Goal: Task Accomplishment & Management: Manage account settings

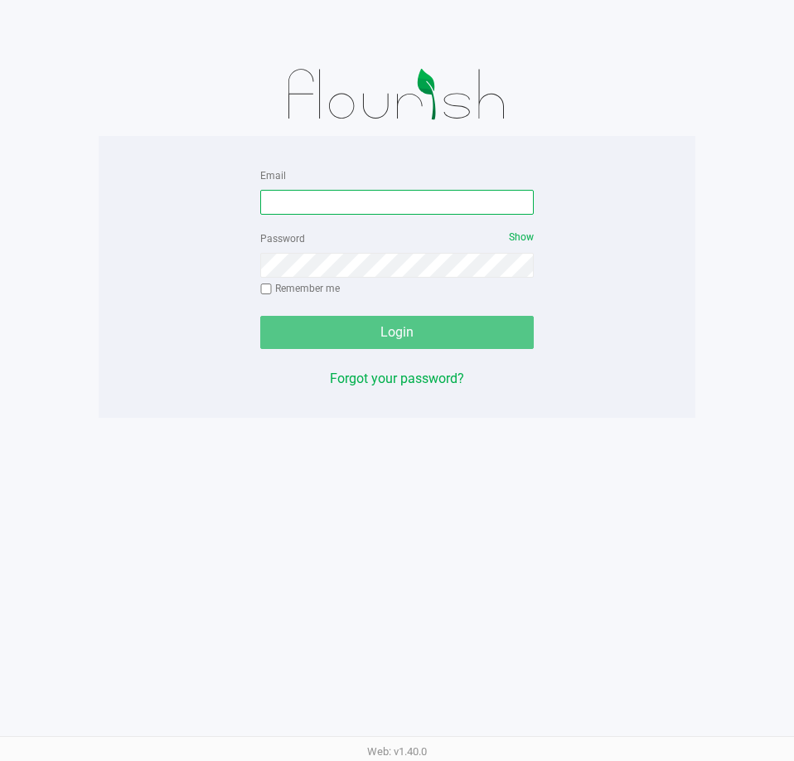
click at [354, 196] on input "Email" at bounding box center [397, 202] width 274 height 25
type input "[EMAIL_ADDRESS][DOMAIN_NAME]"
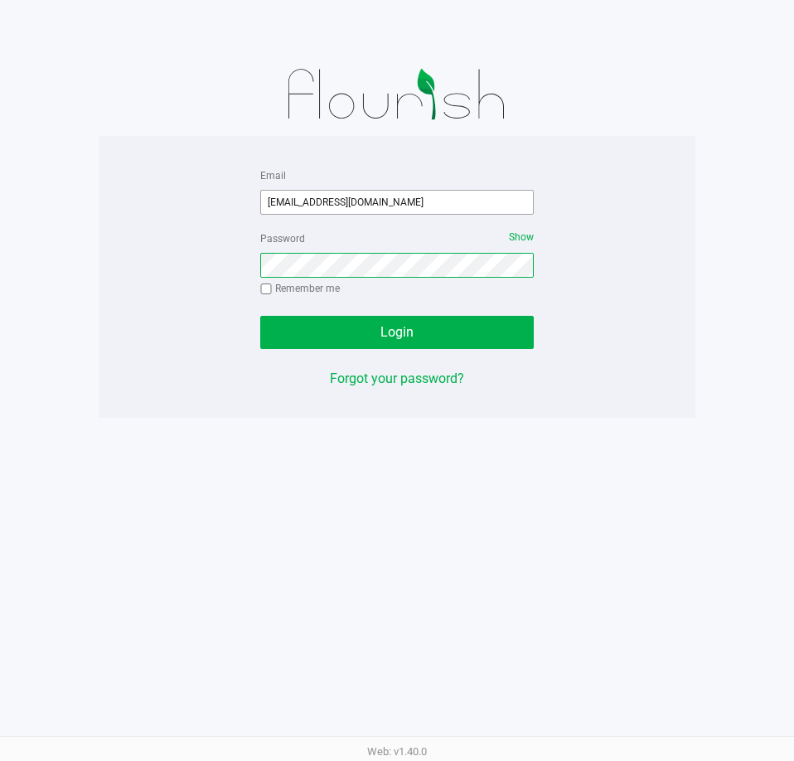
click at [260, 316] on button "Login" at bounding box center [397, 332] width 274 height 33
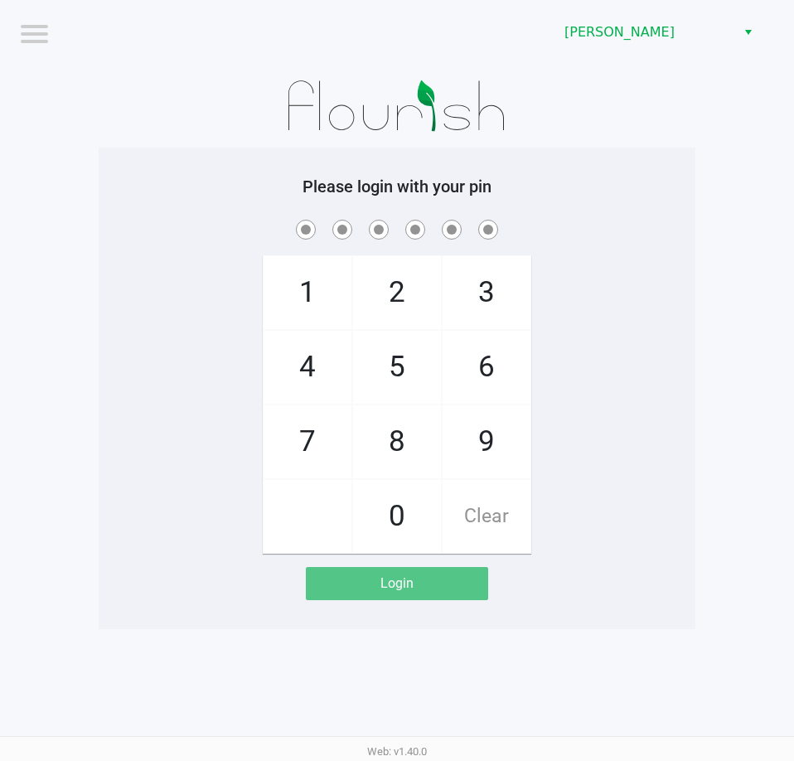
click at [201, 192] on h5 "Please login with your pin" at bounding box center [397, 187] width 572 height 20
click at [221, 296] on div "1 4 7 2 5 8 0 3 6 9 Clear" at bounding box center [397, 384] width 597 height 337
checkbox input "true"
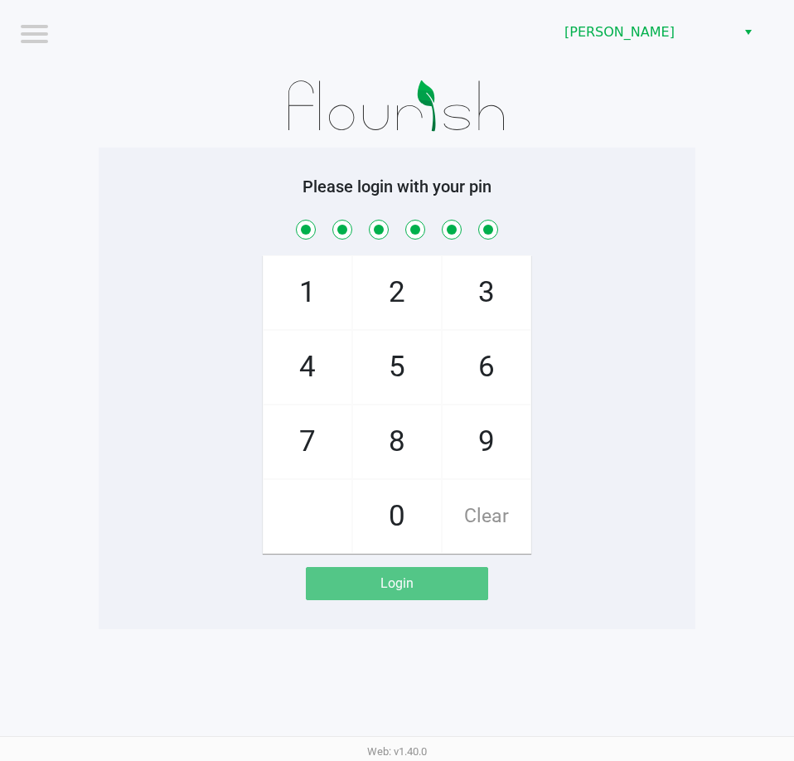
checkbox input "true"
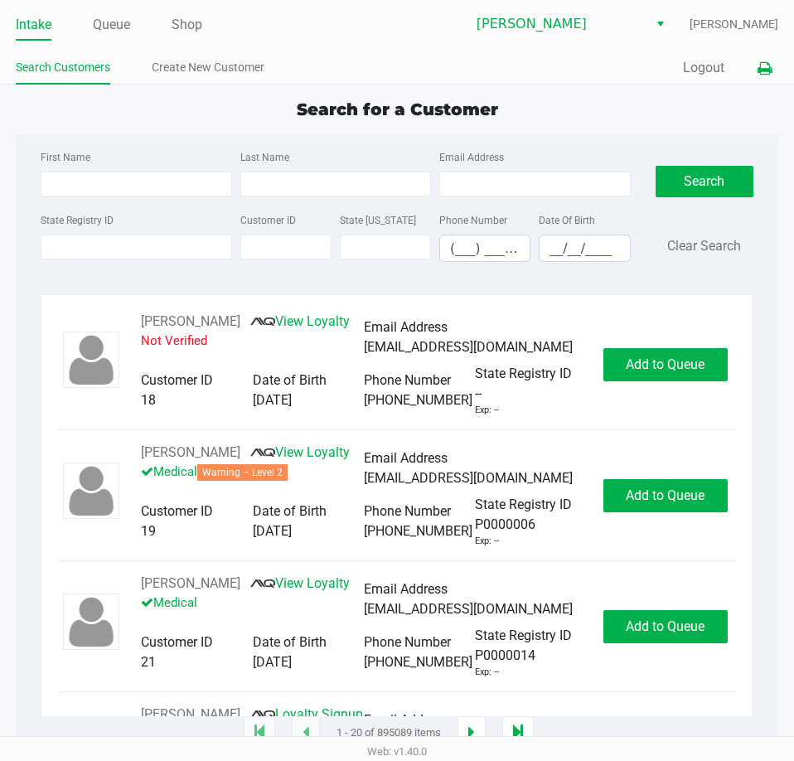
click at [763, 63] on icon at bounding box center [765, 69] width 14 height 12
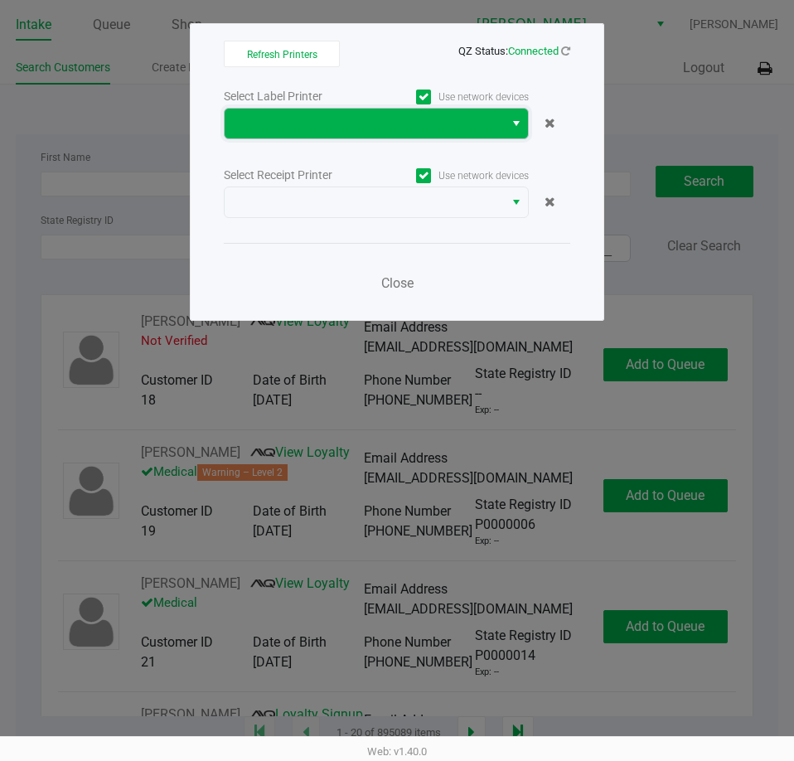
click at [386, 113] on span at bounding box center [364, 124] width 279 height 30
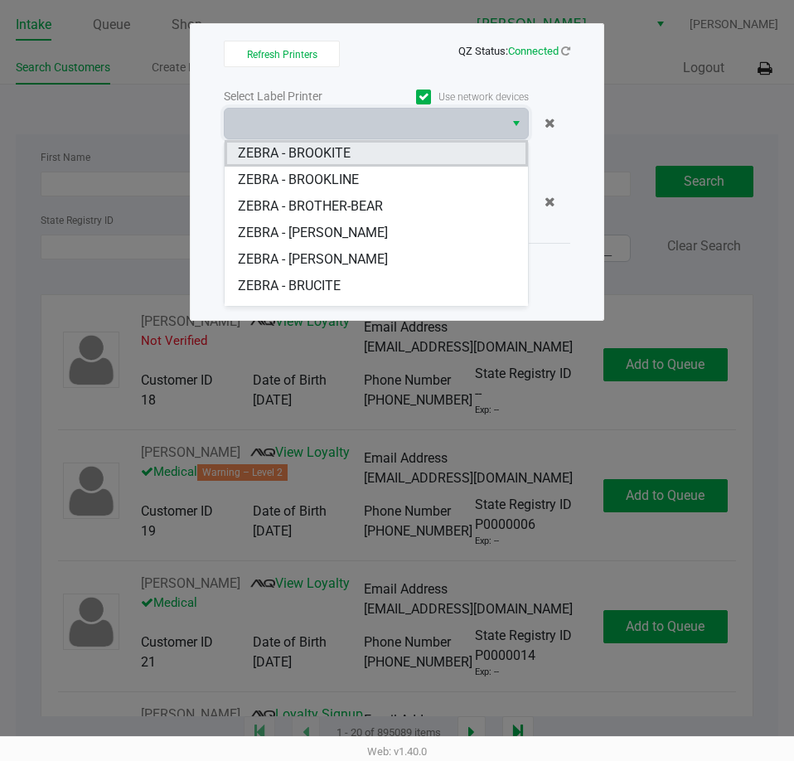
click at [355, 148] on BROOKITE "ZEBRA - BROOKITE" at bounding box center [376, 153] width 303 height 27
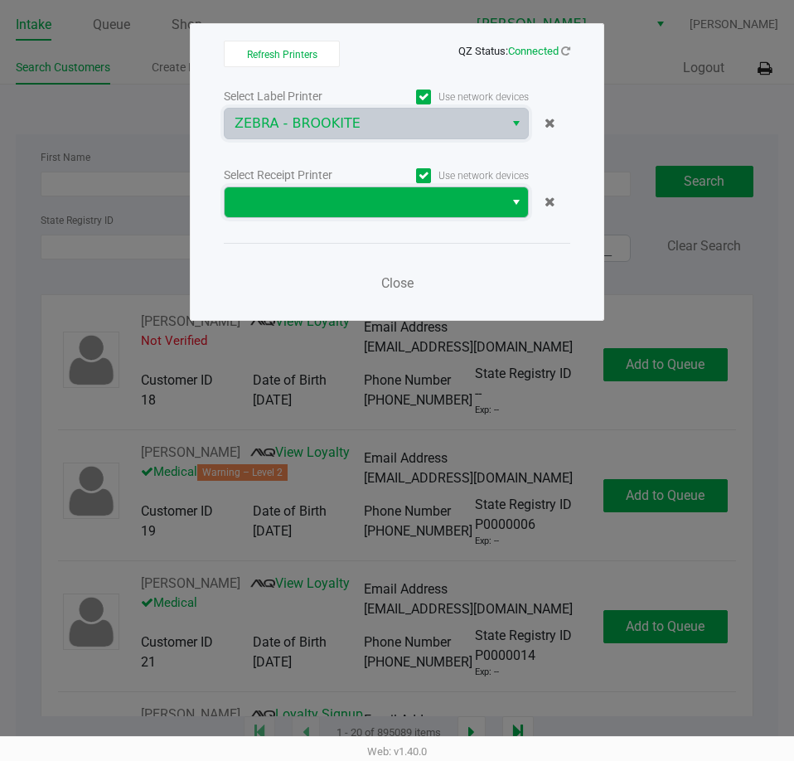
click at [331, 211] on span at bounding box center [364, 202] width 259 height 20
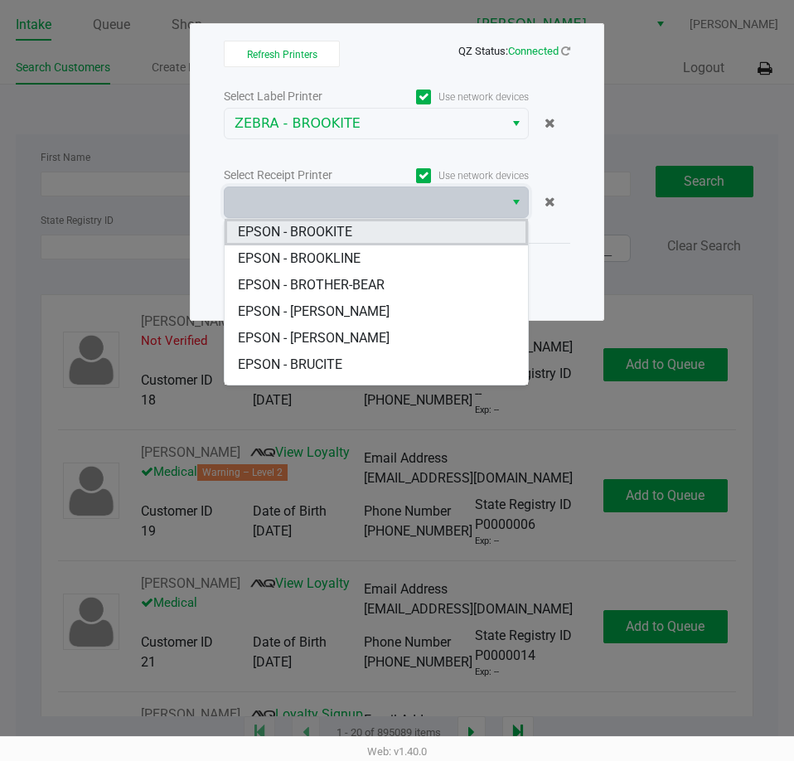
click at [323, 230] on span "EPSON - BROOKITE" at bounding box center [295, 232] width 114 height 20
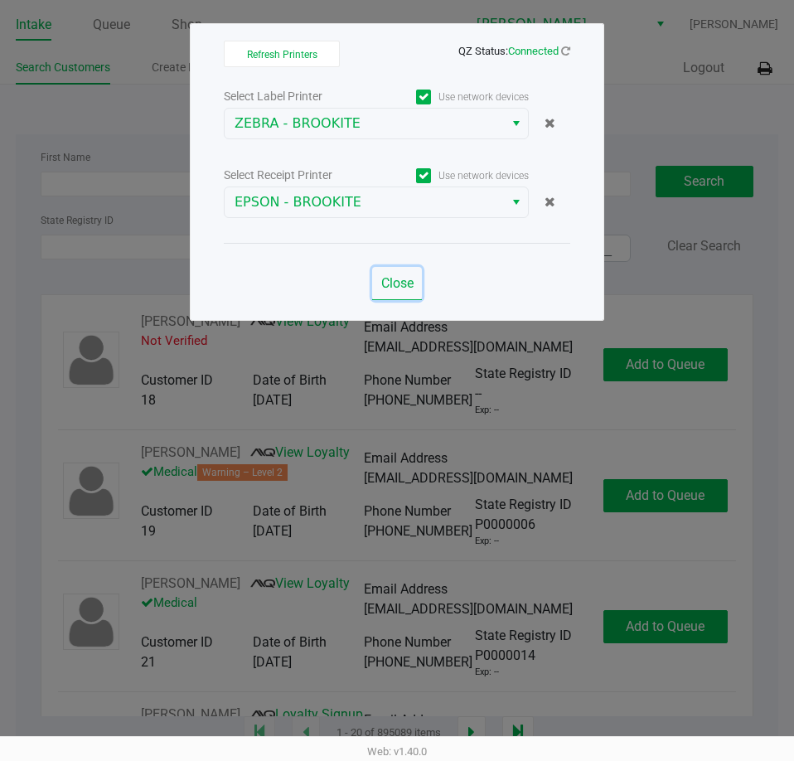
click at [397, 286] on span "Close" at bounding box center [397, 283] width 32 height 16
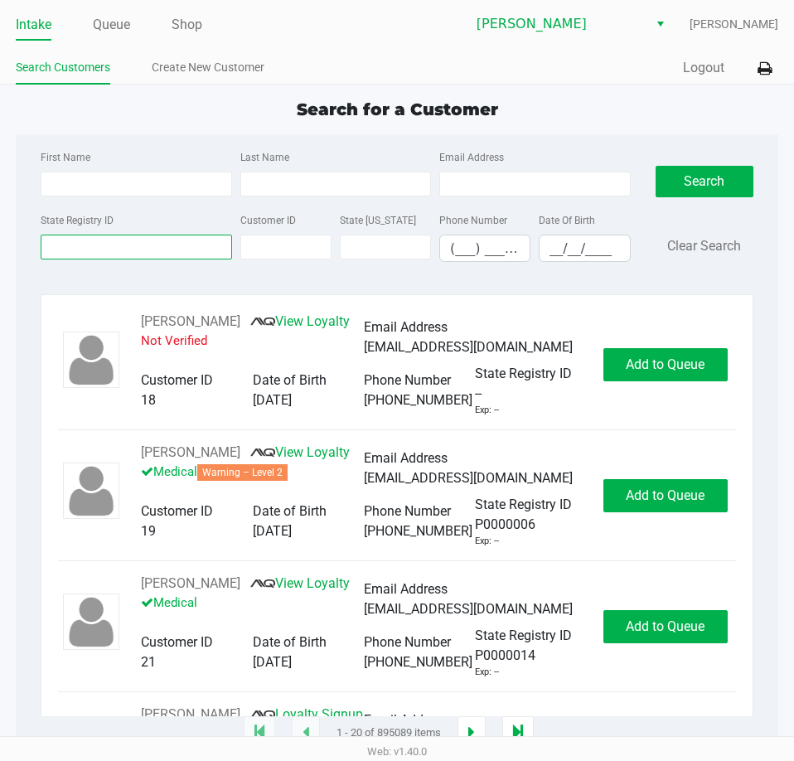
click at [122, 251] on input "State Registry ID" at bounding box center [136, 247] width 191 height 25
click at [116, 27] on link "Queue" at bounding box center [111, 24] width 37 height 23
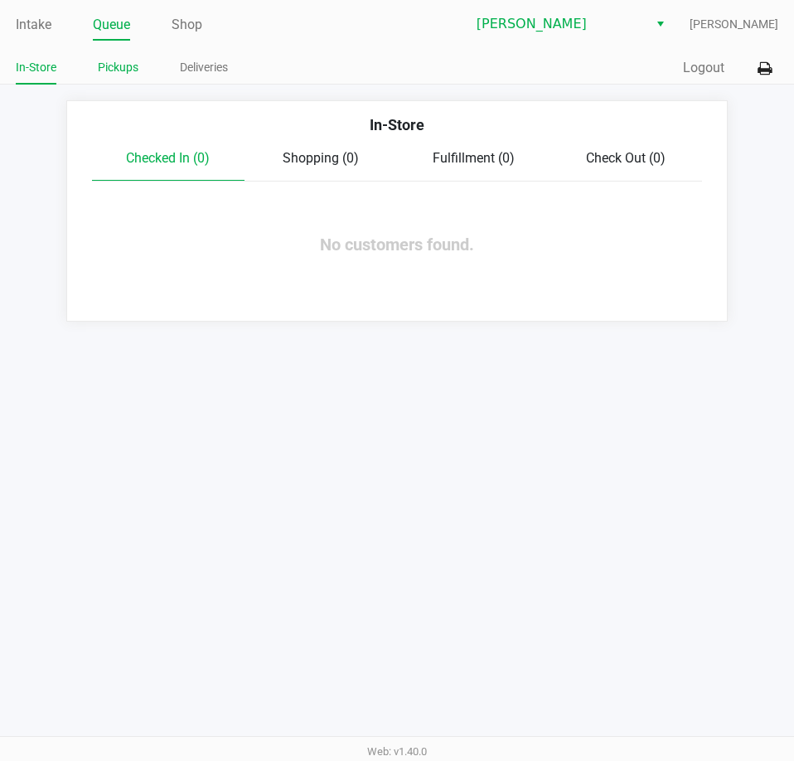
click at [117, 69] on link "Pickups" at bounding box center [118, 67] width 41 height 21
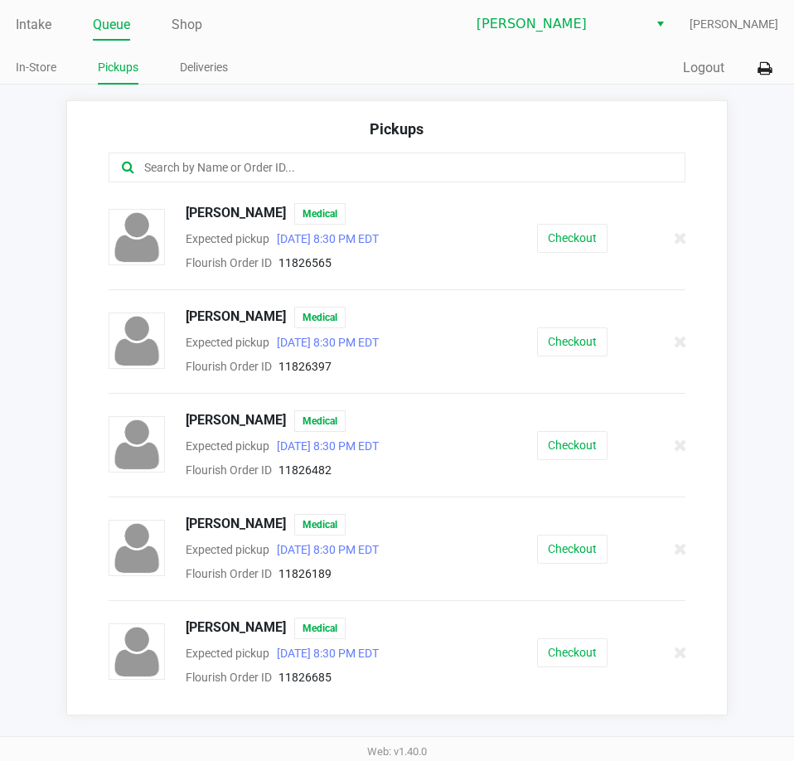
click at [53, 17] on ul "Intake Queue Shop" at bounding box center [206, 26] width 381 height 28
click at [41, 21] on link "Intake" at bounding box center [34, 24] width 36 height 23
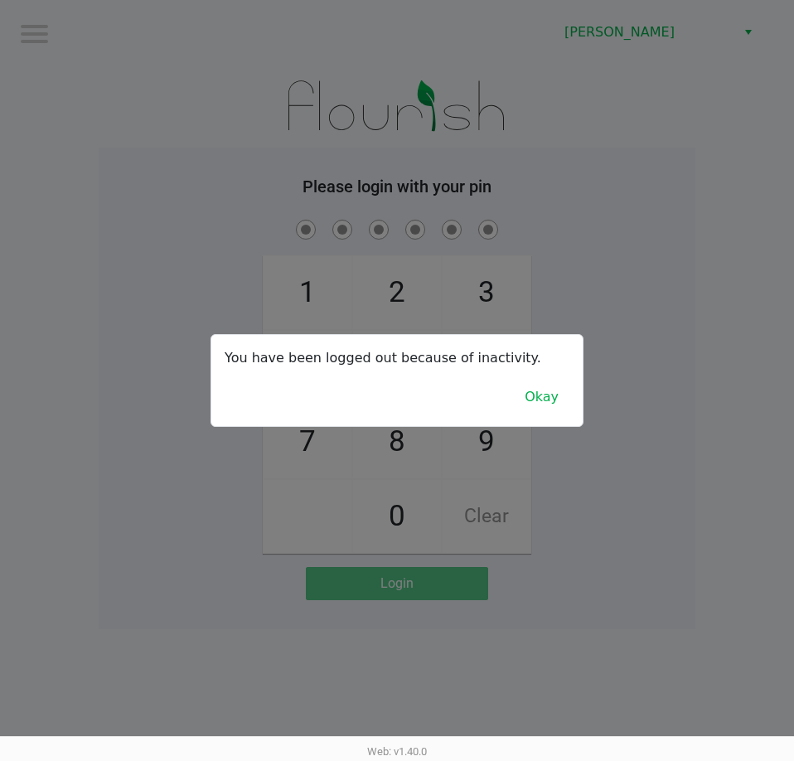
click at [669, 599] on div at bounding box center [397, 380] width 794 height 761
click at [534, 411] on button "Okay" at bounding box center [542, 397] width 56 height 32
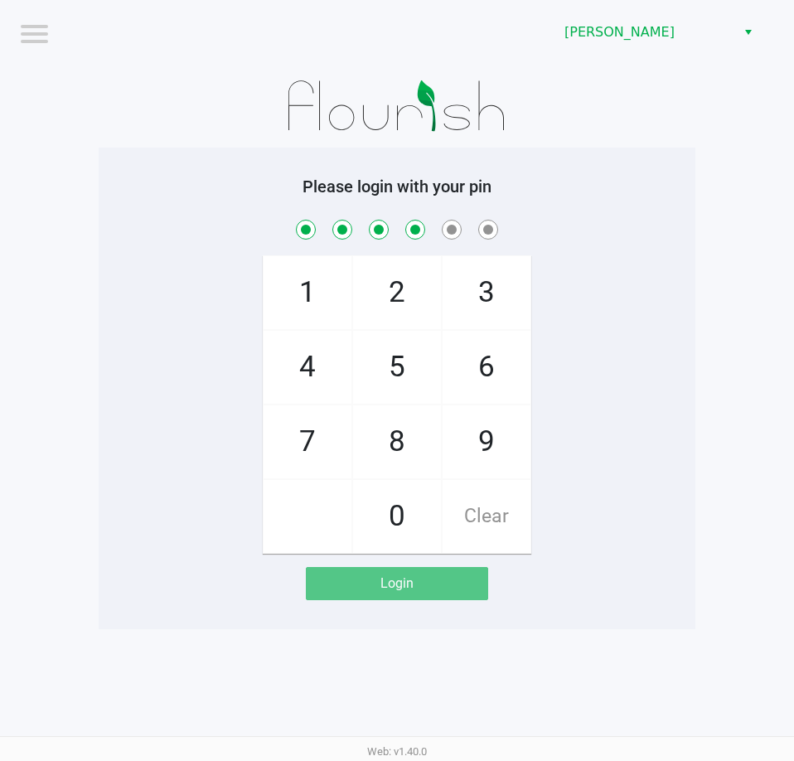
checkbox input "true"
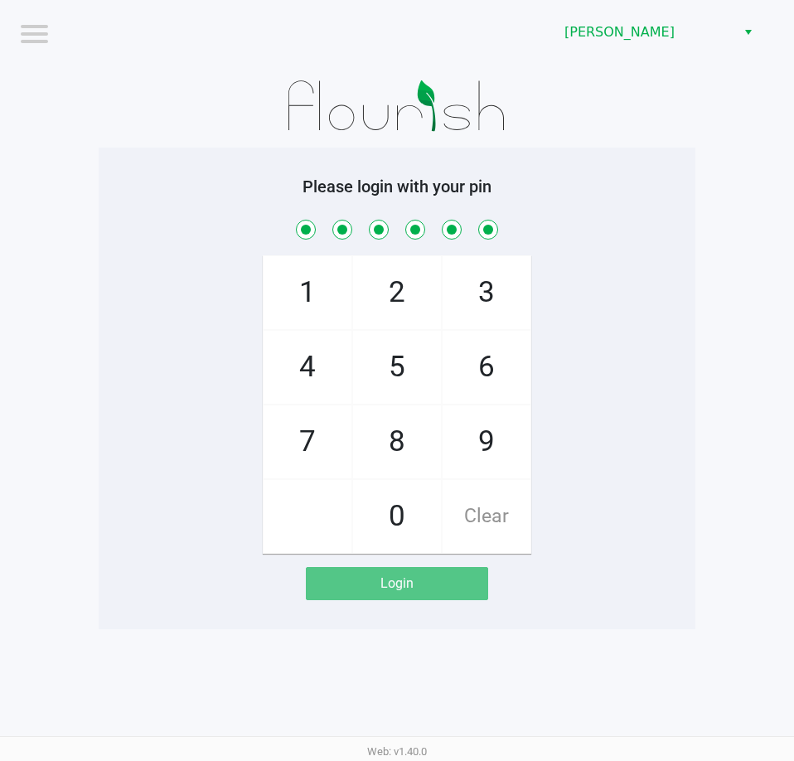
checkbox input "true"
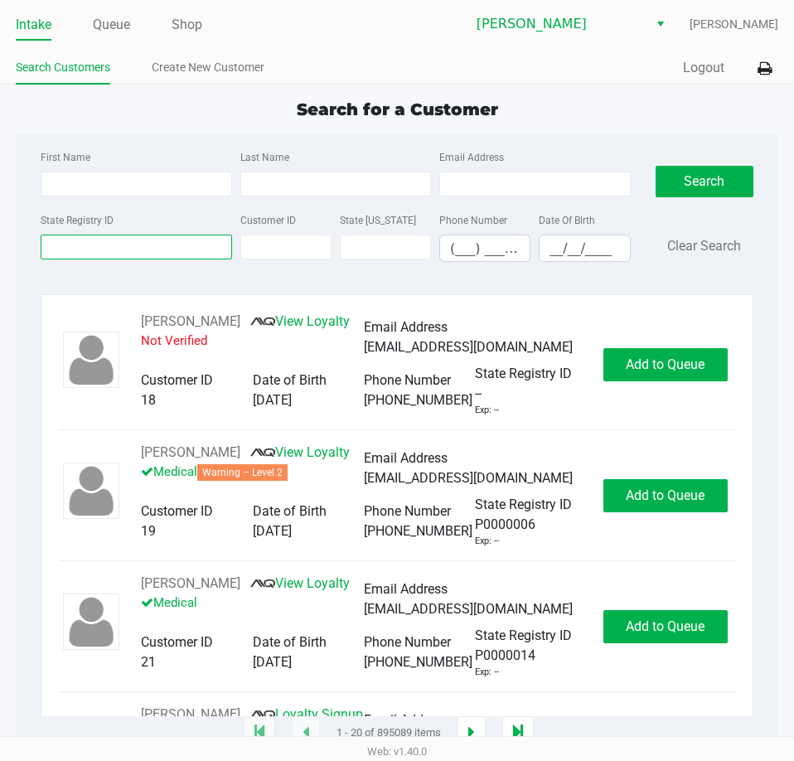
click at [108, 250] on input "State Registry ID" at bounding box center [136, 247] width 191 height 25
click at [114, 186] on input "First Name" at bounding box center [136, 184] width 191 height 25
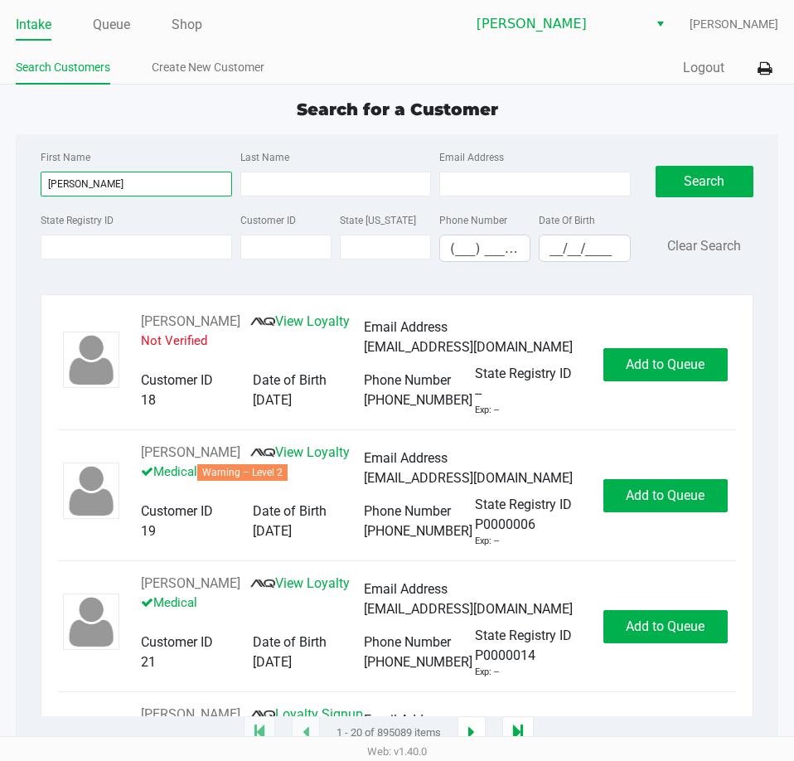
type input "[PERSON_NAME]"
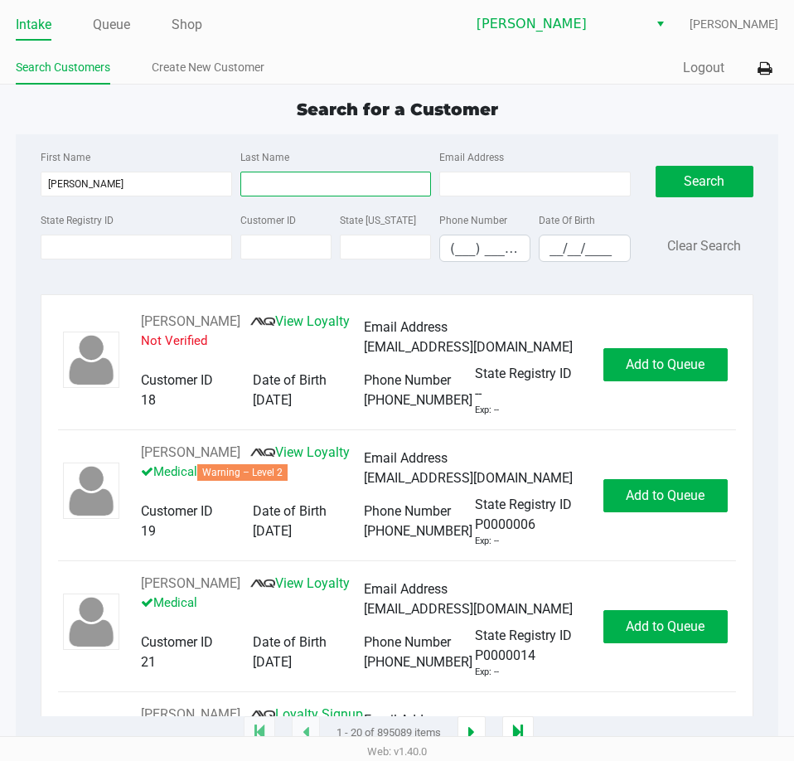
click at [332, 178] on input "Last Name" at bounding box center [335, 184] width 191 height 25
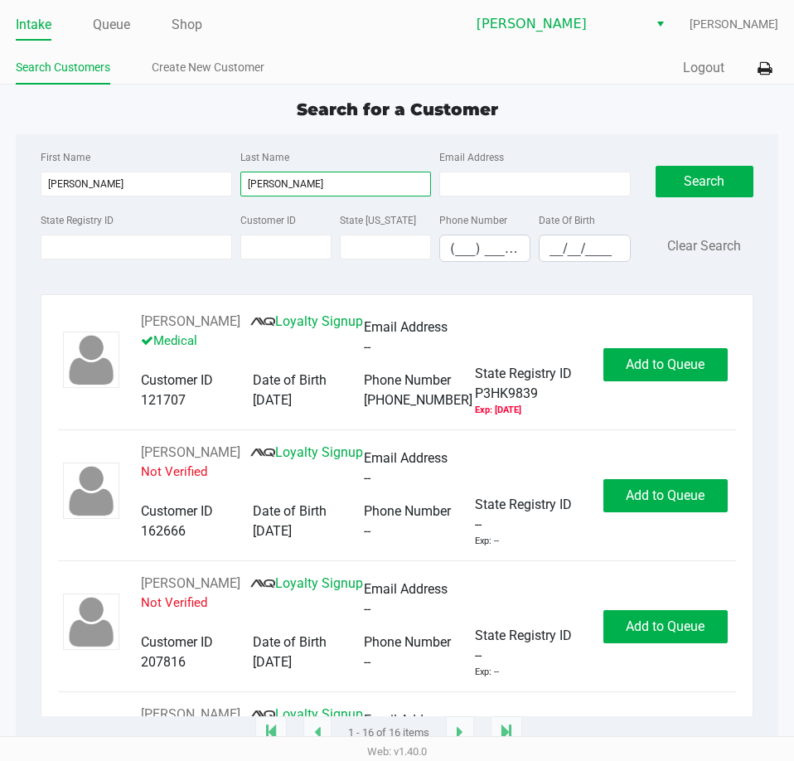
type input "[PERSON_NAME]"
click at [551, 251] on input "__/__/____" at bounding box center [585, 248] width 90 height 26
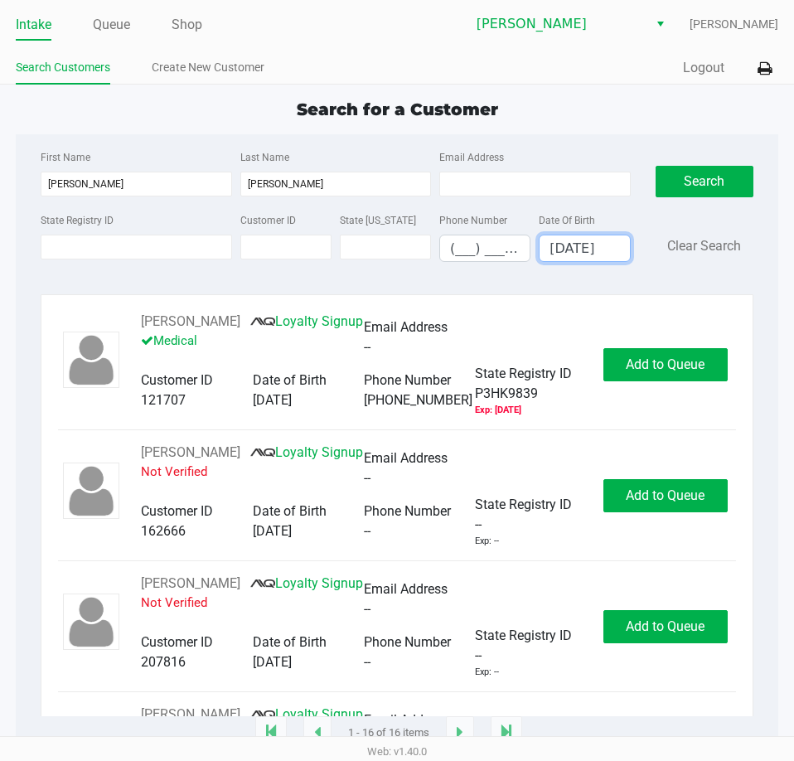
type input "[DATE]"
click at [710, 188] on button "Search" at bounding box center [705, 182] width 98 height 32
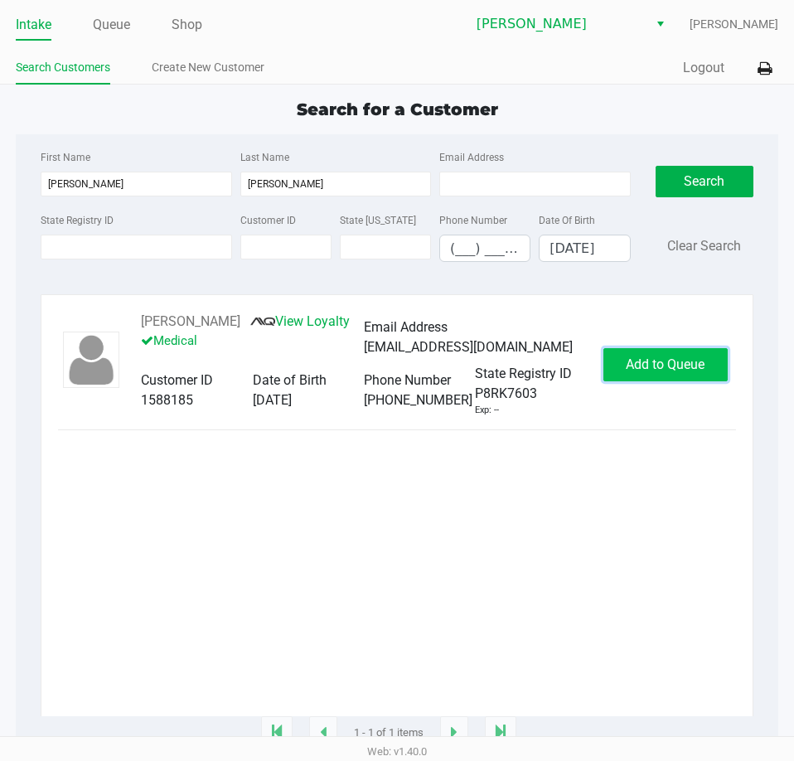
click at [711, 375] on button "Add to Queue" at bounding box center [666, 364] width 124 height 33
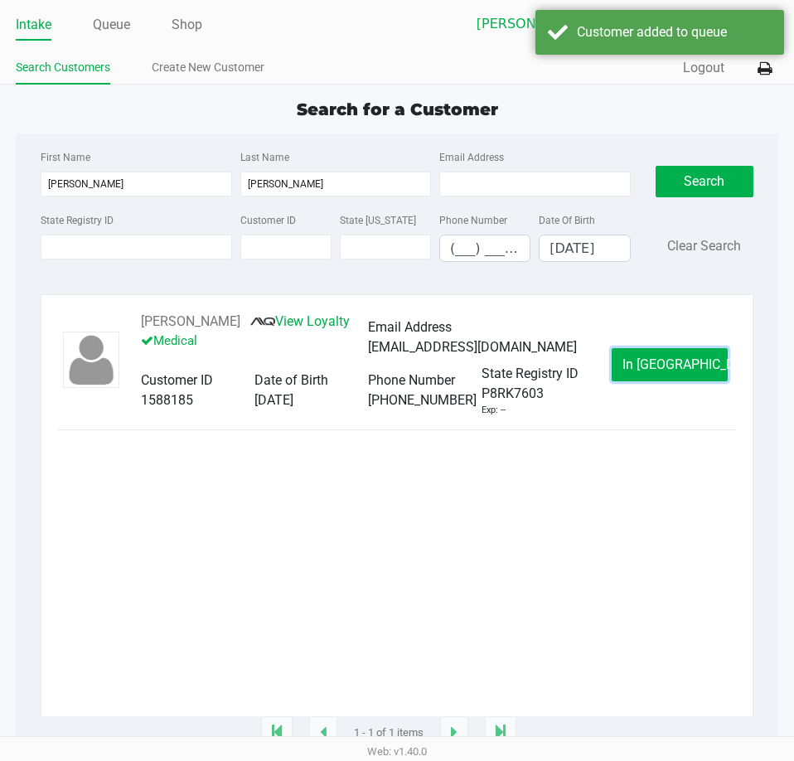
click at [662, 372] on span "In [GEOGRAPHIC_DATA]" at bounding box center [692, 365] width 139 height 16
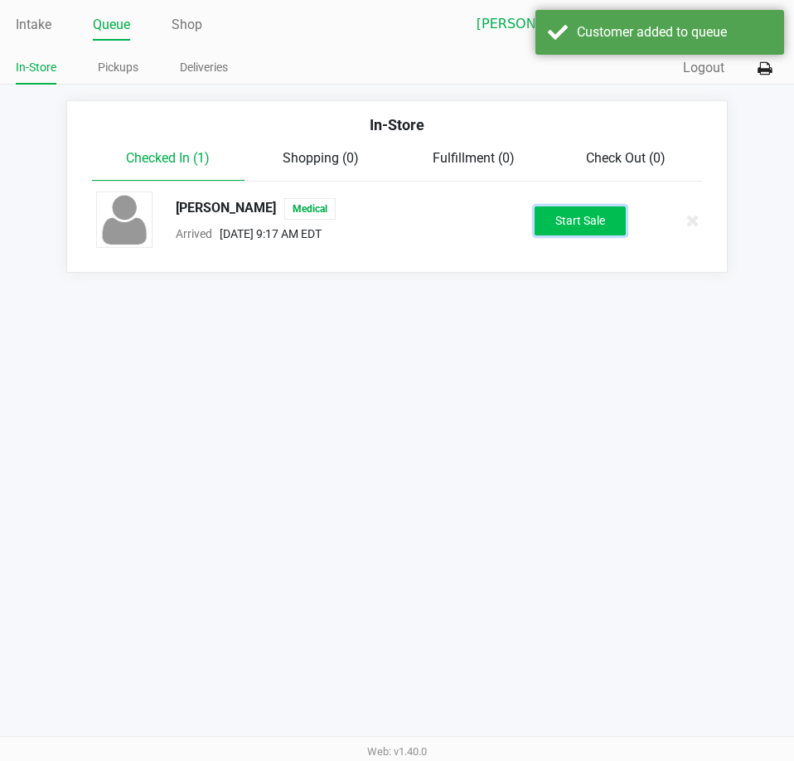
click at [587, 211] on button "Start Sale" at bounding box center [580, 220] width 91 height 29
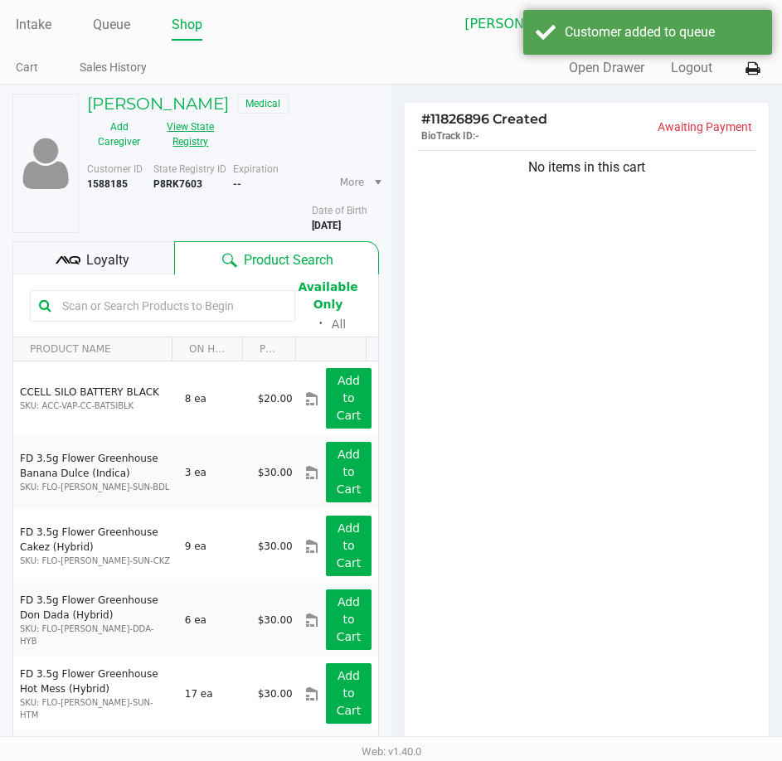
click at [191, 143] on button "View State Registry" at bounding box center [186, 134] width 70 height 41
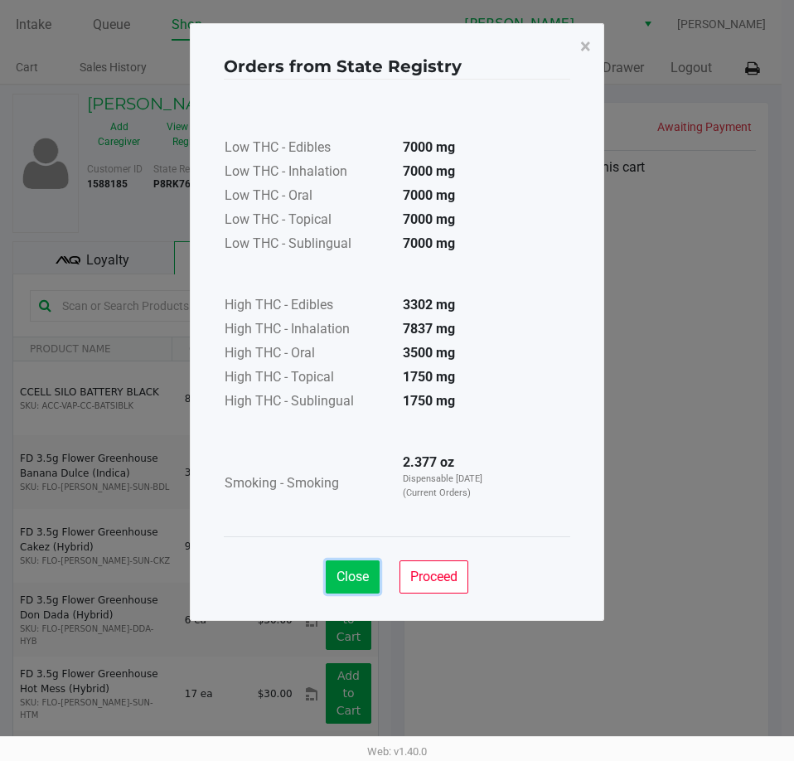
click at [364, 584] on span "Close" at bounding box center [353, 577] width 32 height 16
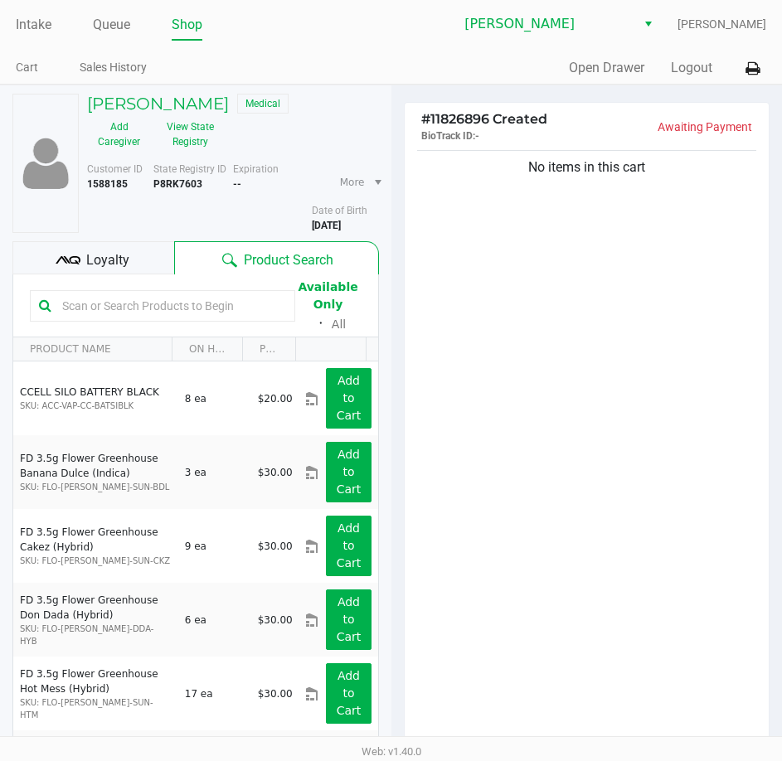
click at [594, 562] on div "No items in this cart" at bounding box center [587, 447] width 365 height 601
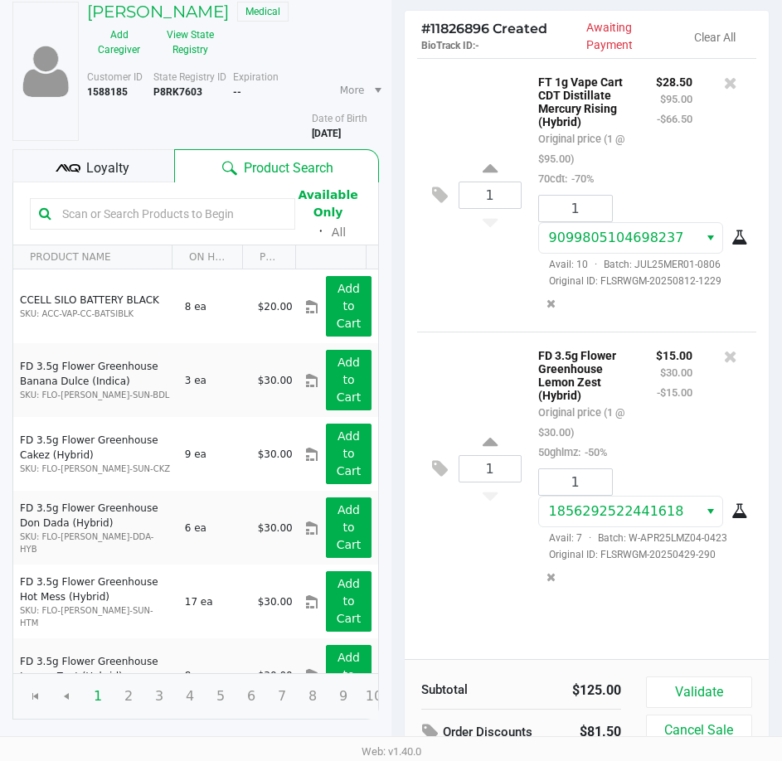
scroll to position [173, 0]
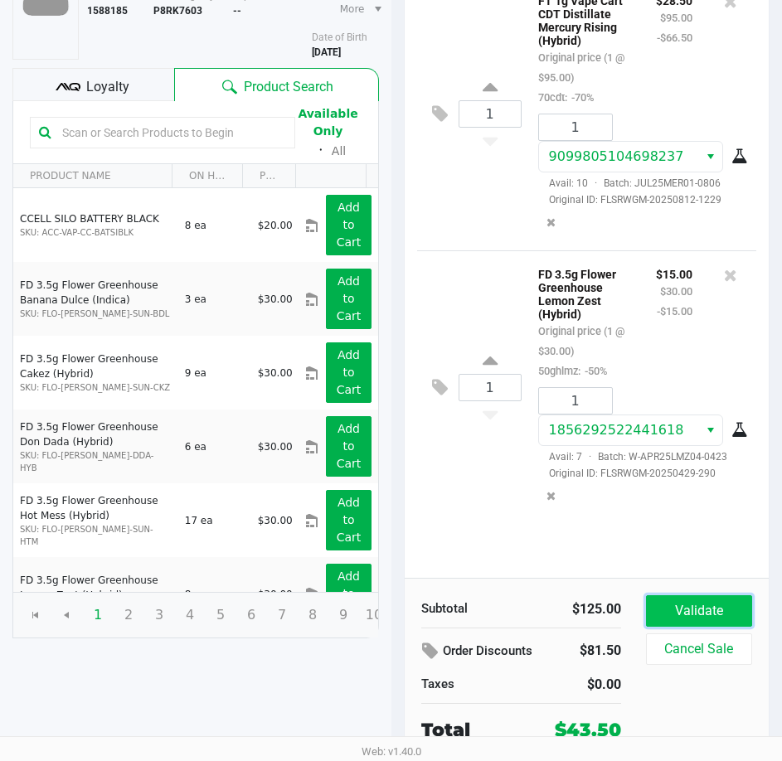
click at [698, 599] on button "Validate" at bounding box center [699, 611] width 106 height 32
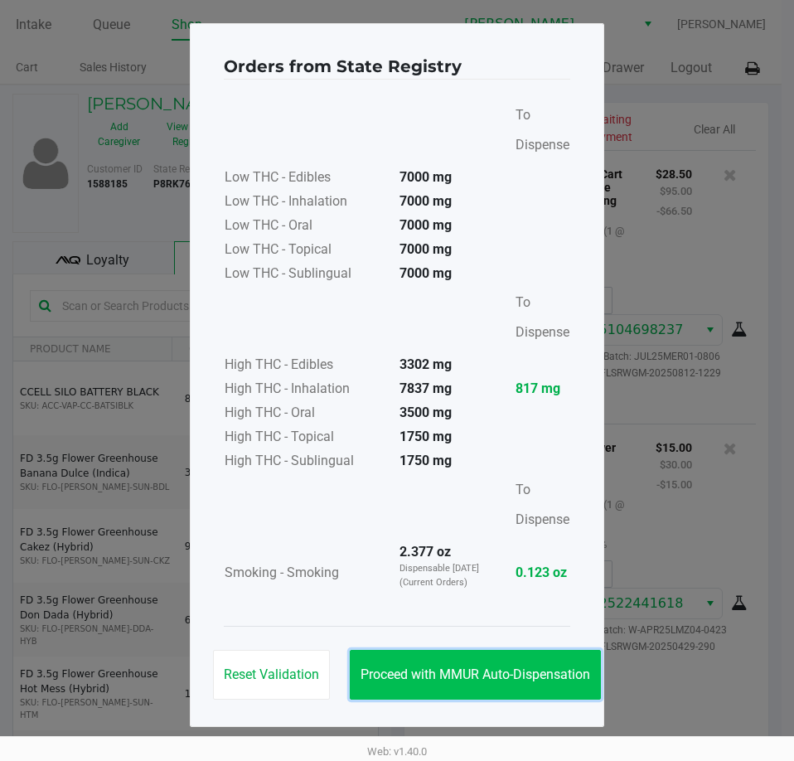
click at [515, 665] on button "Proceed with MMUR Auto-Dispensation" at bounding box center [475, 675] width 251 height 50
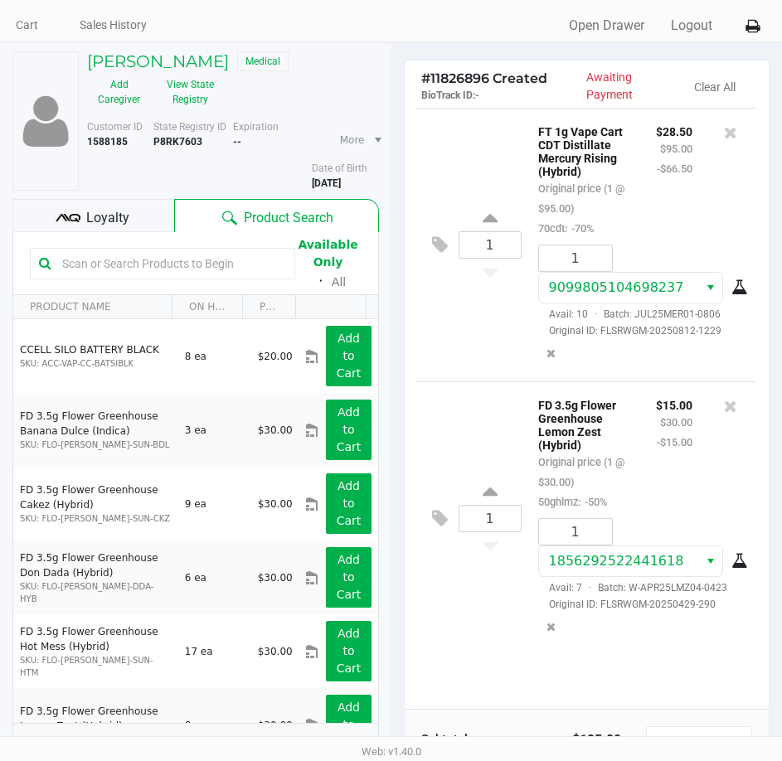
scroll to position [211, 0]
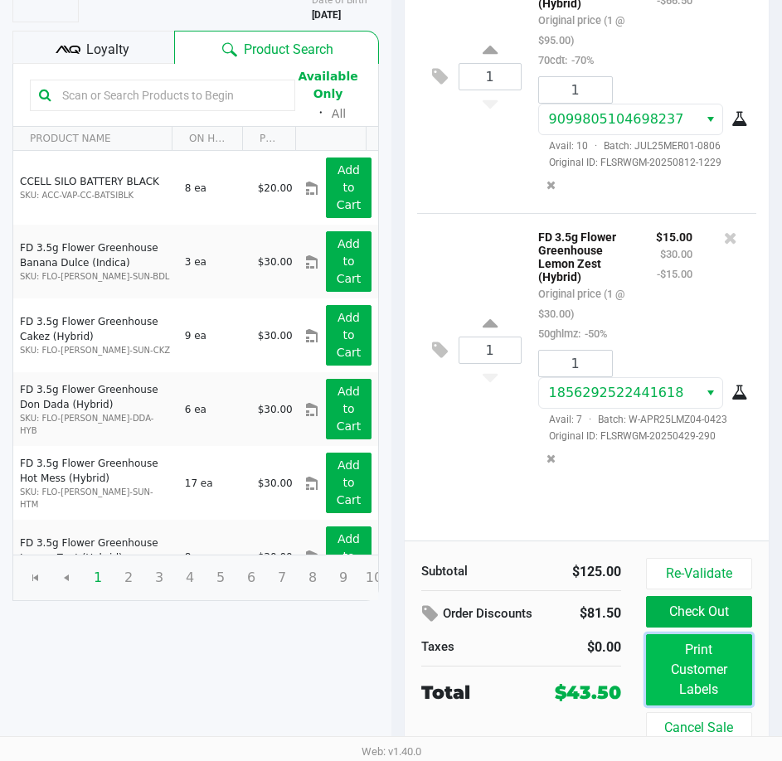
click at [724, 688] on button "Print Customer Labels" at bounding box center [699, 669] width 106 height 71
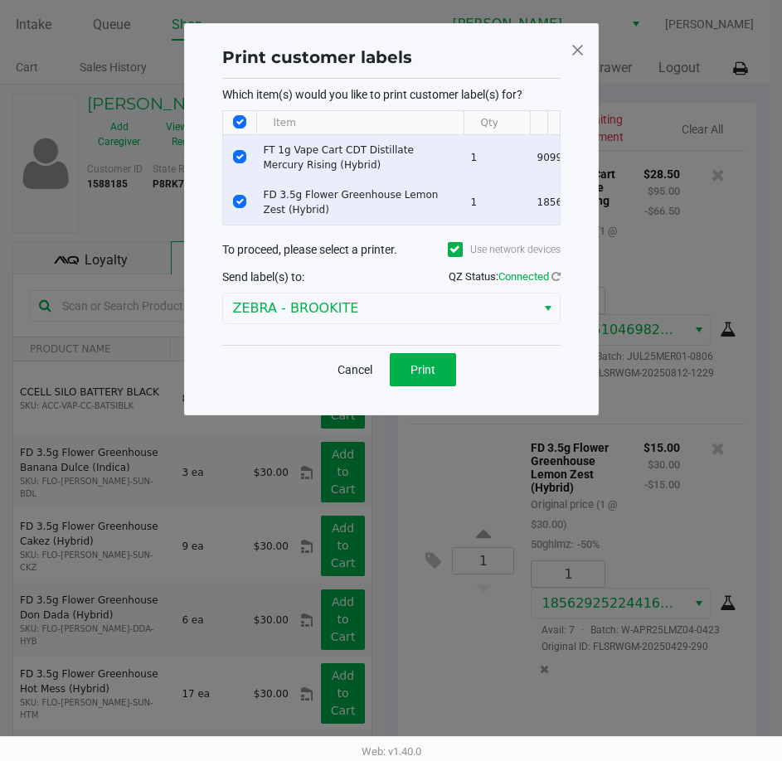
scroll to position [0, 0]
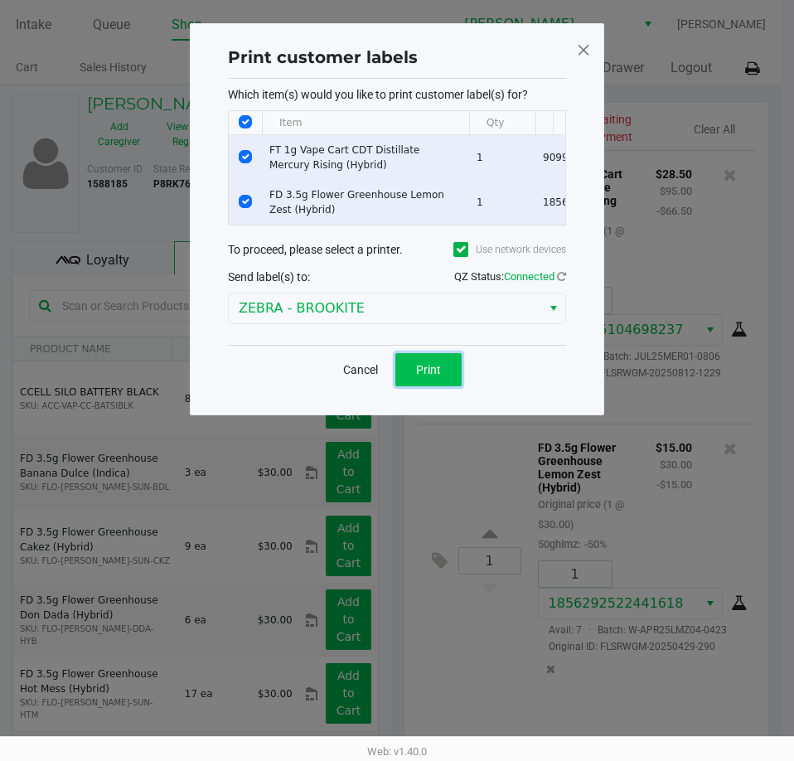
click at [457, 385] on button "Print" at bounding box center [428, 369] width 66 height 33
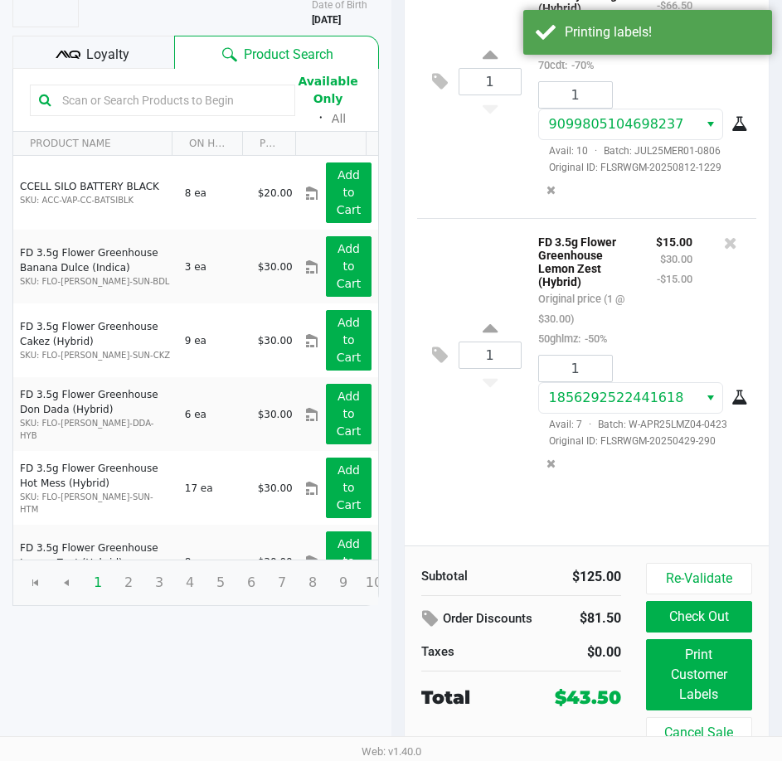
scroll to position [211, 0]
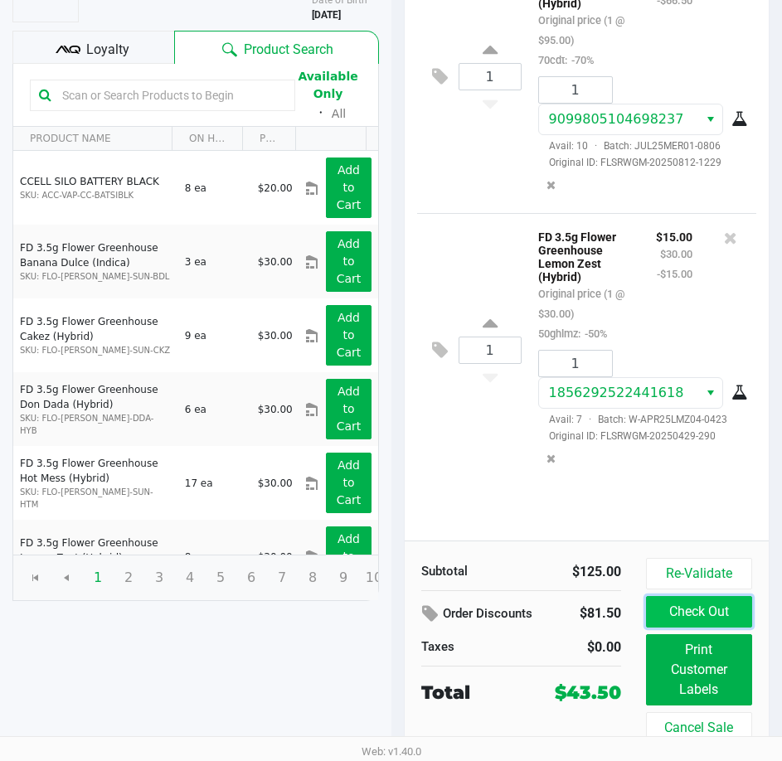
click at [664, 615] on button "Check Out" at bounding box center [699, 612] width 106 height 32
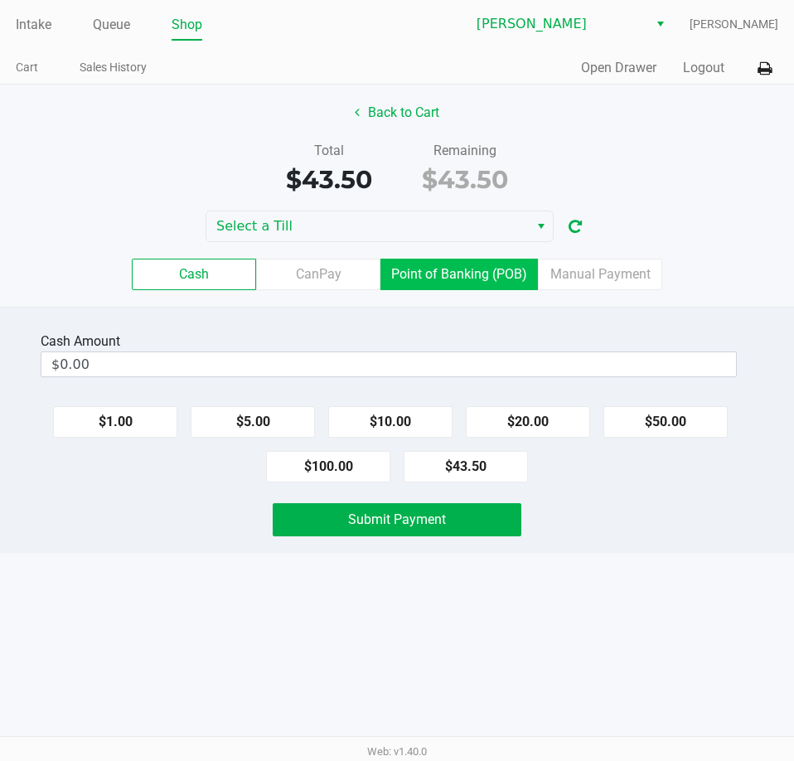
click at [475, 281] on label "Point of Banking (POB)" at bounding box center [460, 275] width 158 height 32
click at [0, 0] on 7 "Point of Banking (POB)" at bounding box center [0, 0] width 0 height 0
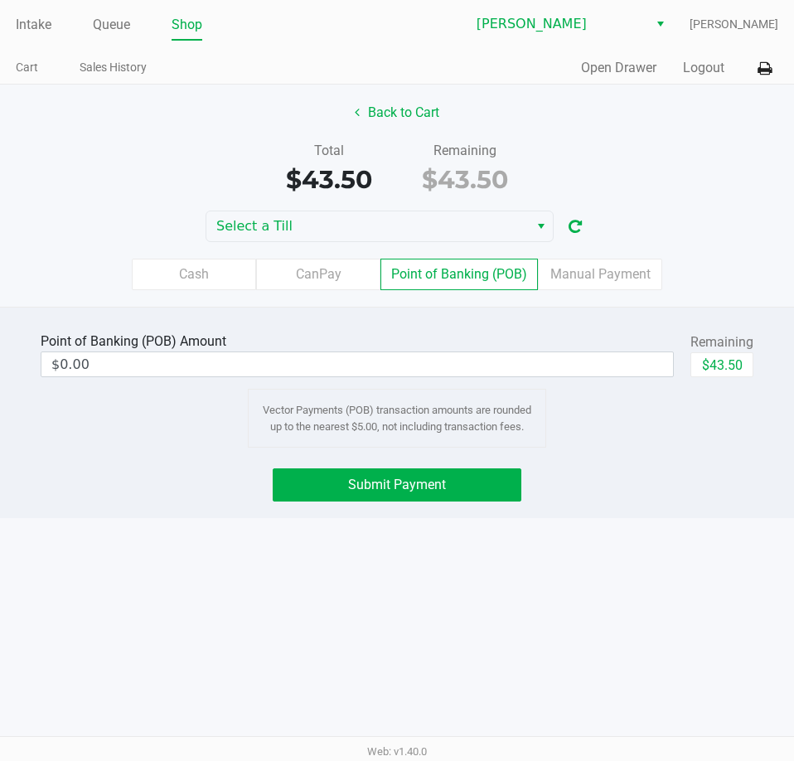
click at [716, 358] on button "$43.50" at bounding box center [722, 364] width 63 height 25
type input "$43.50"
click at [220, 590] on div "Intake Queue Shop [PERSON_NAME] [PERSON_NAME] Cart Sales History Quick Sale Ope…" at bounding box center [397, 380] width 794 height 761
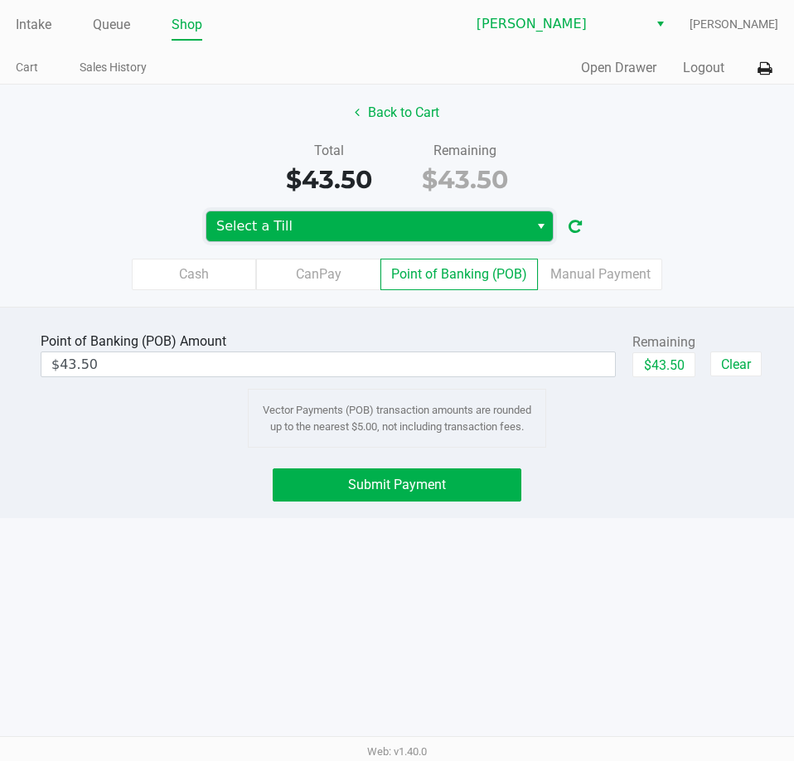
click at [422, 229] on span "Select a Till" at bounding box center [367, 226] width 303 height 20
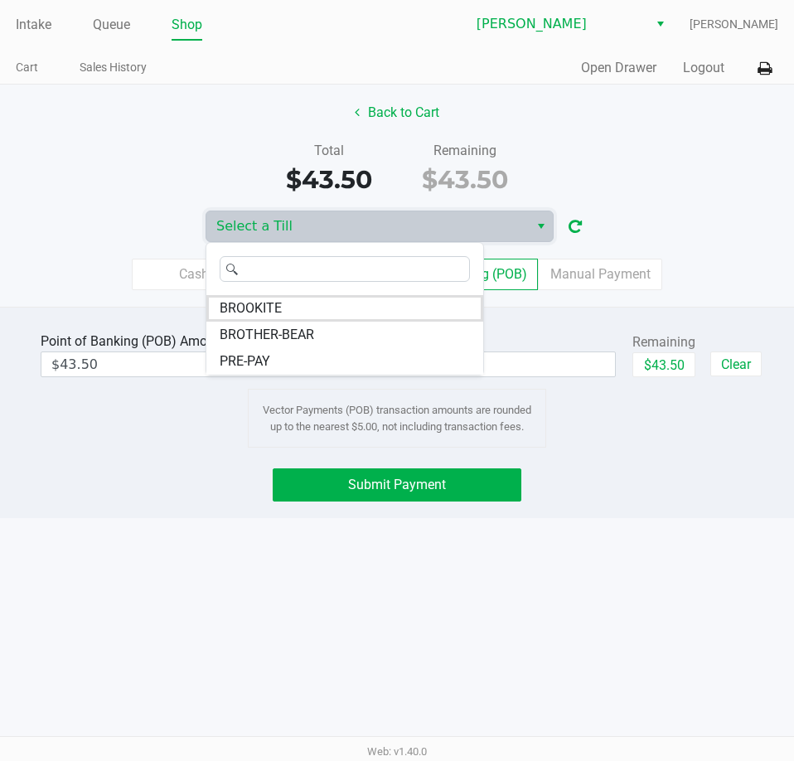
click at [276, 293] on div at bounding box center [344, 269] width 277 height 52
click at [273, 306] on span "BROOKITE" at bounding box center [251, 308] width 62 height 20
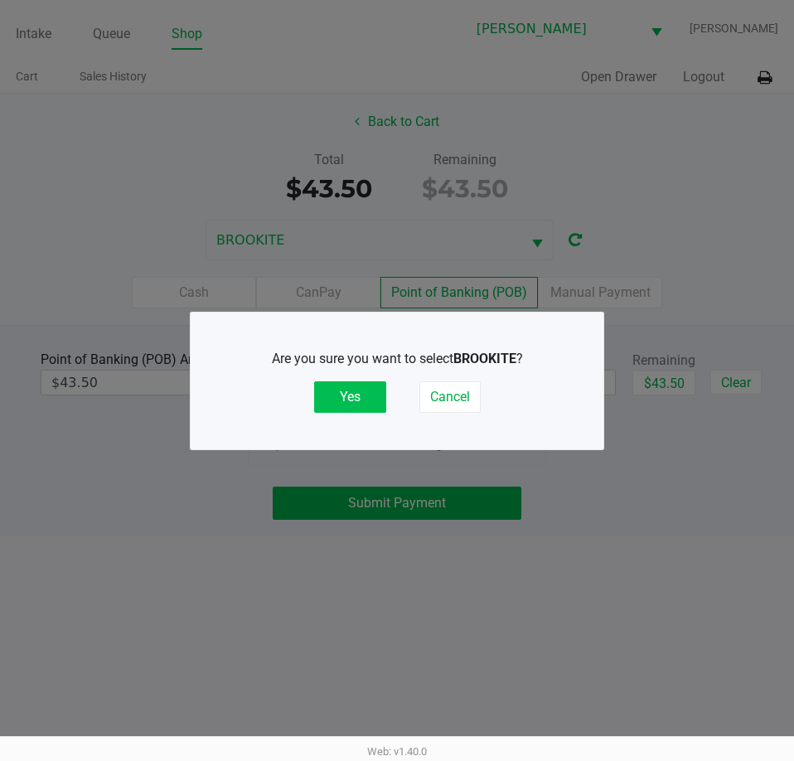
click at [347, 401] on button "Yes" at bounding box center [350, 397] width 72 height 32
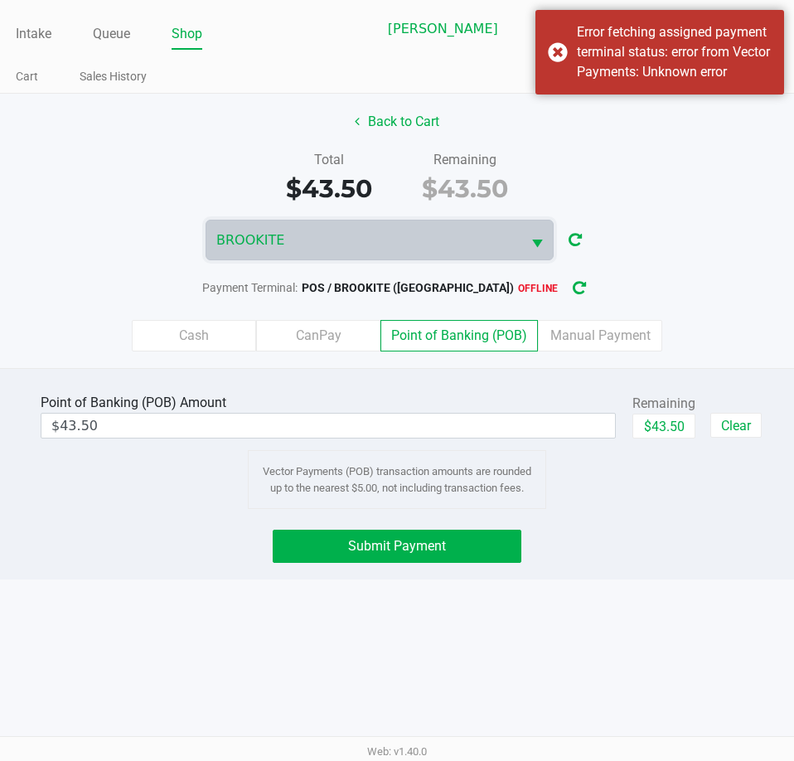
click at [205, 604] on div "Intake Queue Shop [PERSON_NAME] BROOKITE [PERSON_NAME] Cart Sales History Quick…" at bounding box center [397, 380] width 794 height 761
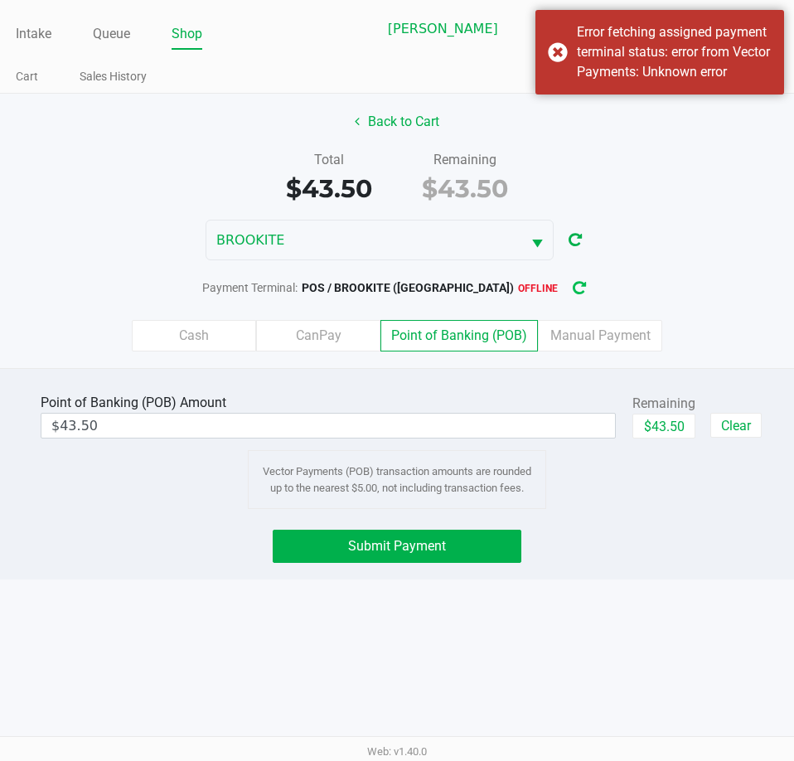
click at [566, 284] on button "button" at bounding box center [579, 288] width 27 height 31
click at [681, 580] on div "Intake Queue Shop [PERSON_NAME] BROOKITE [PERSON_NAME] Cart Sales History Quick…" at bounding box center [397, 380] width 794 height 761
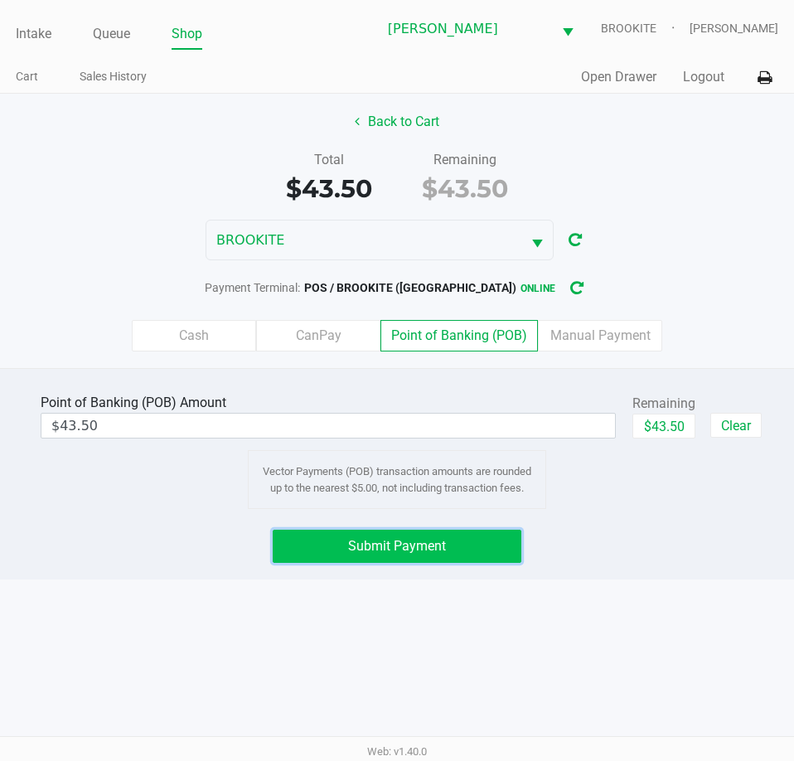
click at [381, 545] on span "Submit Payment" at bounding box center [397, 546] width 98 height 16
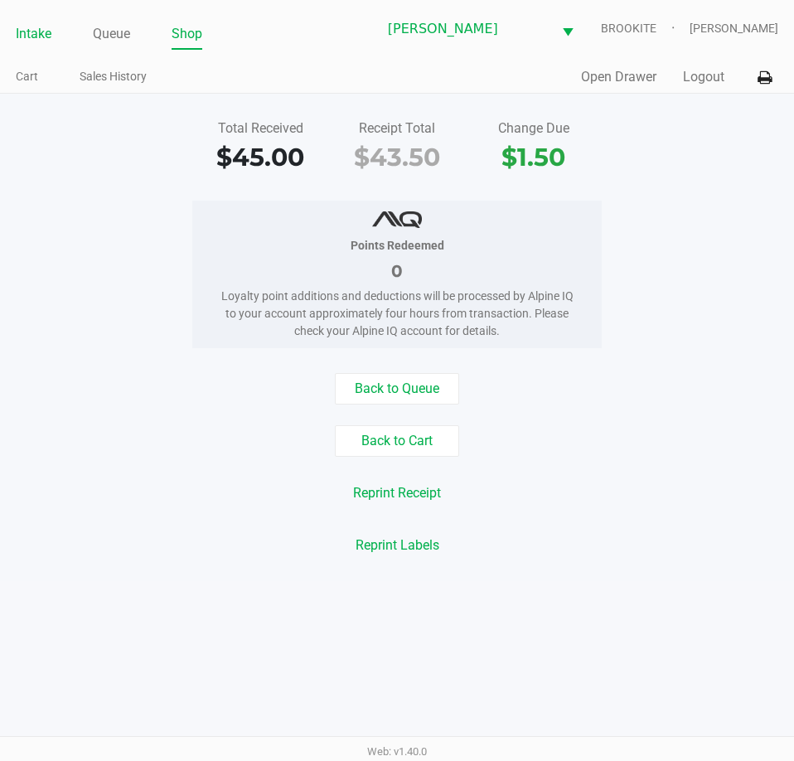
click at [49, 42] on link "Intake" at bounding box center [34, 33] width 36 height 23
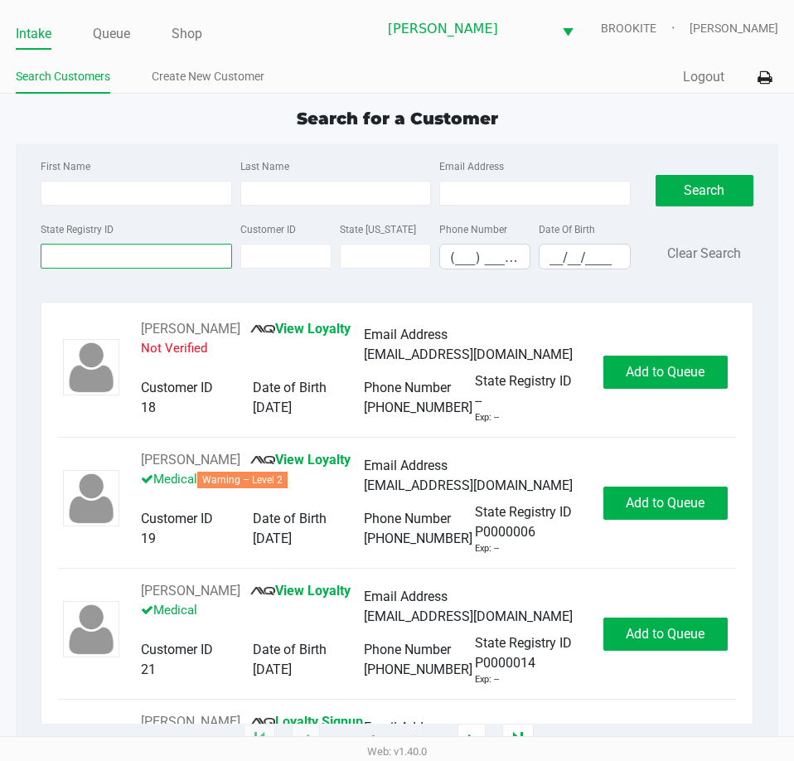
click at [124, 260] on input "State Registry ID" at bounding box center [136, 256] width 191 height 25
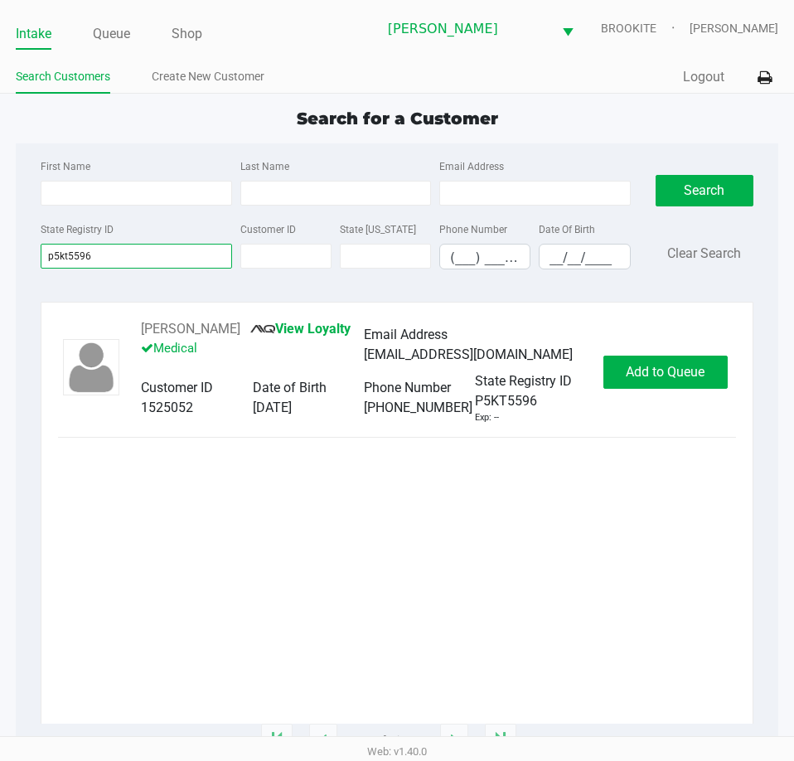
type input "p5kt5596"
click at [636, 389] on button "Add to Queue" at bounding box center [666, 372] width 124 height 33
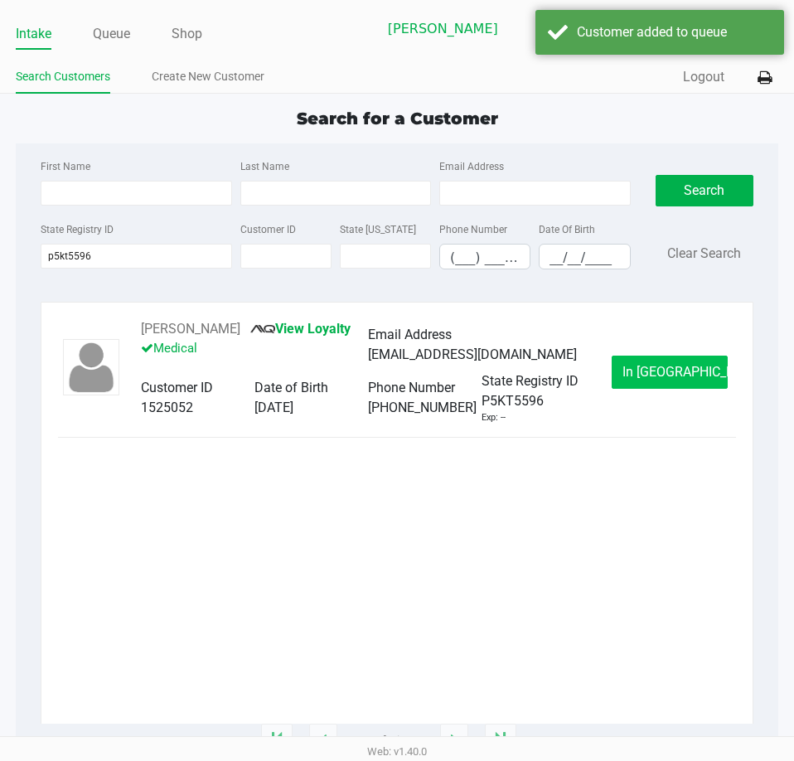
click at [634, 366] on button "In [GEOGRAPHIC_DATA]" at bounding box center [670, 372] width 116 height 33
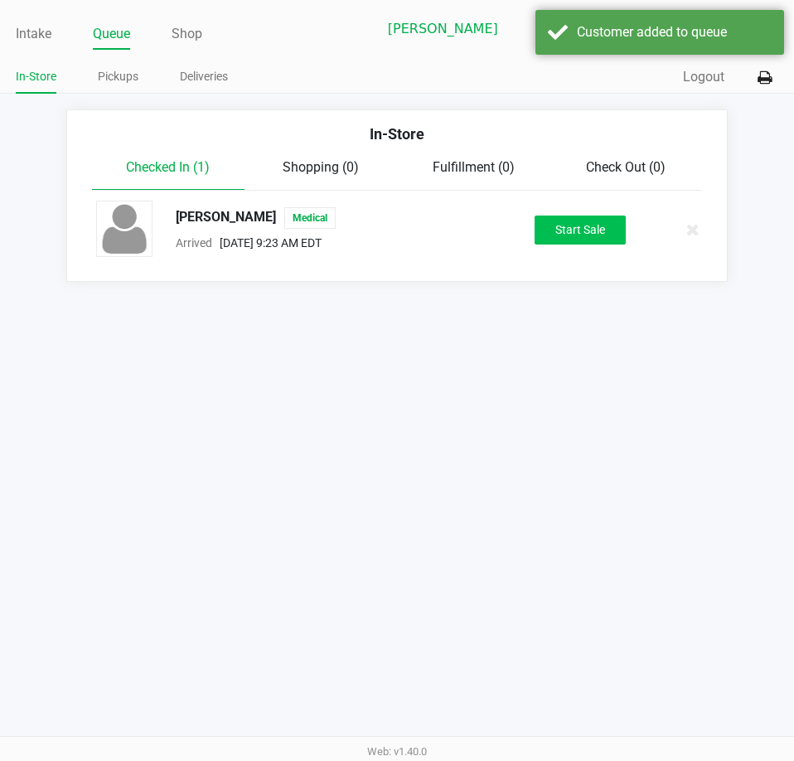
click at [577, 233] on button "Start Sale" at bounding box center [580, 230] width 91 height 29
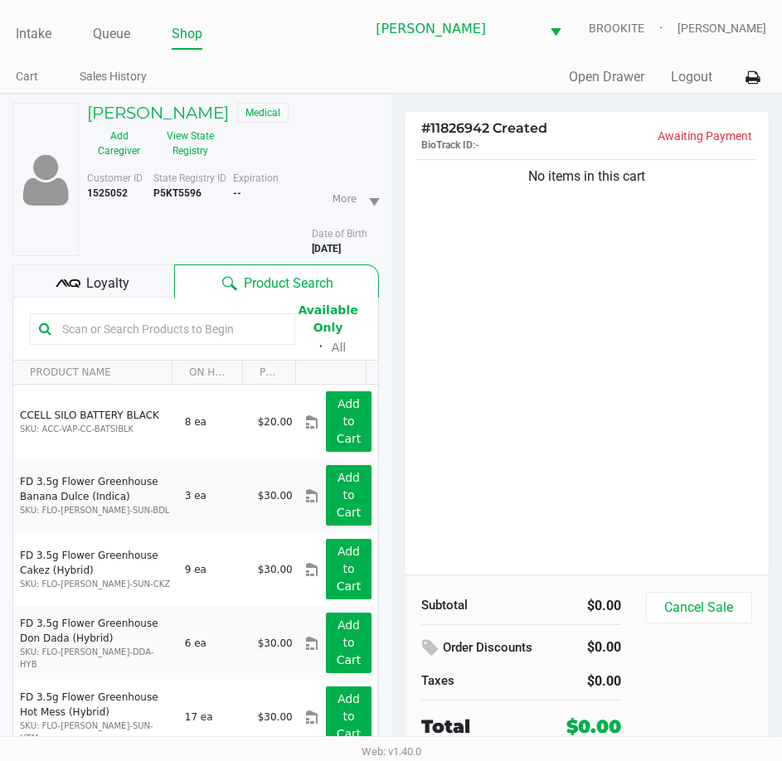
click at [616, 429] on div "No items in this cart" at bounding box center [587, 365] width 365 height 419
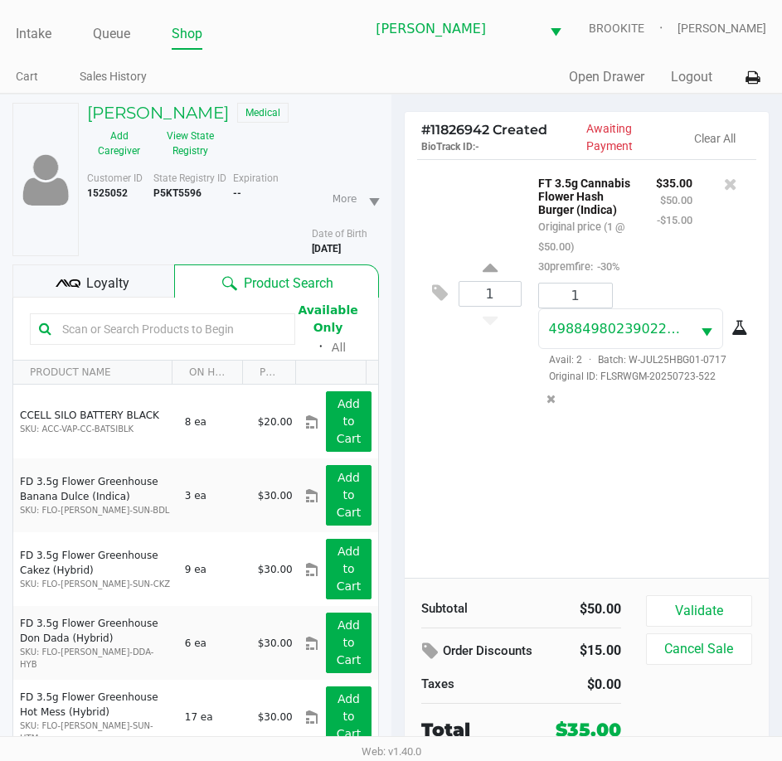
click at [601, 526] on div "1 FT 3.5g Cannabis Flower Hash Burger (Indica) Original price (1 @ $50.00) 30pr…" at bounding box center [587, 368] width 365 height 419
click at [685, 607] on button "Validate" at bounding box center [699, 611] width 106 height 32
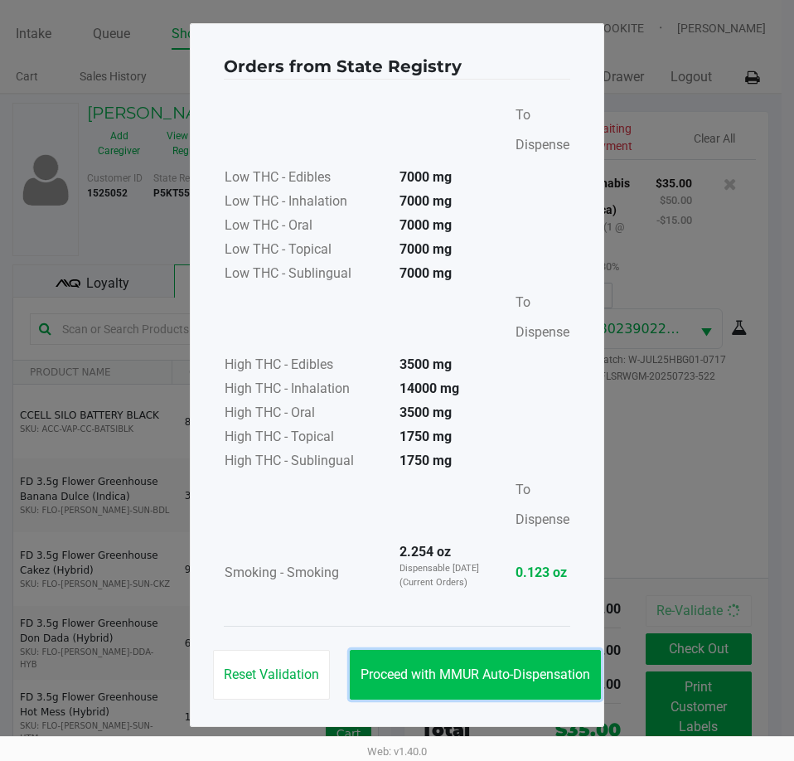
click at [454, 678] on span "Proceed with MMUR Auto-Dispensation" at bounding box center [476, 675] width 230 height 16
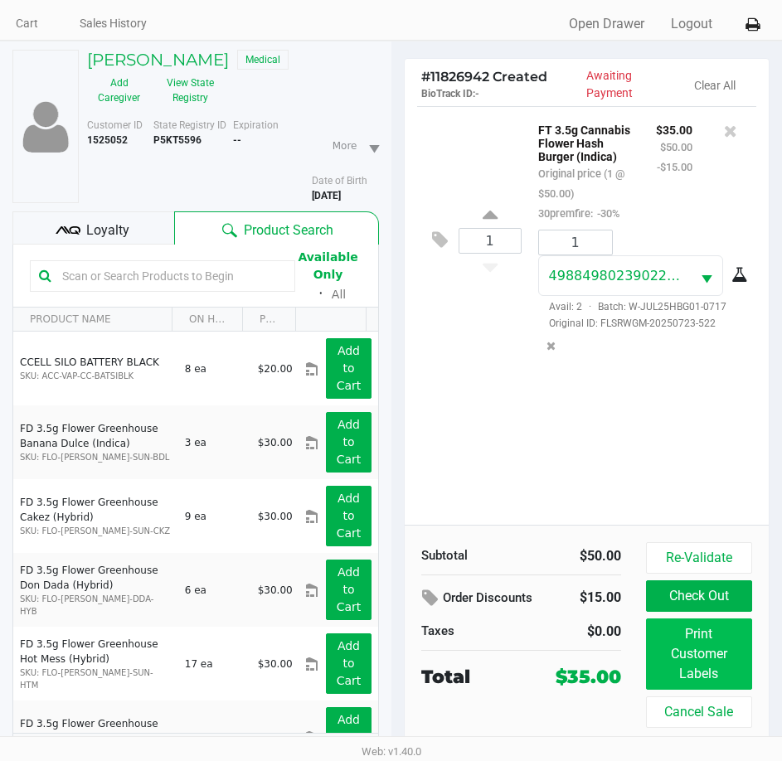
scroll to position [82, 0]
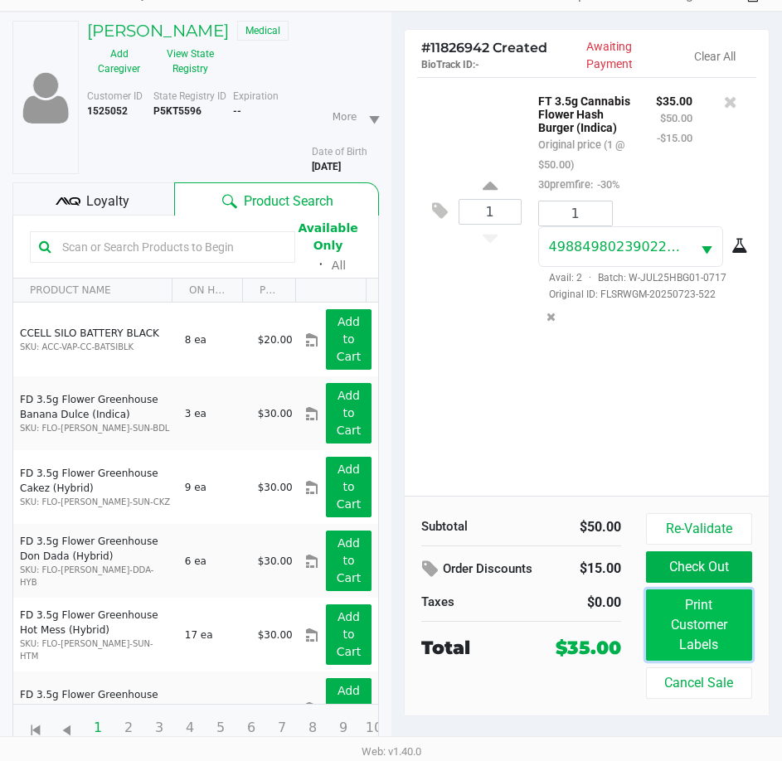
click at [699, 635] on button "Print Customer Labels" at bounding box center [699, 624] width 106 height 71
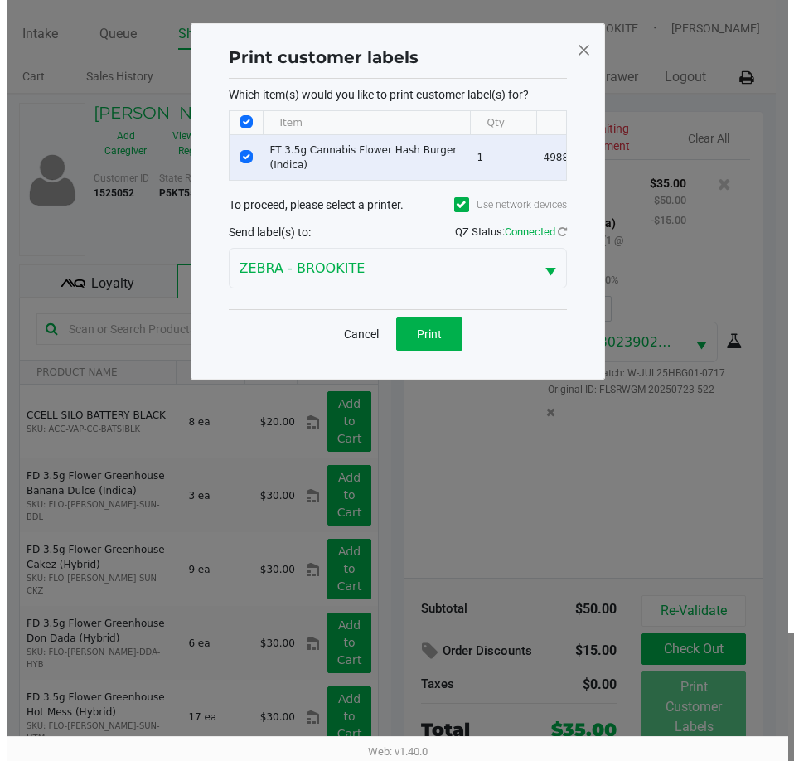
scroll to position [0, 0]
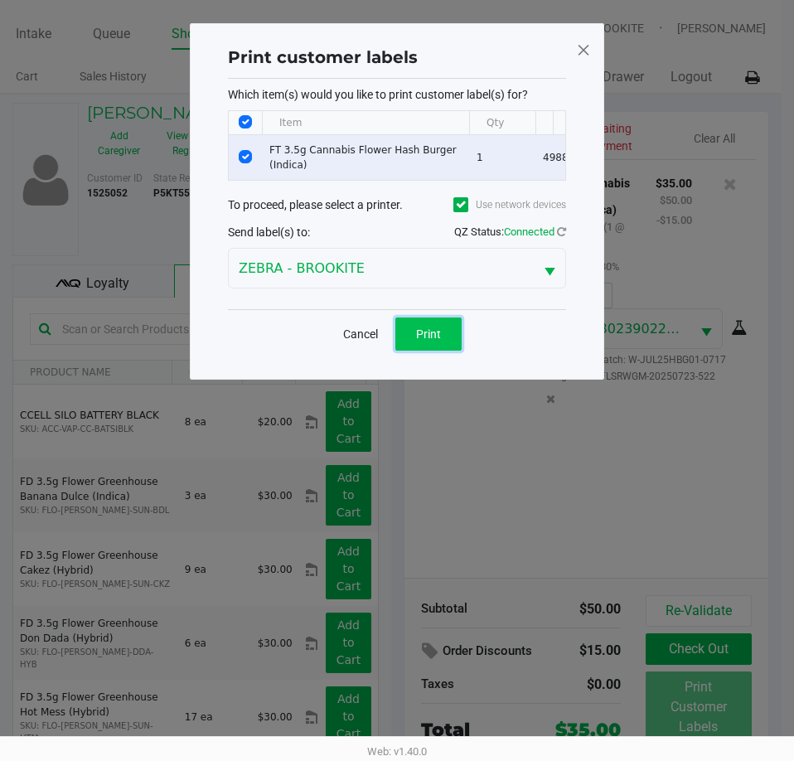
click at [433, 341] on span "Print" at bounding box center [428, 333] width 25 height 13
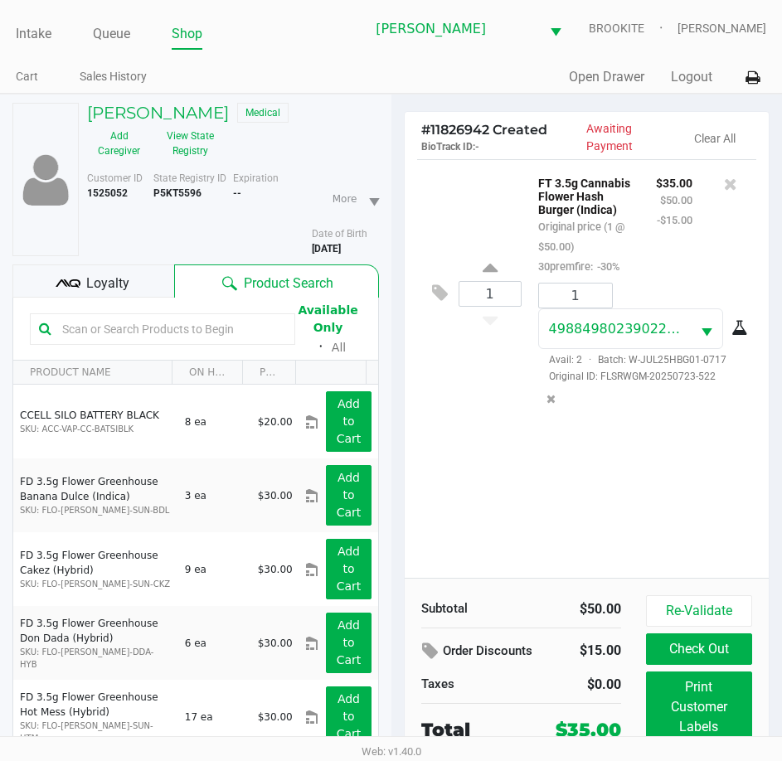
click at [686, 662] on button "Check Out" at bounding box center [699, 649] width 106 height 32
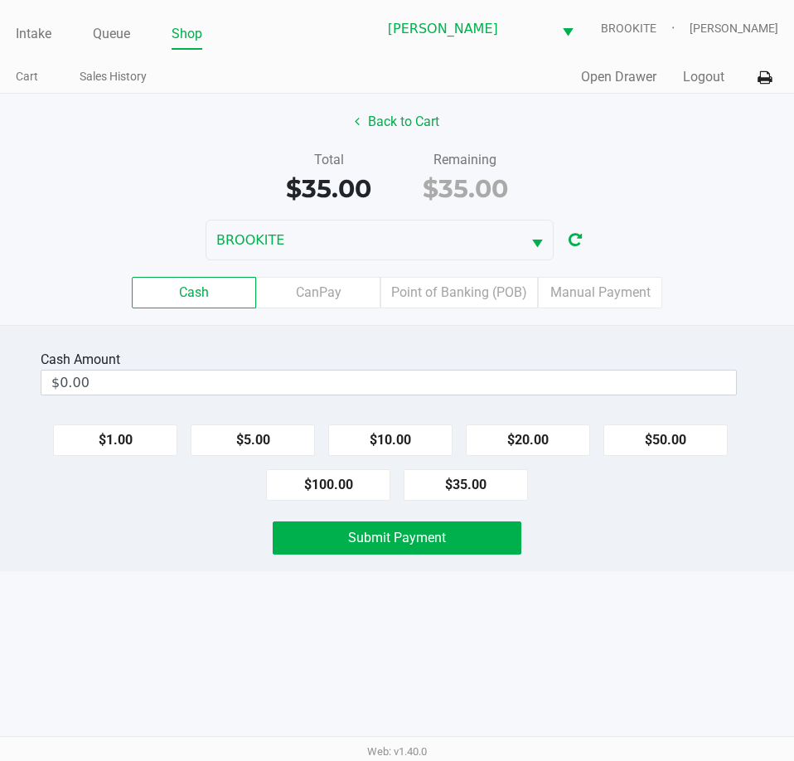
click at [541, 445] on button "$20.00" at bounding box center [528, 440] width 124 height 32
click at [525, 438] on button "$20.00" at bounding box center [528, 440] width 124 height 32
type input "$40.00"
click at [410, 711] on div "Intake Queue Shop [PERSON_NAME] BROOKITE [PERSON_NAME] Cart Sales History Quick…" at bounding box center [397, 380] width 794 height 761
click at [449, 548] on button "Submit Payment" at bounding box center [397, 537] width 248 height 33
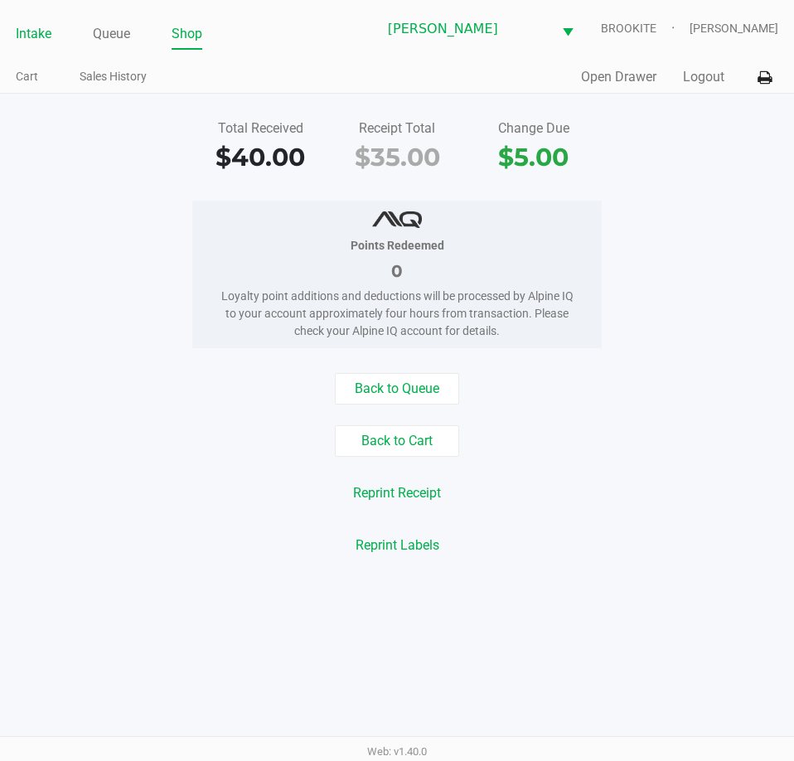
click at [20, 31] on link "Intake" at bounding box center [34, 33] width 36 height 23
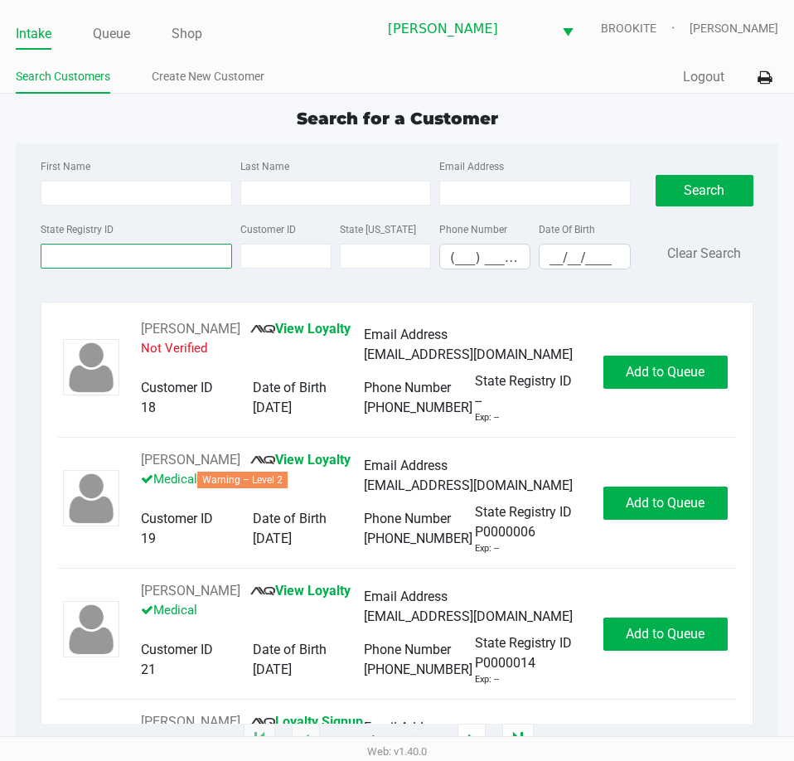
click at [133, 255] on input "State Registry ID" at bounding box center [136, 256] width 191 height 25
click at [105, 30] on link "Queue" at bounding box center [111, 33] width 37 height 23
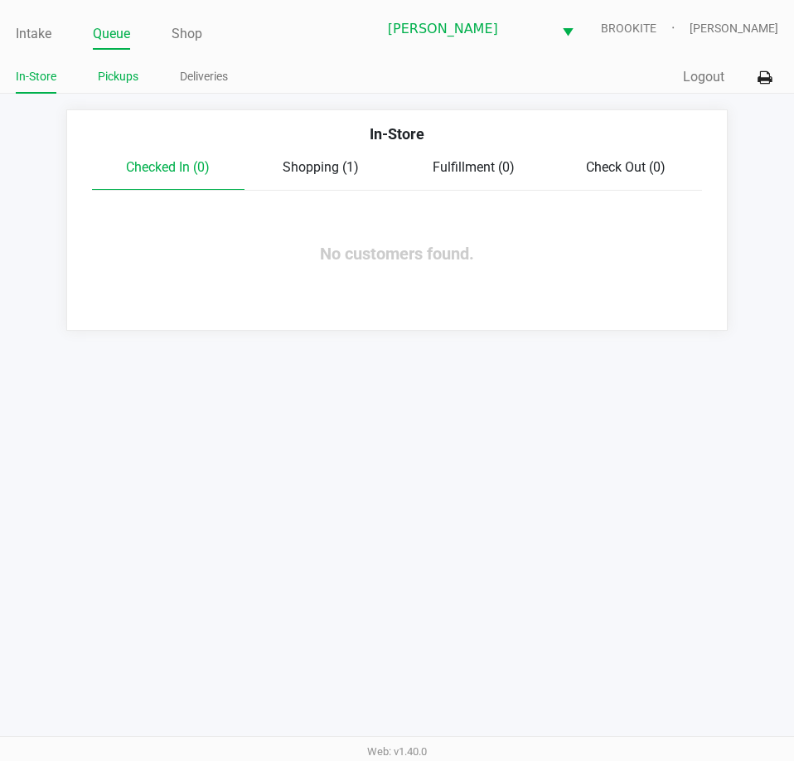
click at [131, 79] on link "Pickups" at bounding box center [118, 76] width 41 height 21
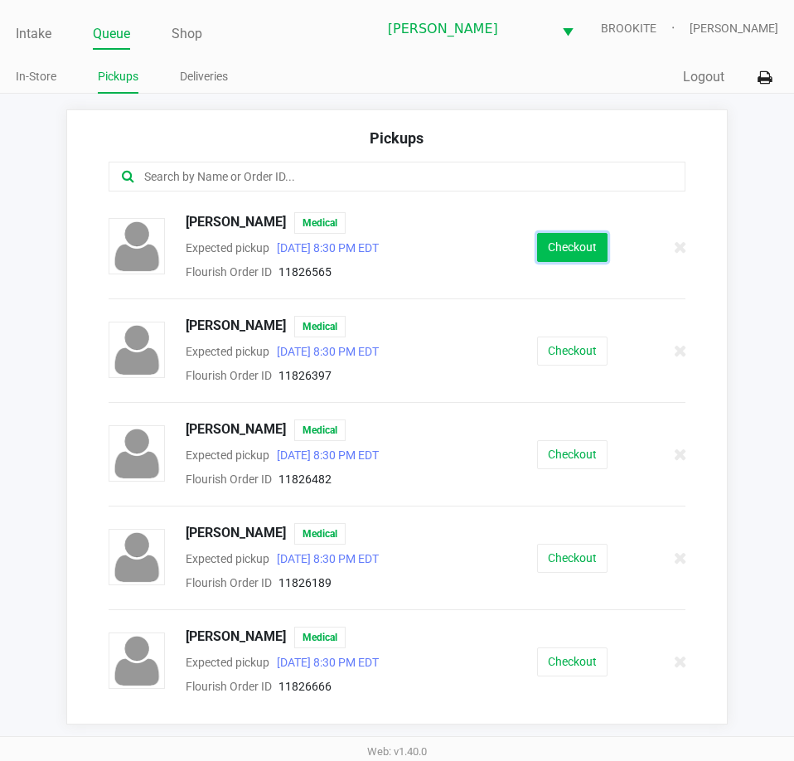
click at [541, 239] on button "Checkout" at bounding box center [572, 247] width 70 height 29
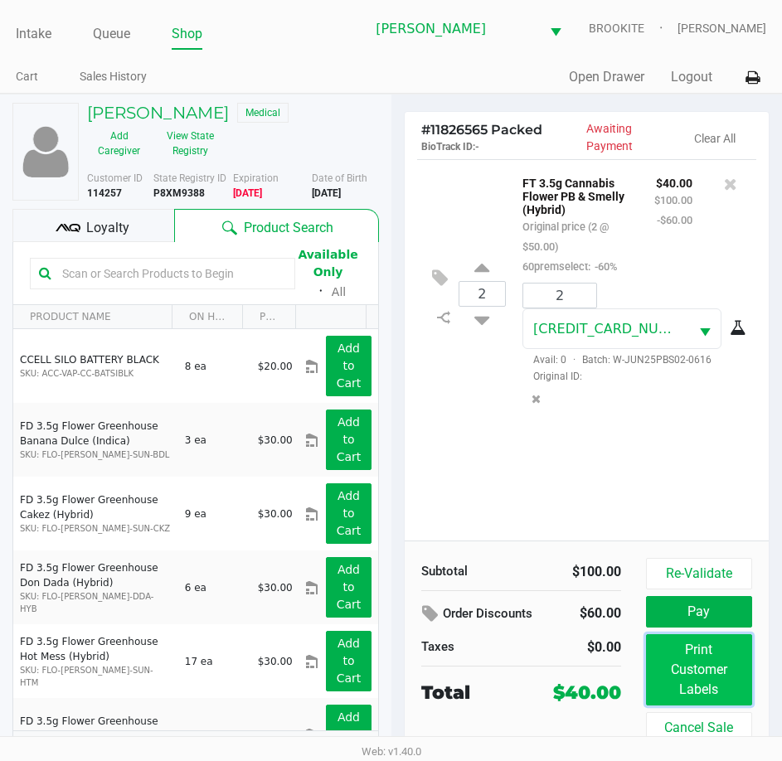
click at [697, 703] on button "Print Customer Labels" at bounding box center [699, 669] width 106 height 71
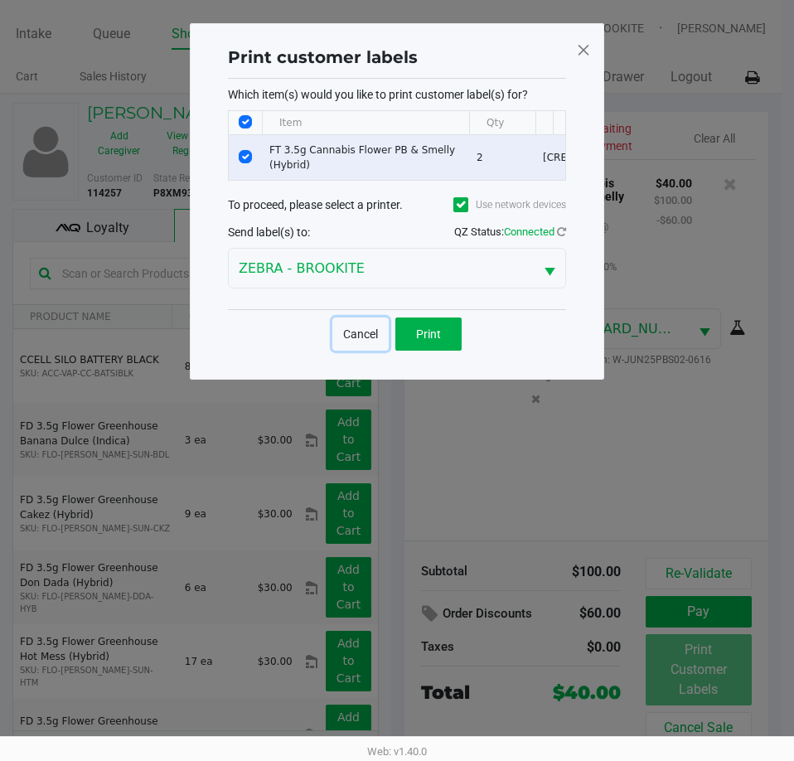
click at [363, 344] on button "Cancel" at bounding box center [360, 334] width 56 height 33
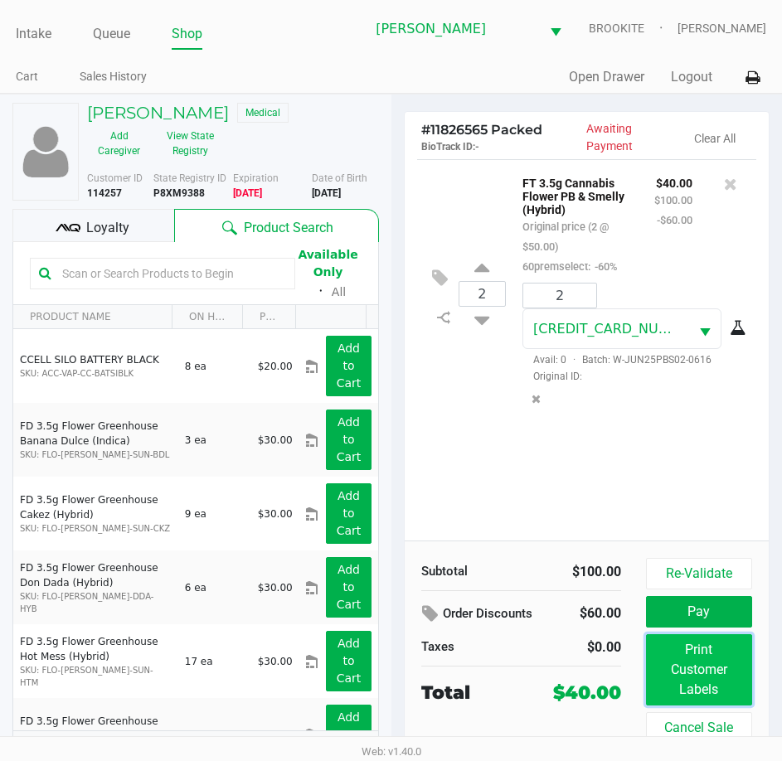
click at [669, 657] on button "Print Customer Labels" at bounding box center [699, 669] width 106 height 71
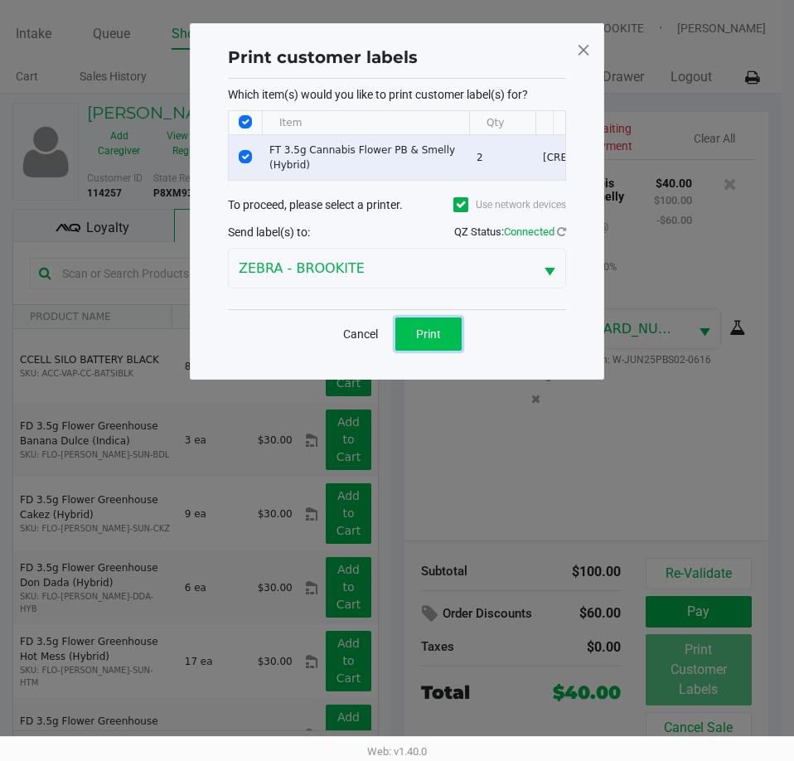
click at [448, 344] on button "Print" at bounding box center [428, 334] width 66 height 33
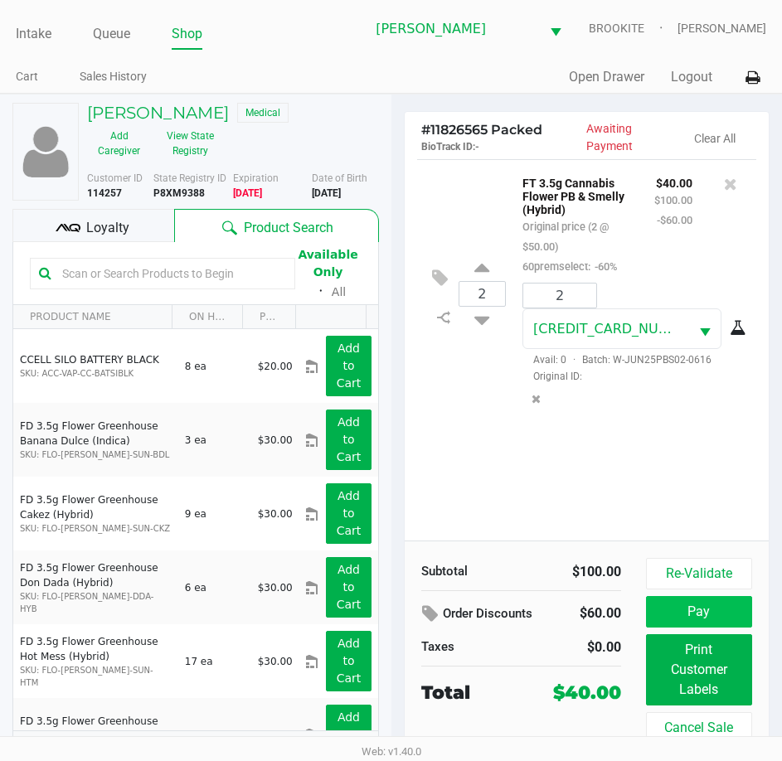
click at [686, 606] on button "Pay" at bounding box center [699, 612] width 106 height 32
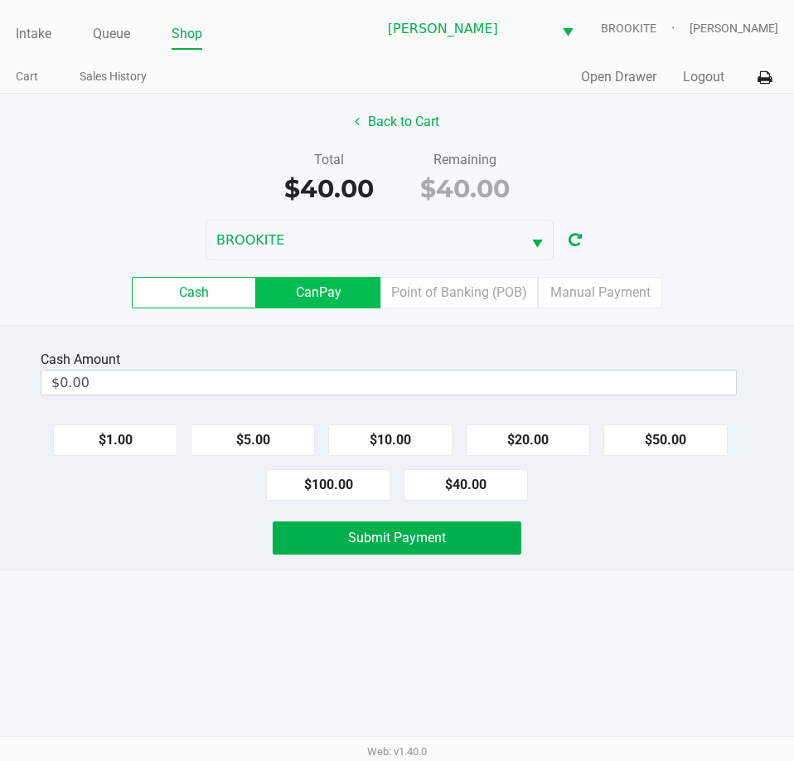
click at [316, 296] on label "CanPay" at bounding box center [318, 293] width 124 height 32
click at [0, 0] on 2 "CanPay" at bounding box center [0, 0] width 0 height 0
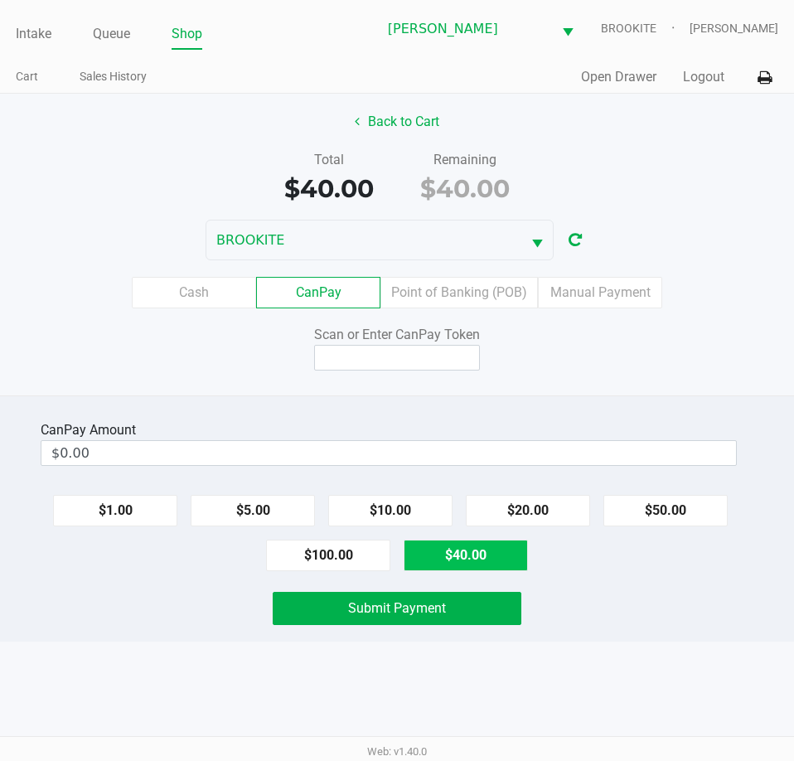
click at [496, 559] on button "$40.00" at bounding box center [466, 556] width 124 height 32
type input "$40.00"
click at [413, 363] on input at bounding box center [397, 358] width 166 height 26
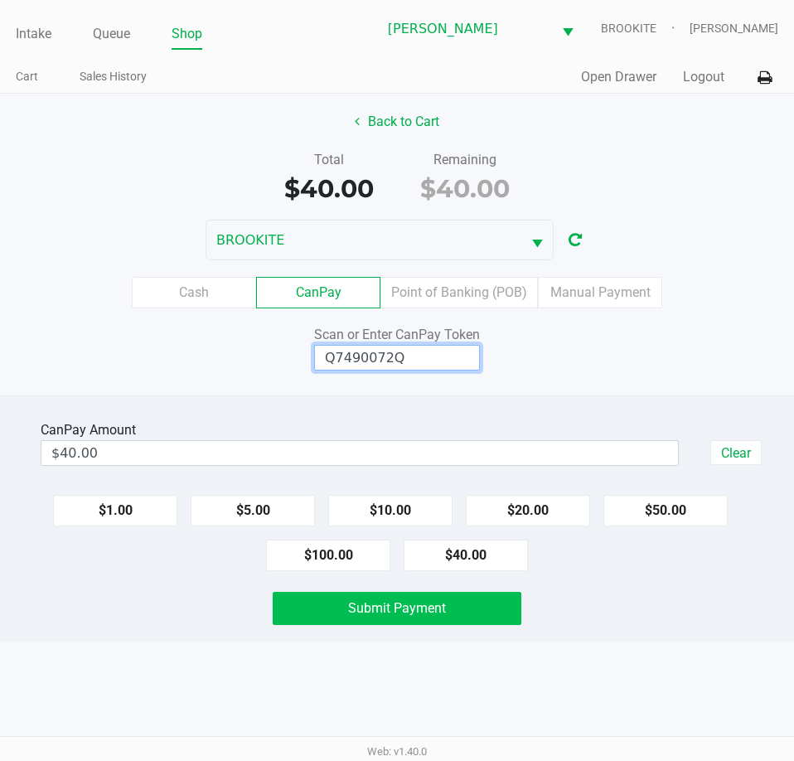
type input "Q7490072Q"
click at [361, 621] on button "Submit Payment" at bounding box center [397, 608] width 248 height 33
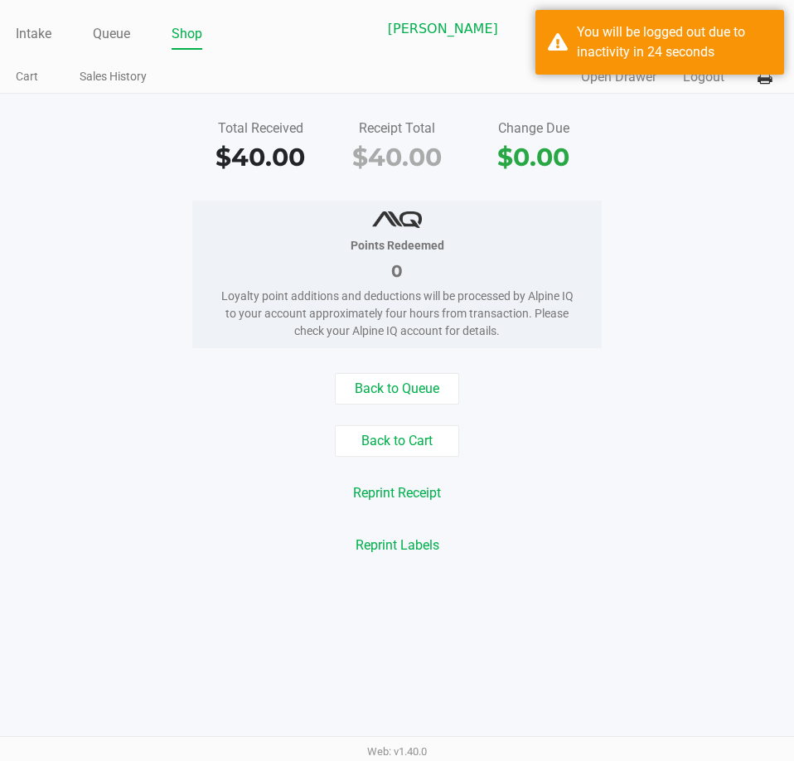
click at [144, 521] on div "Back to Queue Back to Cart Reprint Receipt Reprint Labels" at bounding box center [397, 467] width 819 height 188
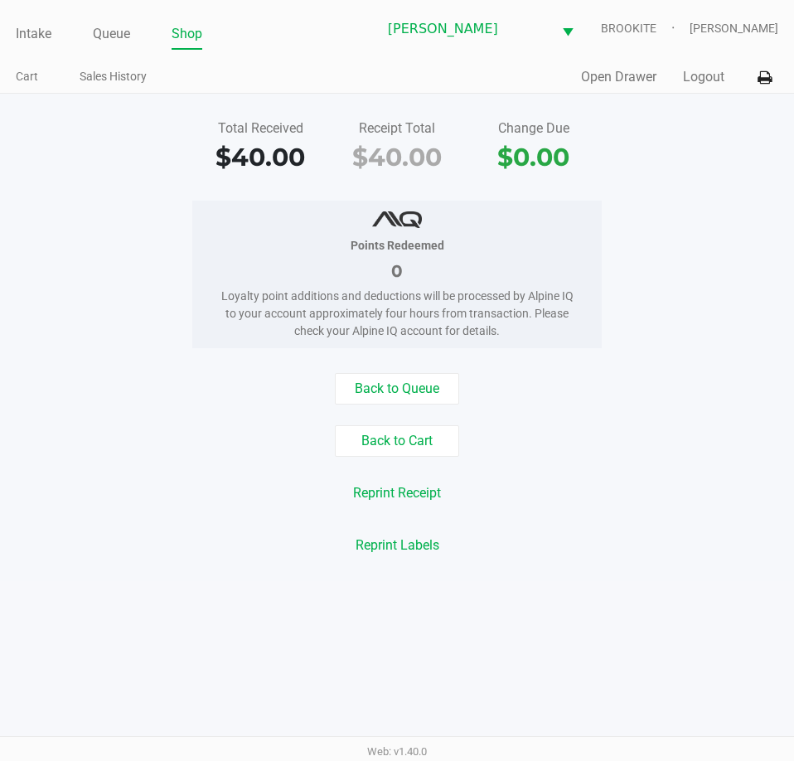
click at [36, 27] on link "Intake" at bounding box center [34, 33] width 36 height 23
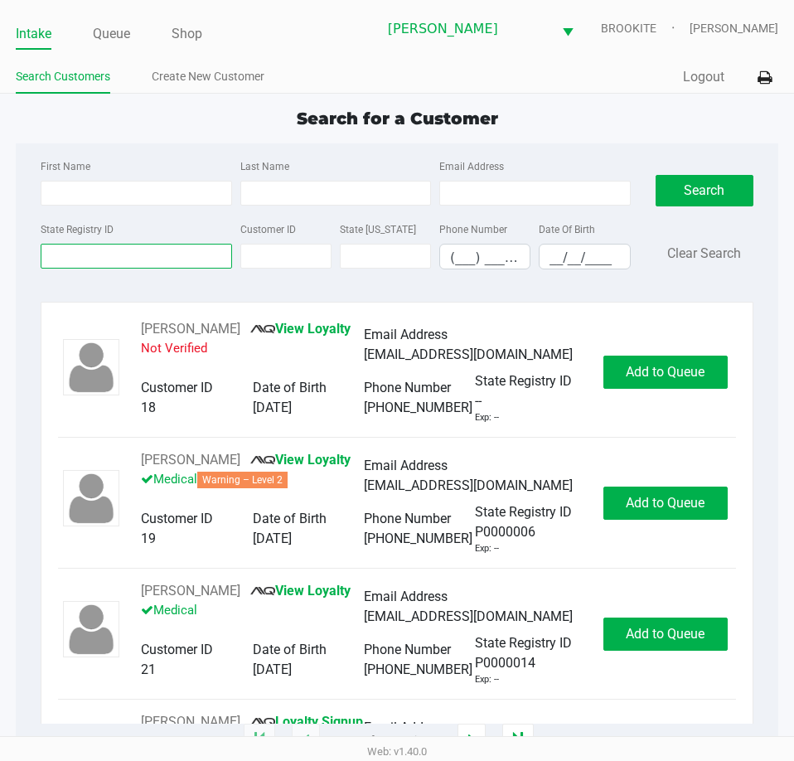
click at [99, 261] on input "State Registry ID" at bounding box center [136, 256] width 191 height 25
click at [99, 191] on input "First Name" at bounding box center [136, 193] width 191 height 25
type input "bo"
click at [311, 194] on input "Last Name" at bounding box center [335, 193] width 191 height 25
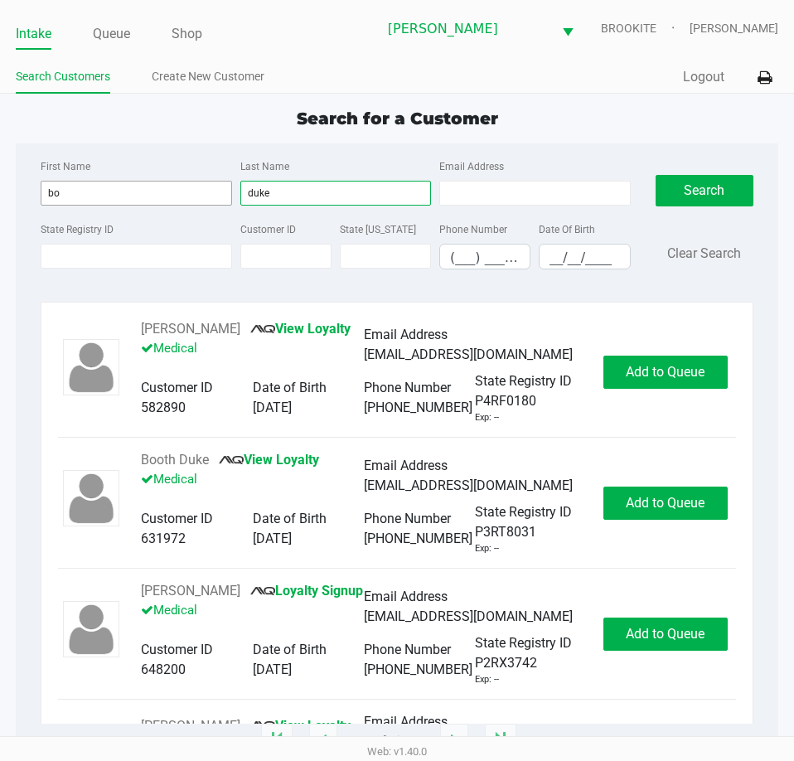
type input "duke"
click at [98, 181] on input "bo" at bounding box center [136, 193] width 191 height 25
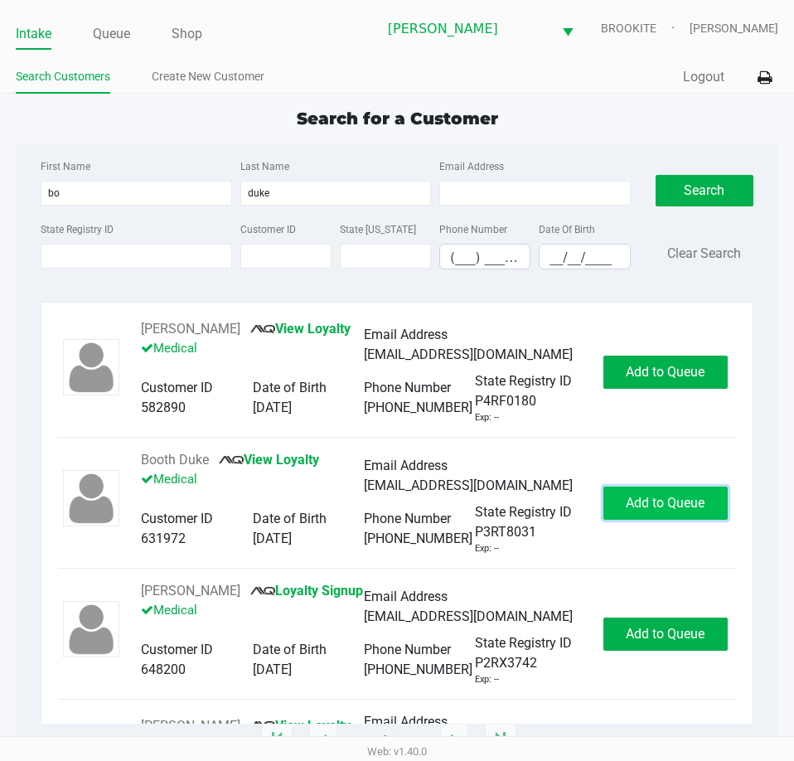
click at [633, 520] on button "Add to Queue" at bounding box center [666, 503] width 124 height 33
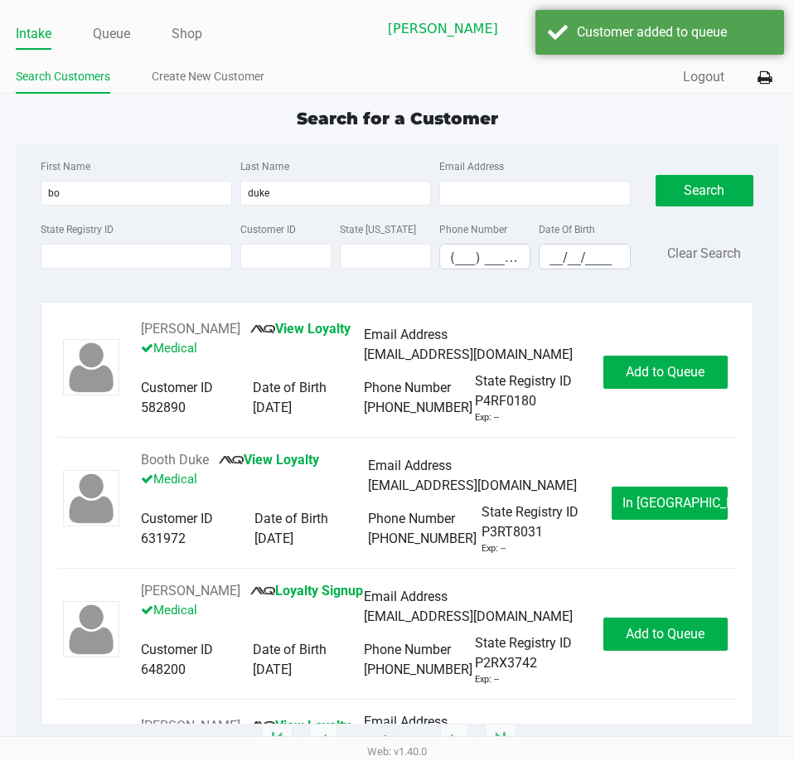
click at [654, 511] on span "In [GEOGRAPHIC_DATA]" at bounding box center [692, 503] width 139 height 16
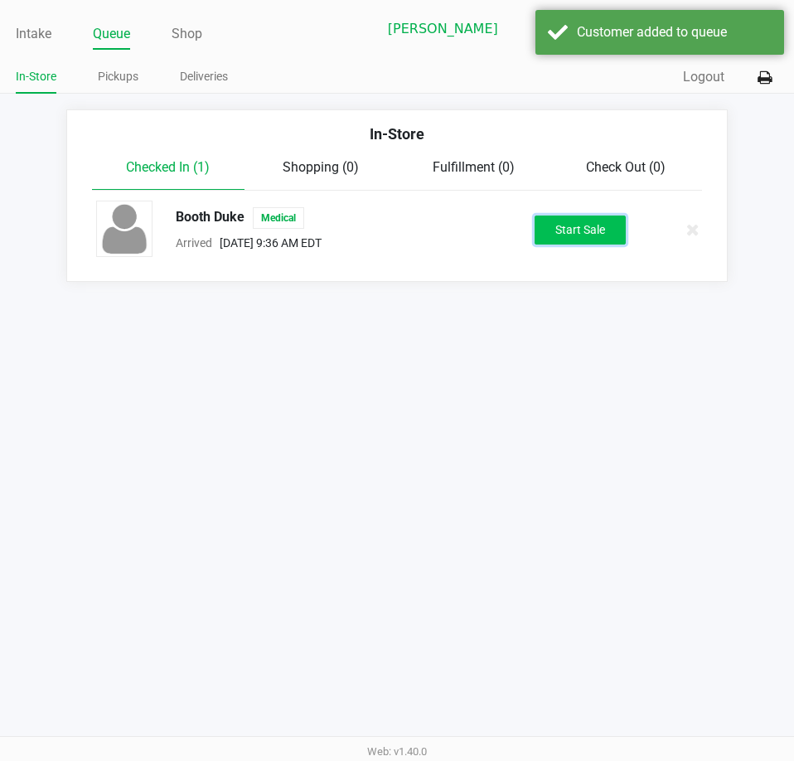
click at [596, 233] on button "Start Sale" at bounding box center [580, 230] width 91 height 29
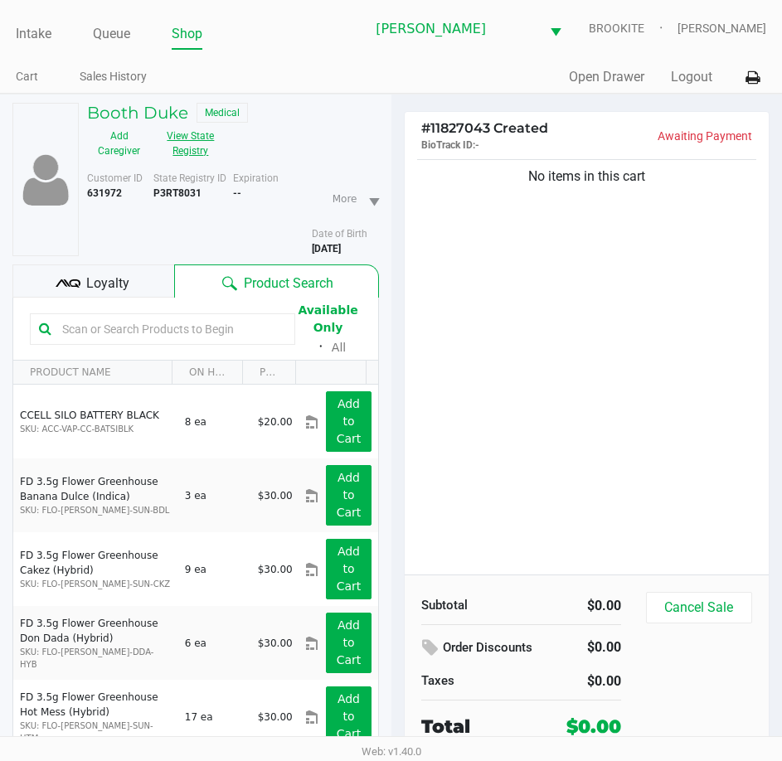
click at [201, 150] on button "View State Registry" at bounding box center [186, 143] width 70 height 41
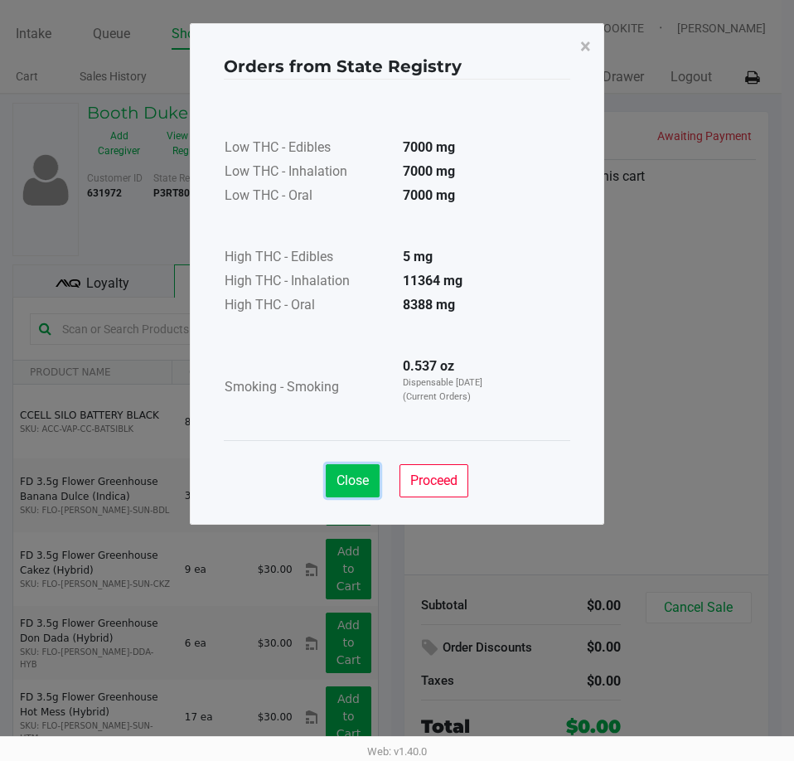
click at [340, 483] on span "Close" at bounding box center [353, 481] width 32 height 16
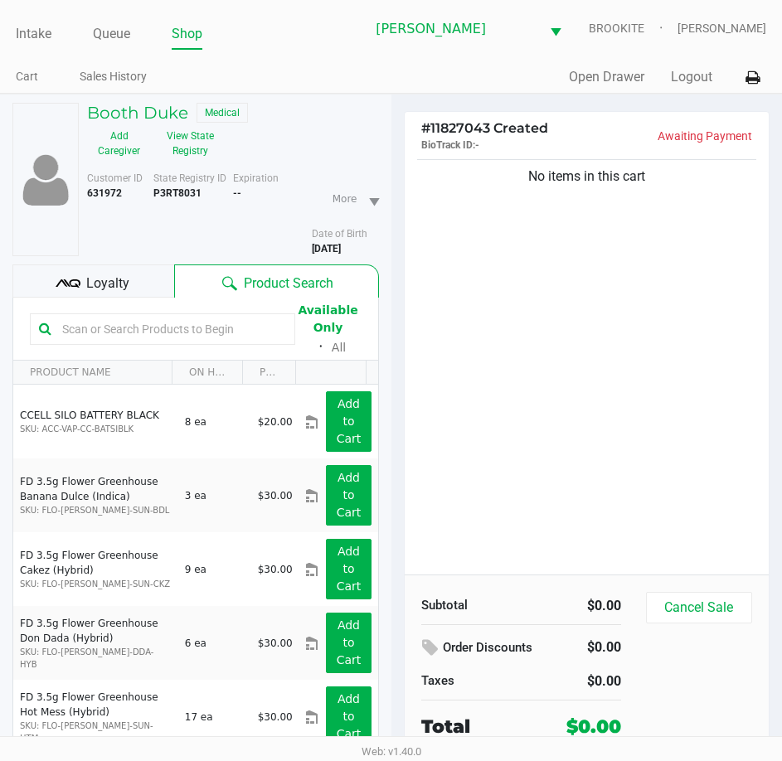
click at [702, 401] on div "No items in this cart" at bounding box center [587, 365] width 365 height 419
click at [193, 158] on button "View State Registry" at bounding box center [186, 143] width 70 height 41
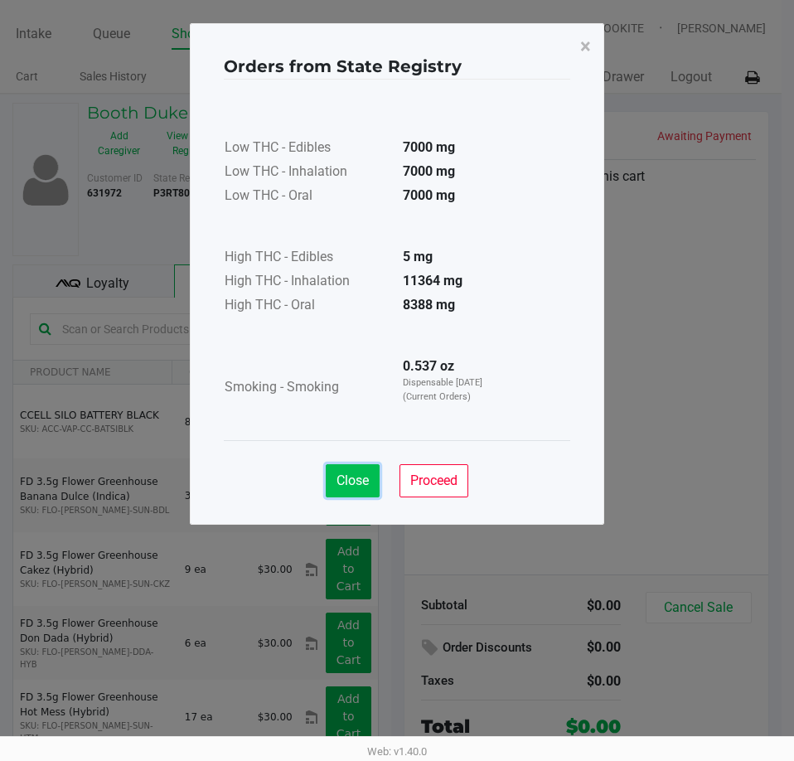
click at [357, 476] on span "Close" at bounding box center [353, 481] width 32 height 16
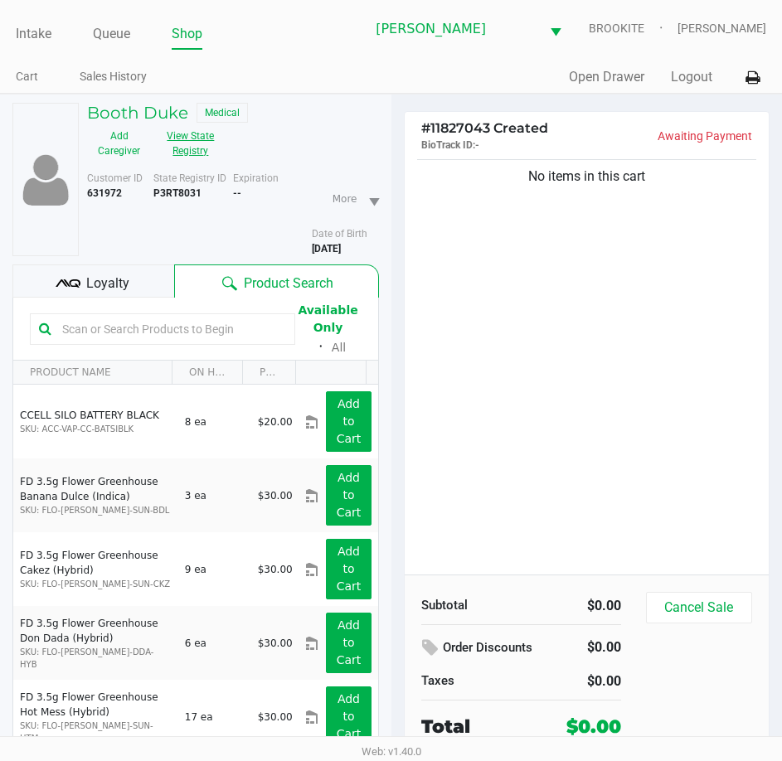
click at [187, 134] on button "View State Registry" at bounding box center [186, 143] width 70 height 41
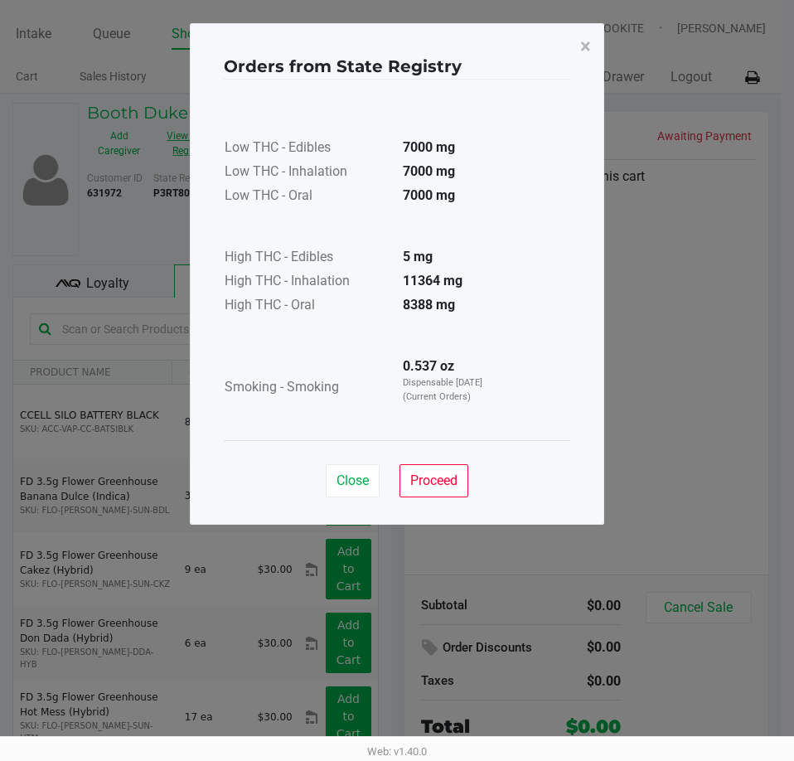
click at [357, 491] on button "Close" at bounding box center [353, 480] width 54 height 33
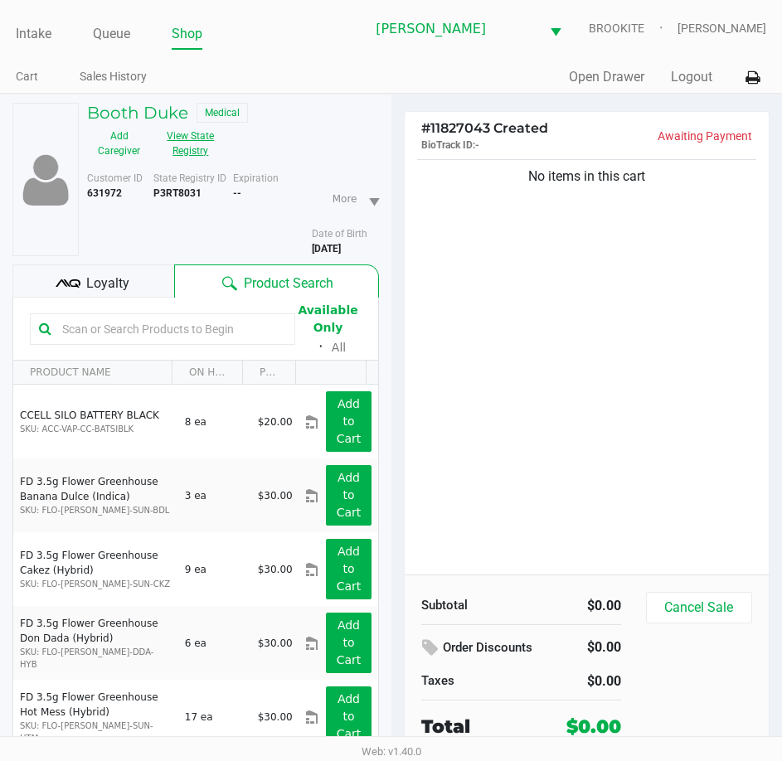
click at [618, 452] on div "No items in this cart" at bounding box center [587, 365] width 365 height 419
click at [590, 497] on div "No items in this cart" at bounding box center [587, 365] width 365 height 419
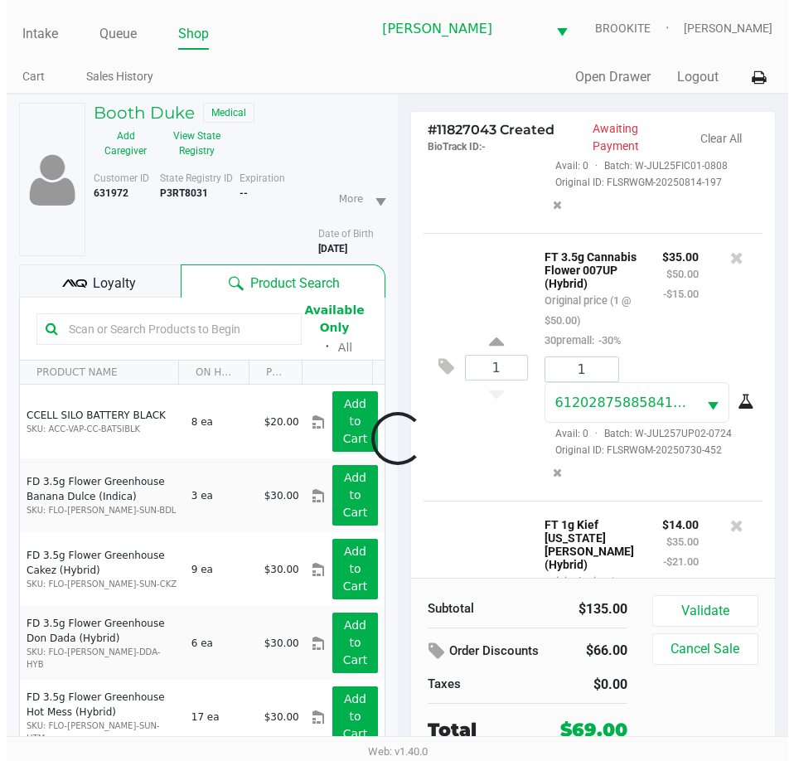
scroll to position [469, 0]
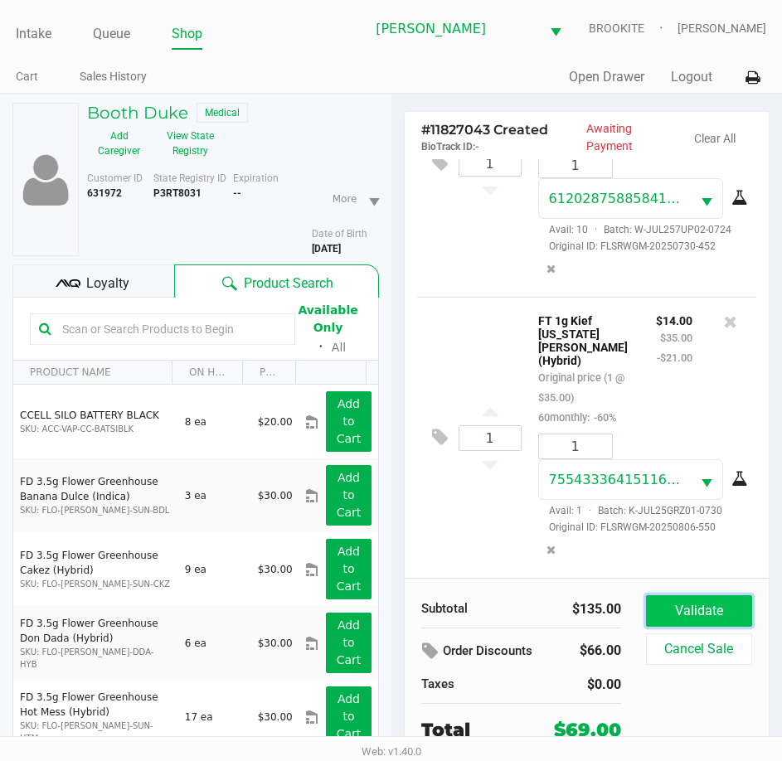
click at [706, 611] on button "Validate" at bounding box center [699, 611] width 106 height 32
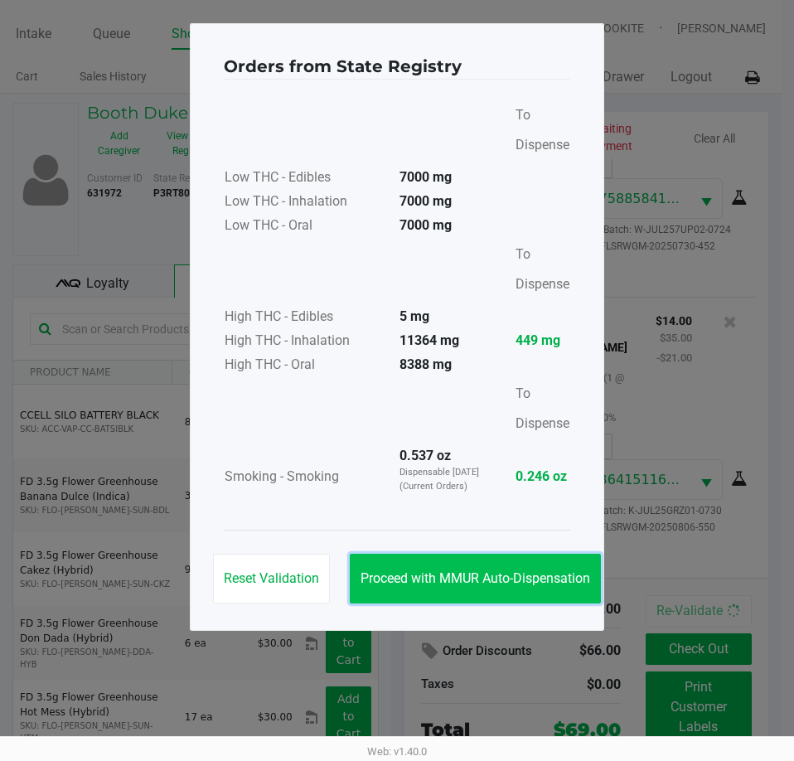
click at [490, 586] on button "Proceed with MMUR Auto-Dispensation" at bounding box center [475, 579] width 251 height 50
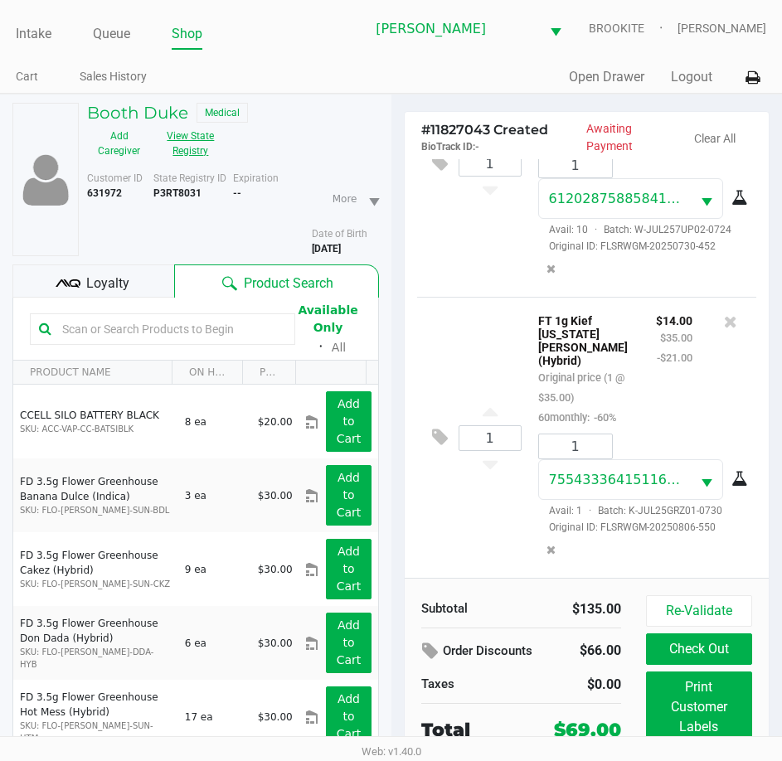
click at [186, 143] on button "View State Registry" at bounding box center [186, 143] width 70 height 41
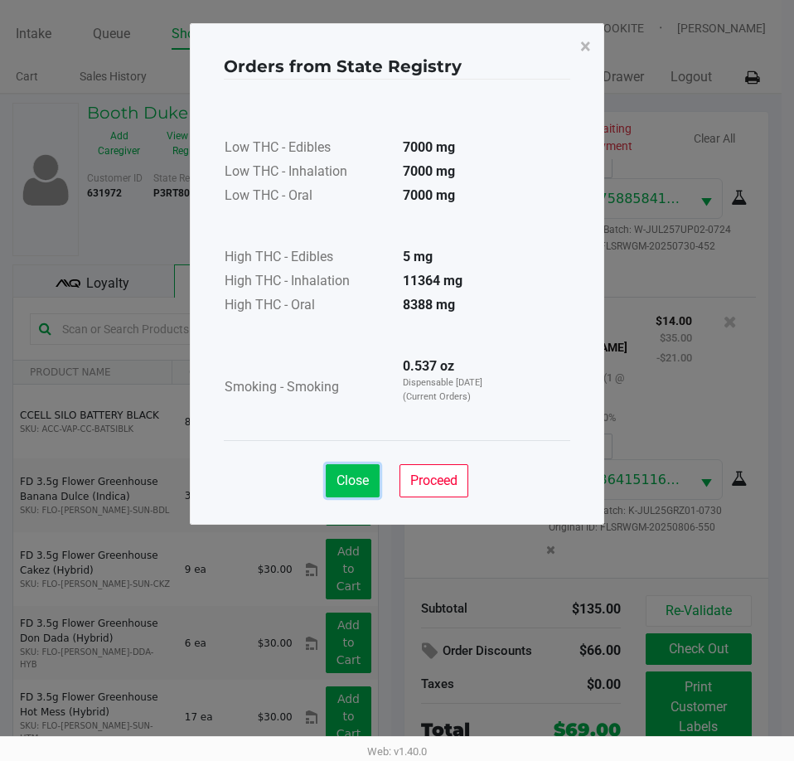
click at [339, 480] on span "Close" at bounding box center [353, 481] width 32 height 16
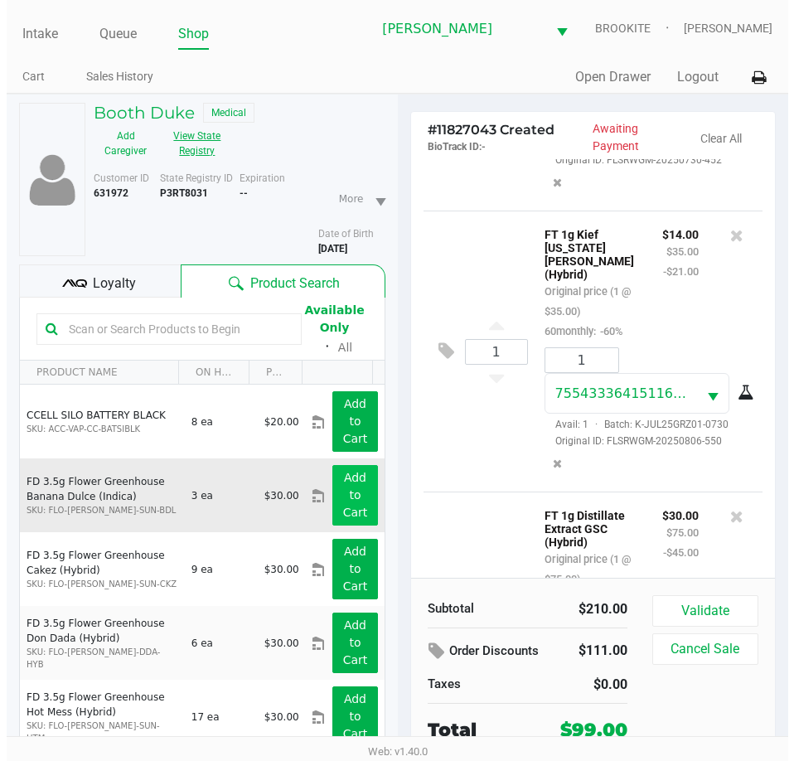
scroll to position [759, 0]
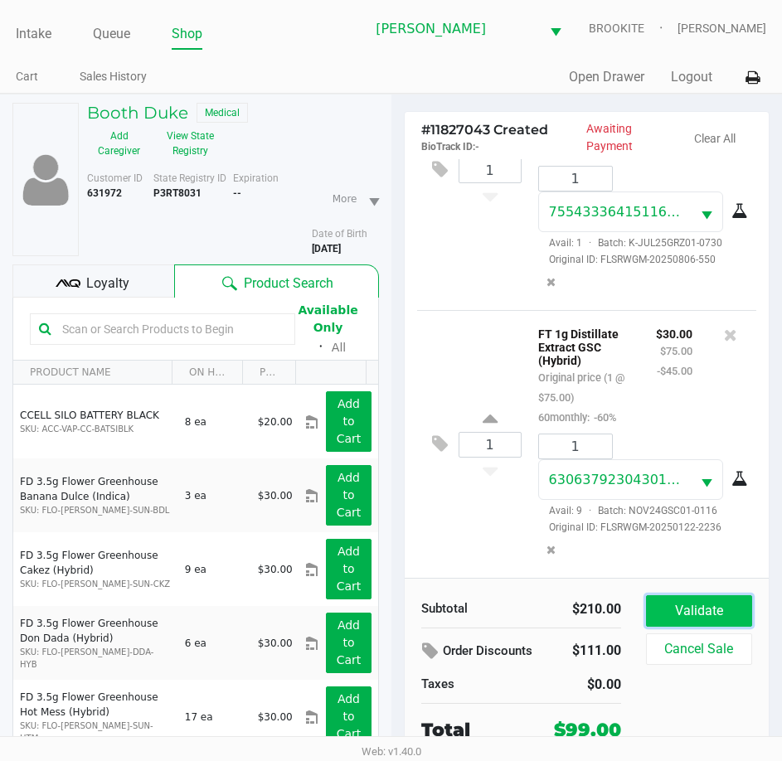
click at [715, 615] on button "Validate" at bounding box center [699, 611] width 106 height 32
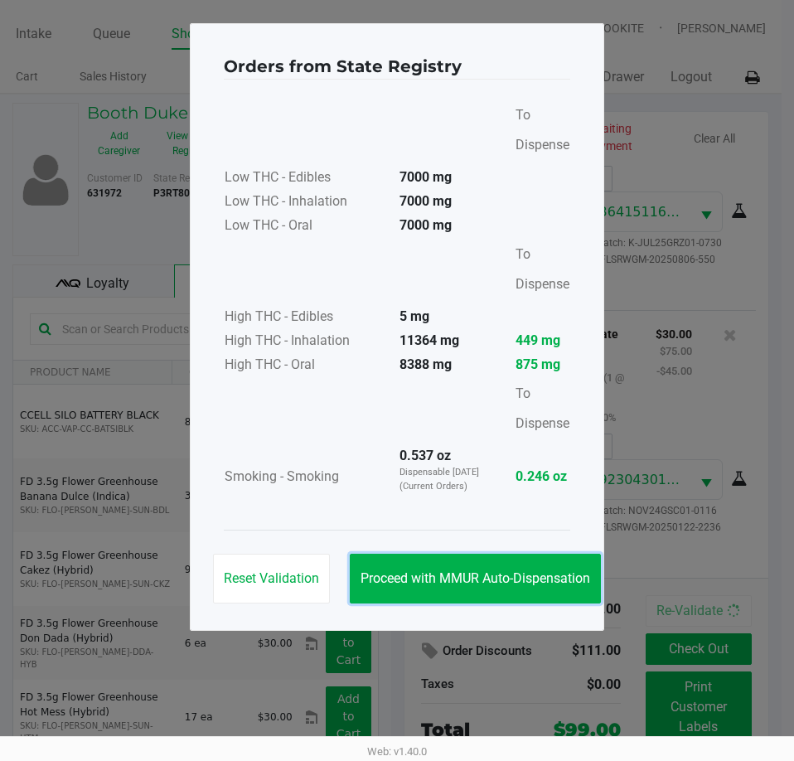
drag, startPoint x: 478, startPoint y: 577, endPoint x: 510, endPoint y: 519, distance: 66.4
click at [477, 577] on span "Proceed with MMUR Auto-Dispensation" at bounding box center [476, 578] width 230 height 16
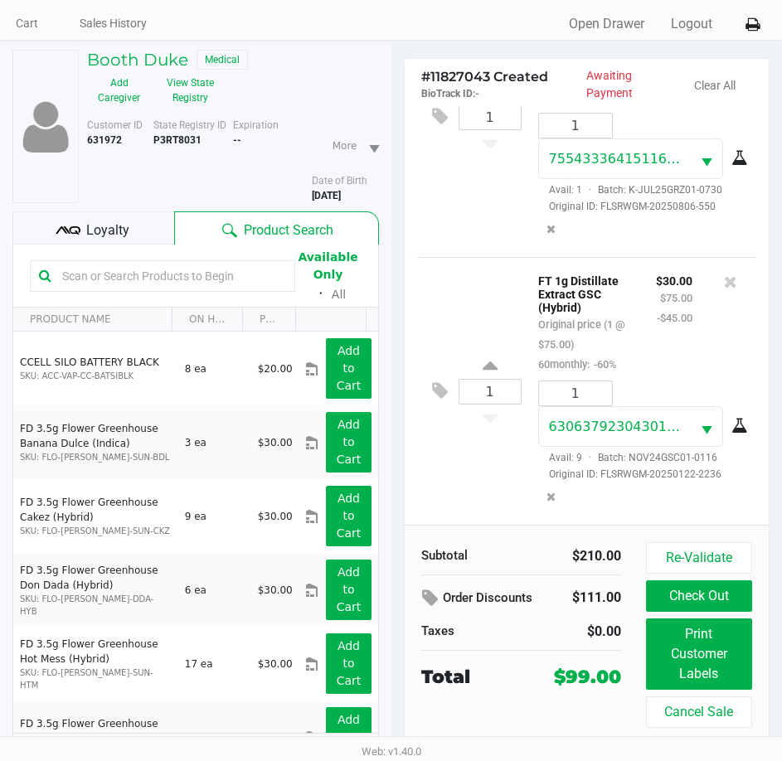
scroll to position [82, 0]
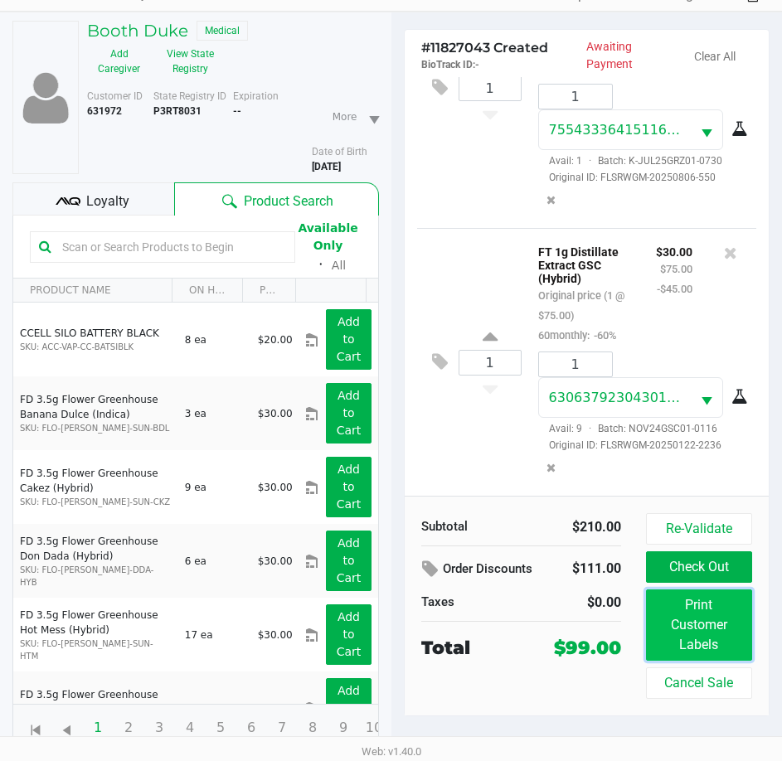
click at [731, 638] on button "Print Customer Labels" at bounding box center [699, 624] width 106 height 71
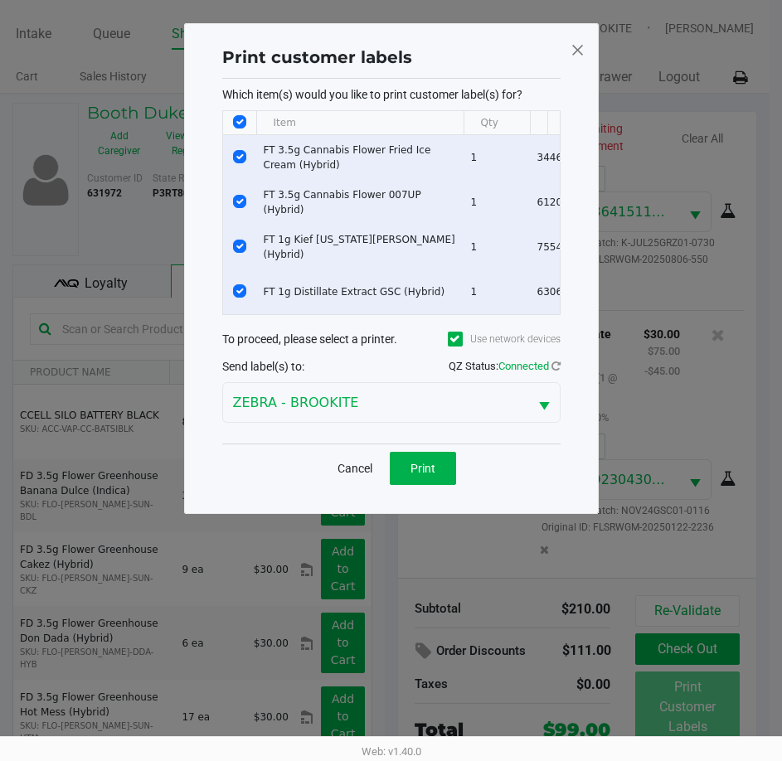
scroll to position [0, 0]
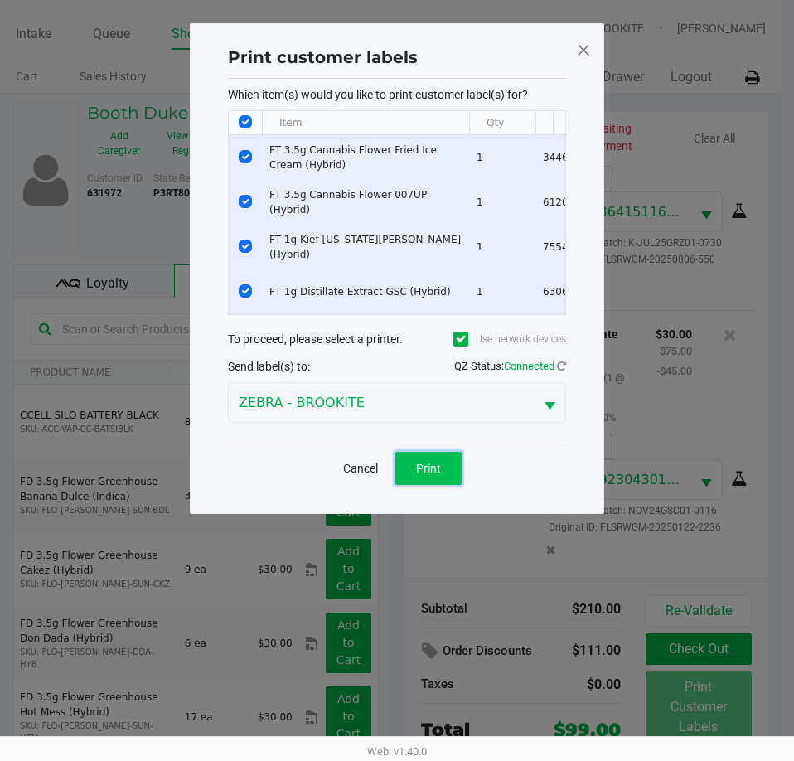
click at [424, 475] on span "Print" at bounding box center [428, 468] width 25 height 13
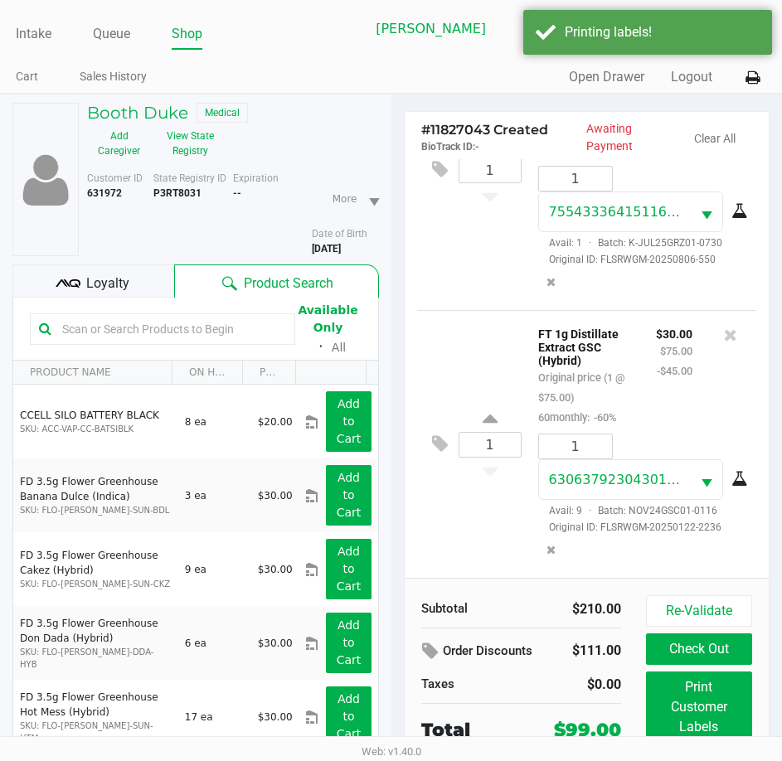
click at [665, 656] on button "Check Out" at bounding box center [699, 649] width 106 height 32
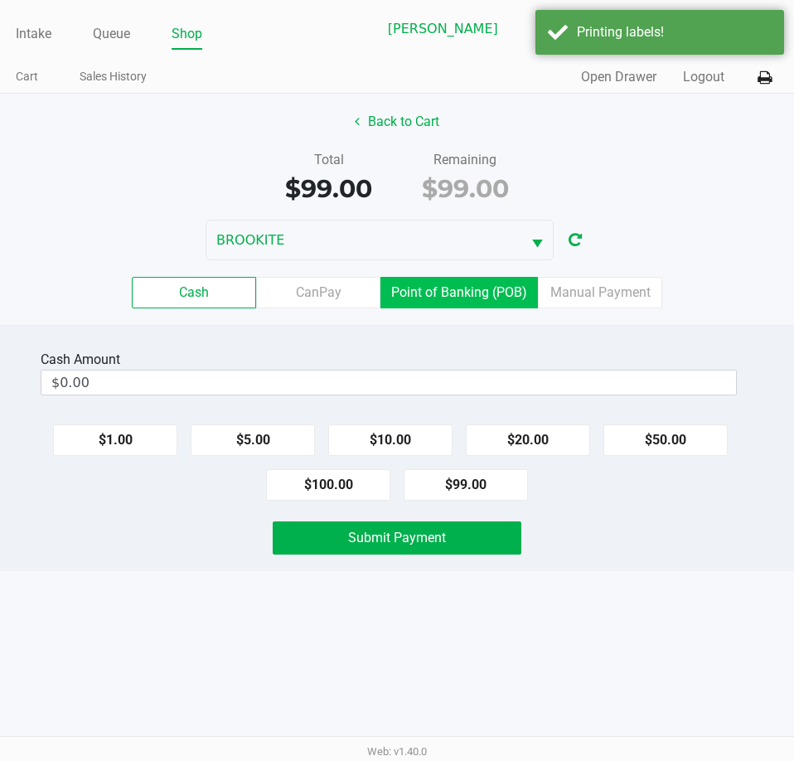
click at [457, 308] on label "Point of Banking (POB)" at bounding box center [460, 293] width 158 height 32
click at [0, 0] on 7 "Point of Banking (POB)" at bounding box center [0, 0] width 0 height 0
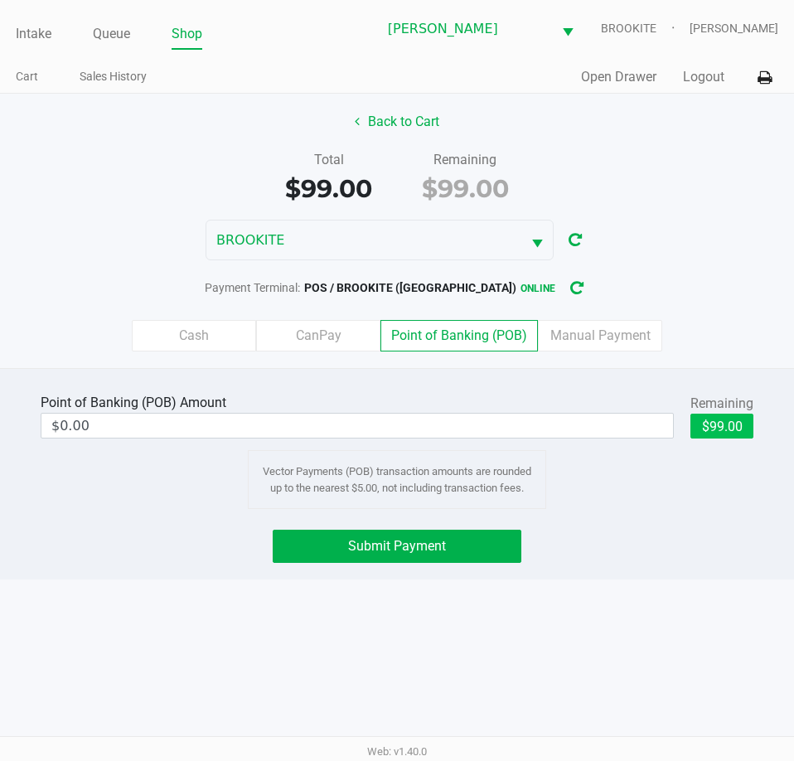
click at [727, 429] on button "$99.00" at bounding box center [722, 426] width 63 height 25
type input "$99.00"
click at [355, 557] on button "Submit Payment" at bounding box center [397, 546] width 248 height 33
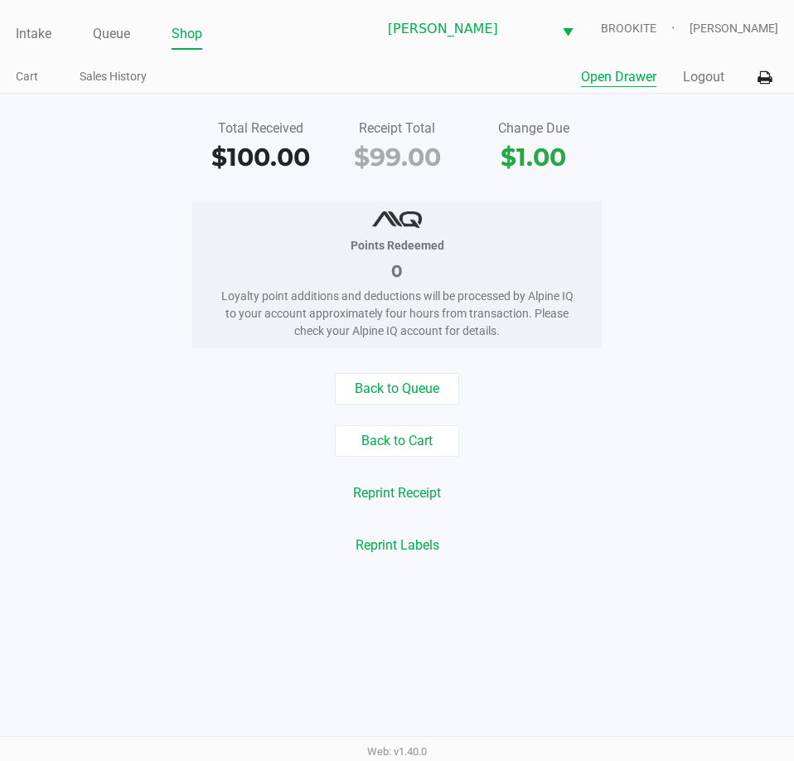
click at [591, 70] on button "Open Drawer" at bounding box center [618, 77] width 75 height 20
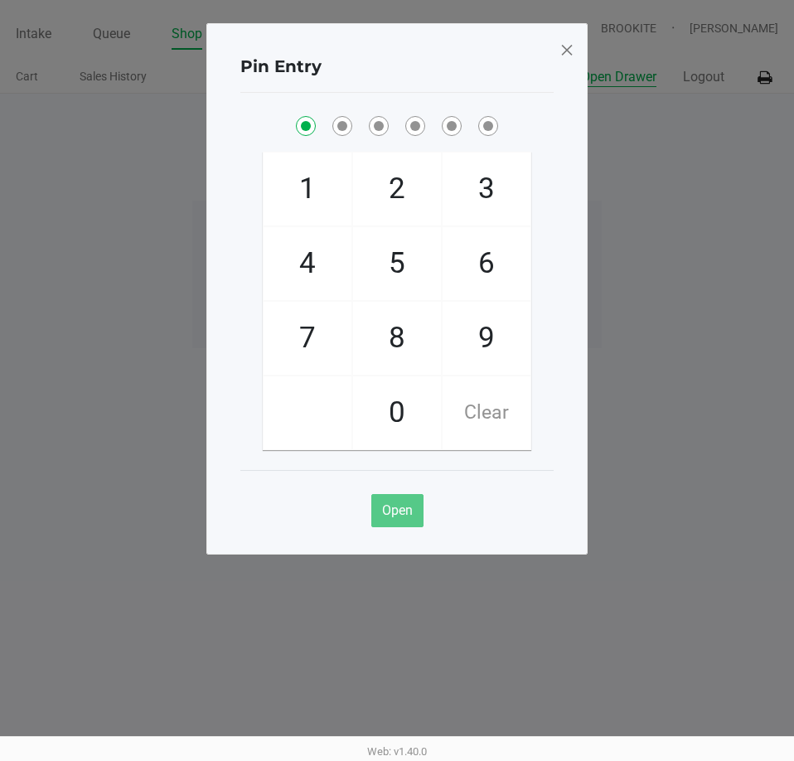
checkbox input "true"
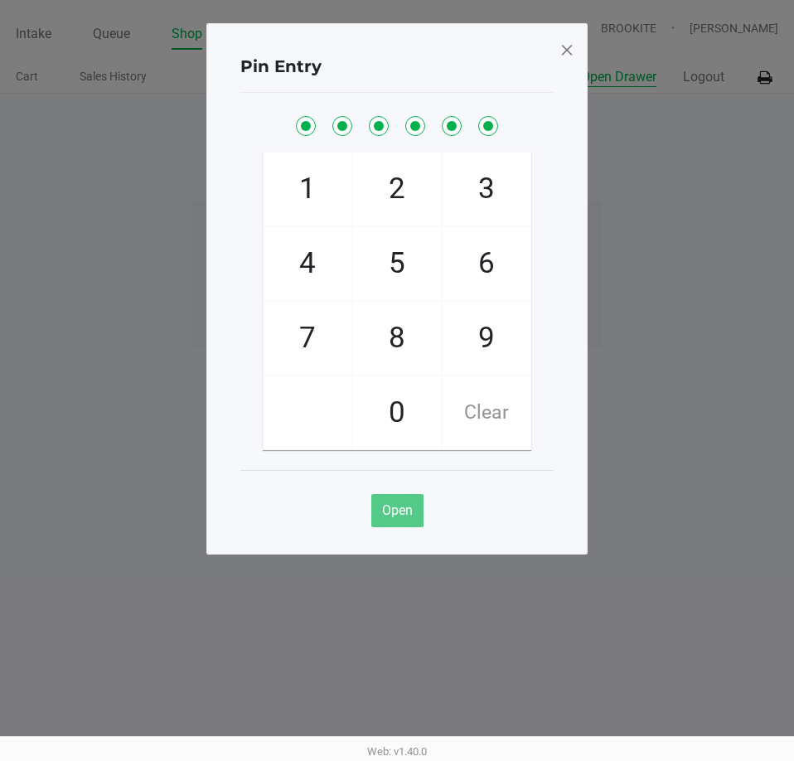
checkbox input "true"
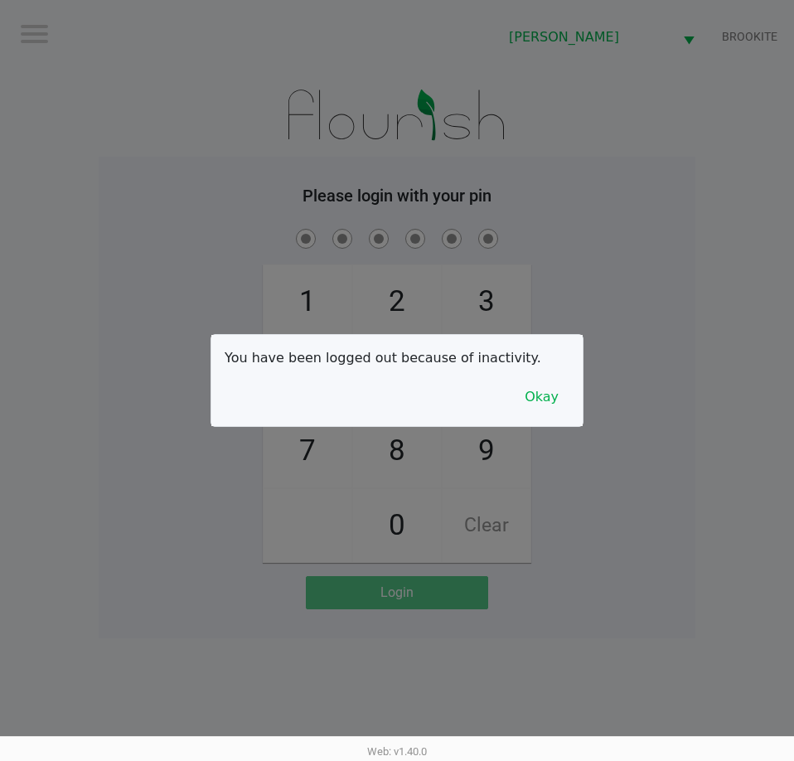
click at [644, 517] on div at bounding box center [397, 380] width 794 height 761
click at [517, 429] on div at bounding box center [397, 380] width 794 height 761
click at [557, 412] on button "Okay" at bounding box center [542, 397] width 56 height 32
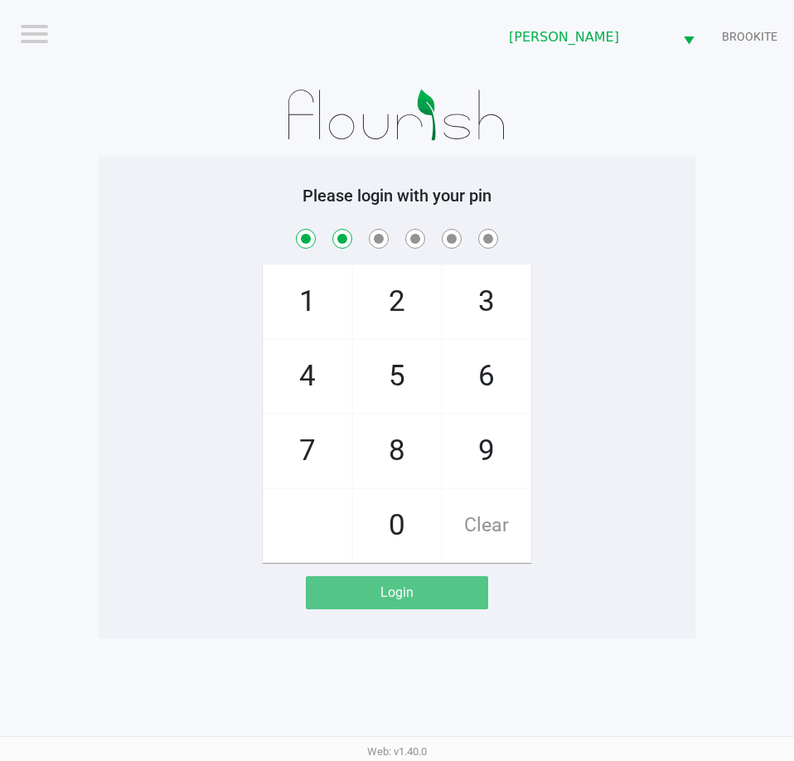
checkbox input "true"
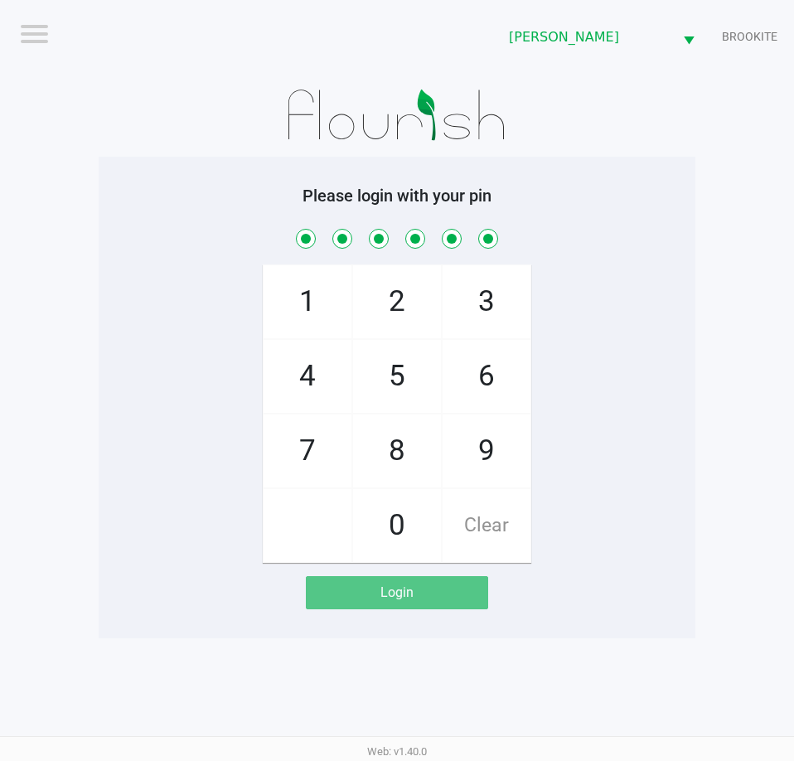
checkbox input "true"
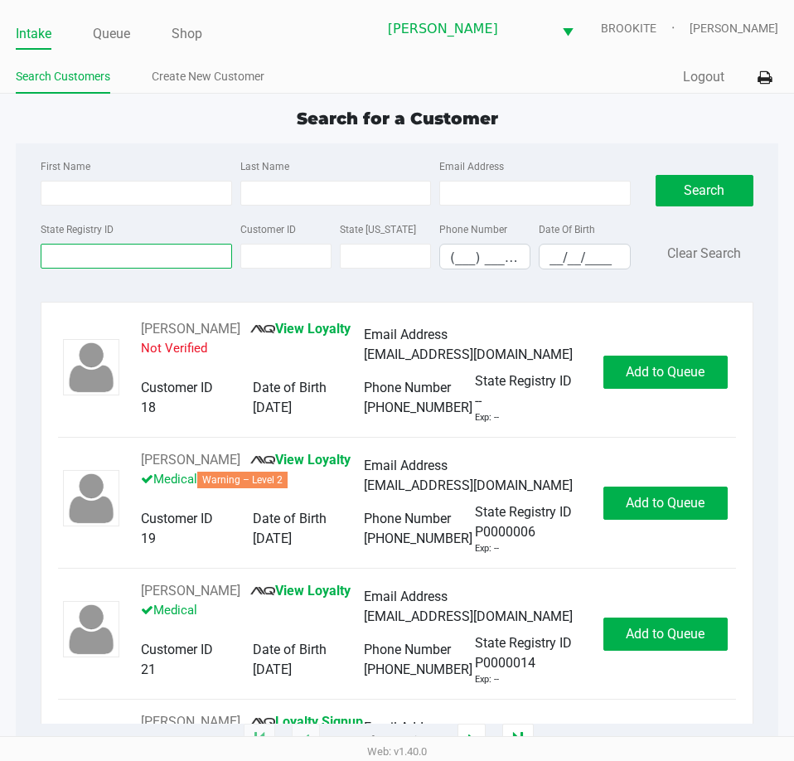
click at [105, 259] on input "State Registry ID" at bounding box center [136, 256] width 191 height 25
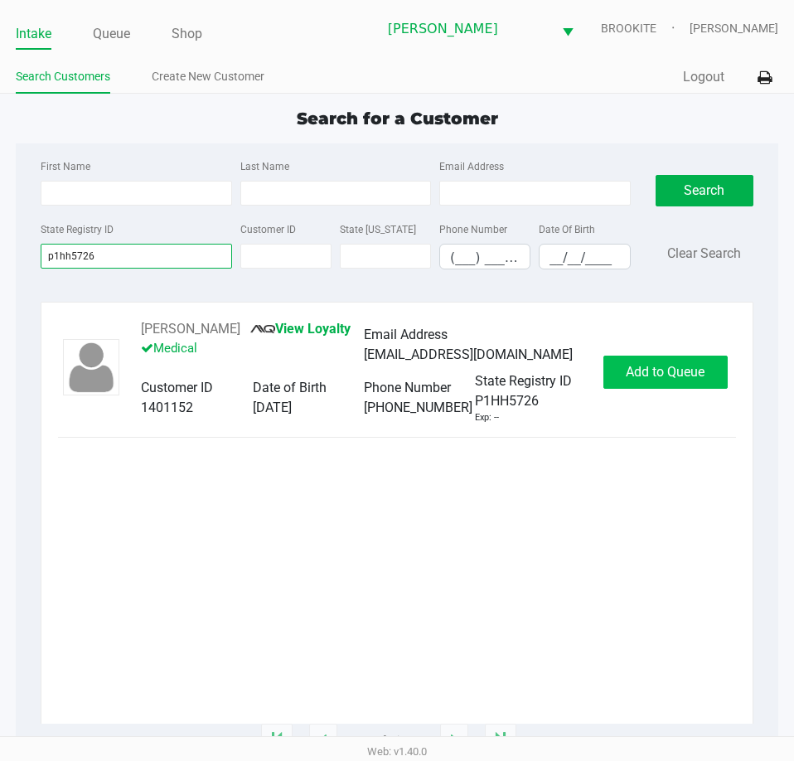
type input "p1hh5726"
click at [649, 382] on button "Add to Queue" at bounding box center [666, 372] width 124 height 33
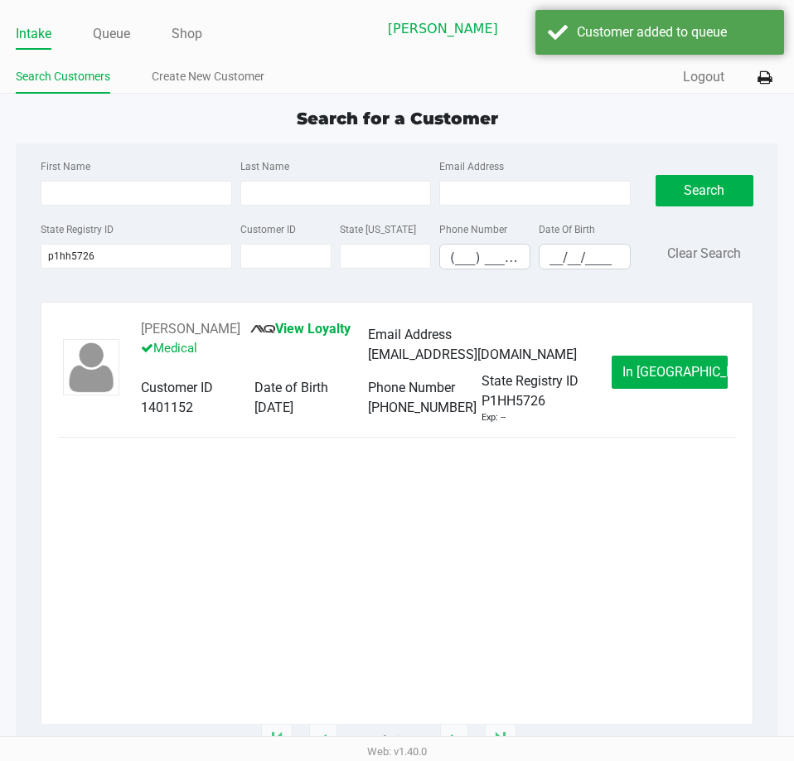
click at [673, 379] on span "In [GEOGRAPHIC_DATA]" at bounding box center [692, 372] width 139 height 16
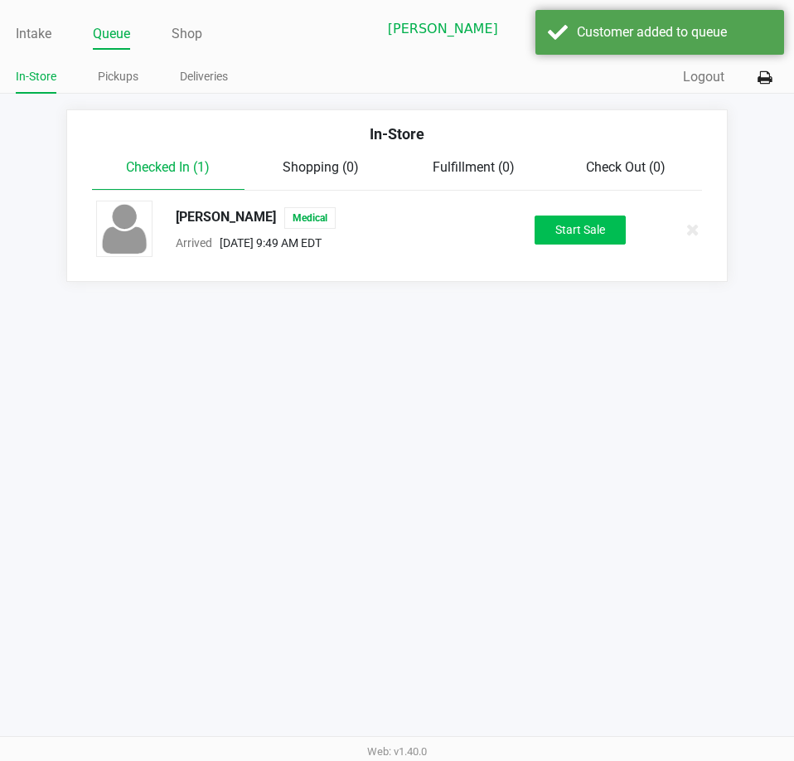
click at [580, 233] on button "Start Sale" at bounding box center [580, 230] width 91 height 29
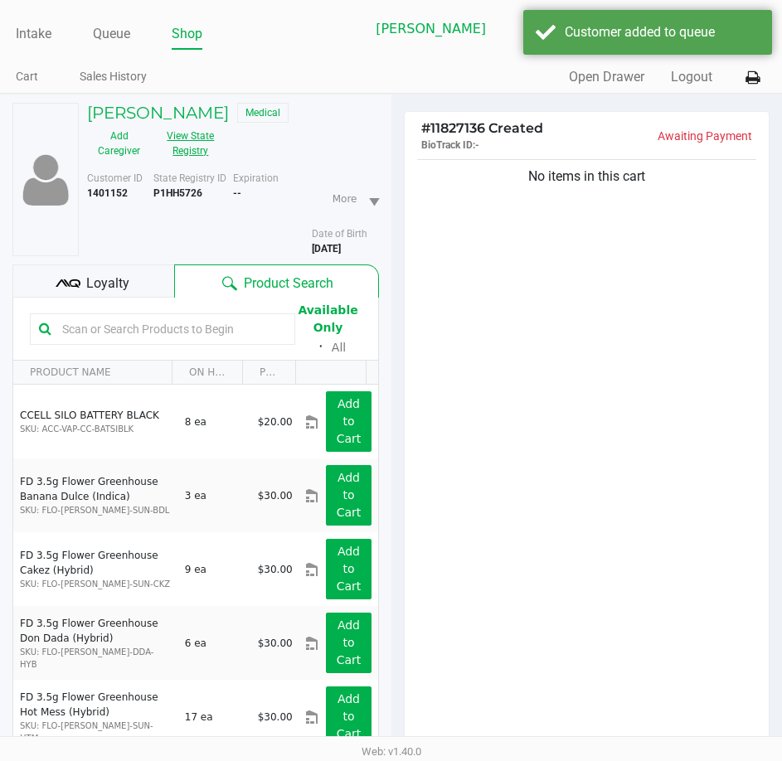
click at [216, 154] on button "View State Registry" at bounding box center [186, 143] width 70 height 41
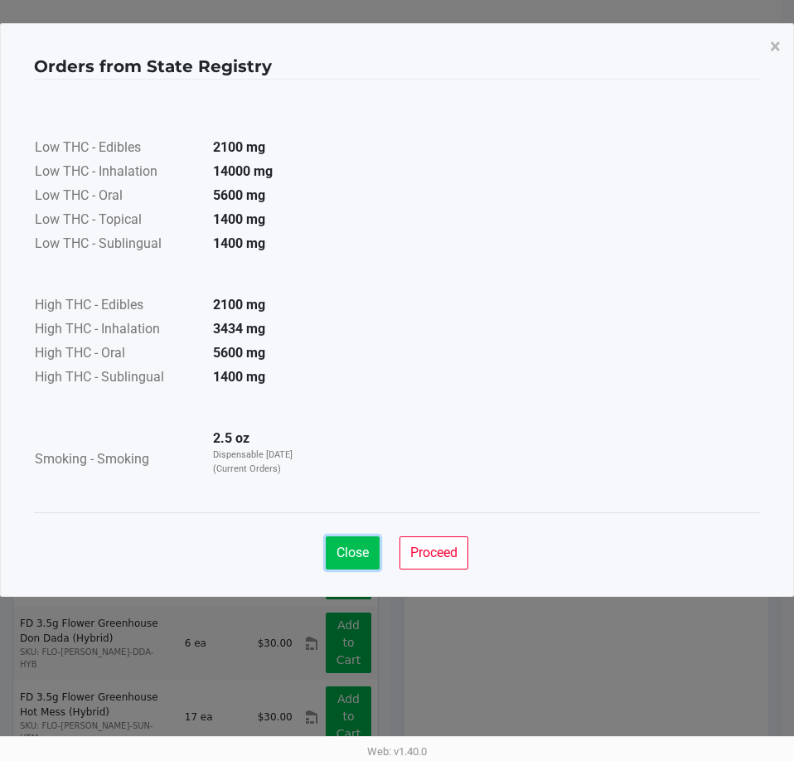
click at [339, 548] on span "Close" at bounding box center [353, 553] width 32 height 16
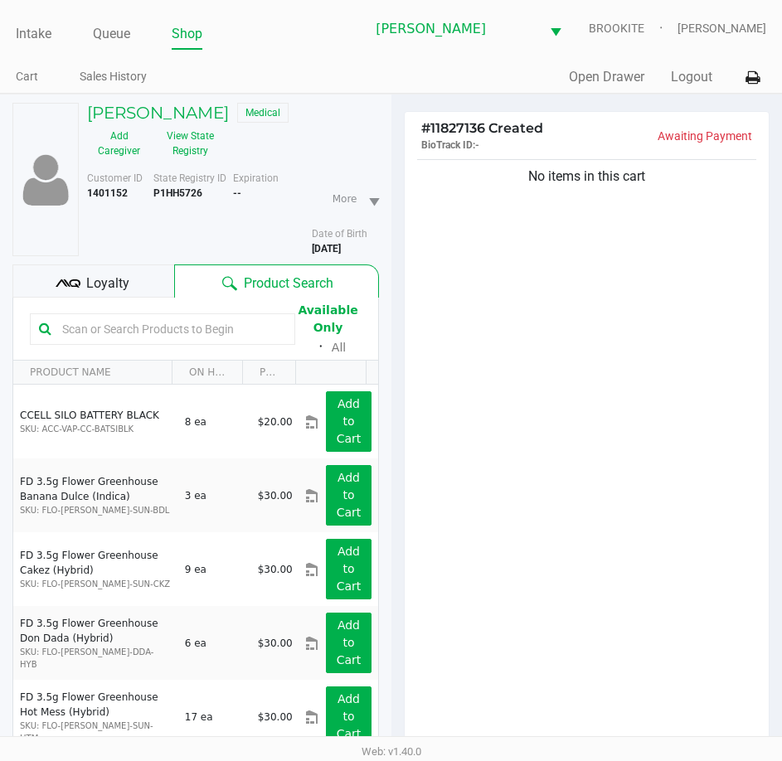
click at [725, 405] on div "No items in this cart" at bounding box center [587, 456] width 365 height 601
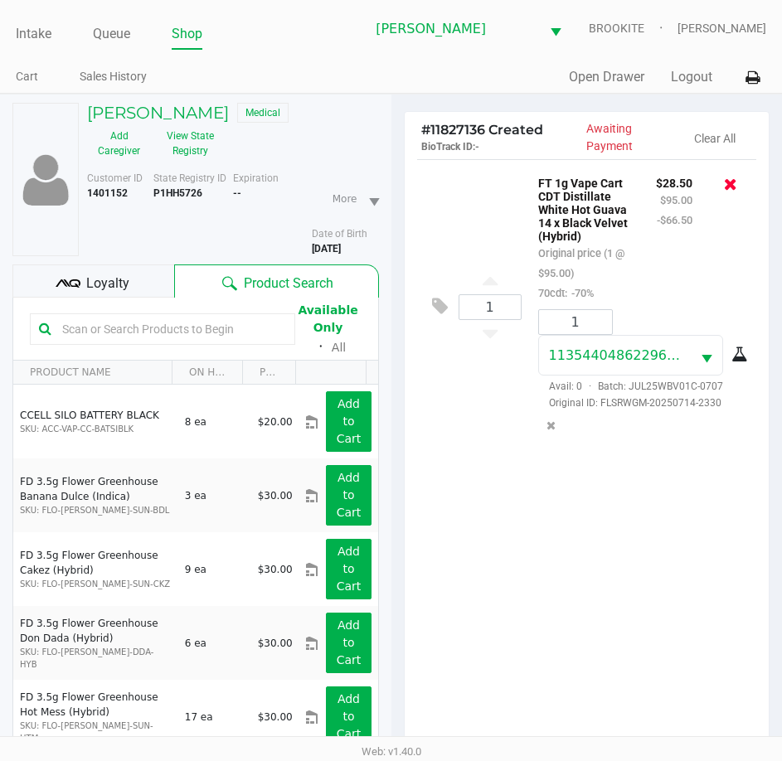
click at [730, 187] on icon at bounding box center [730, 184] width 13 height 17
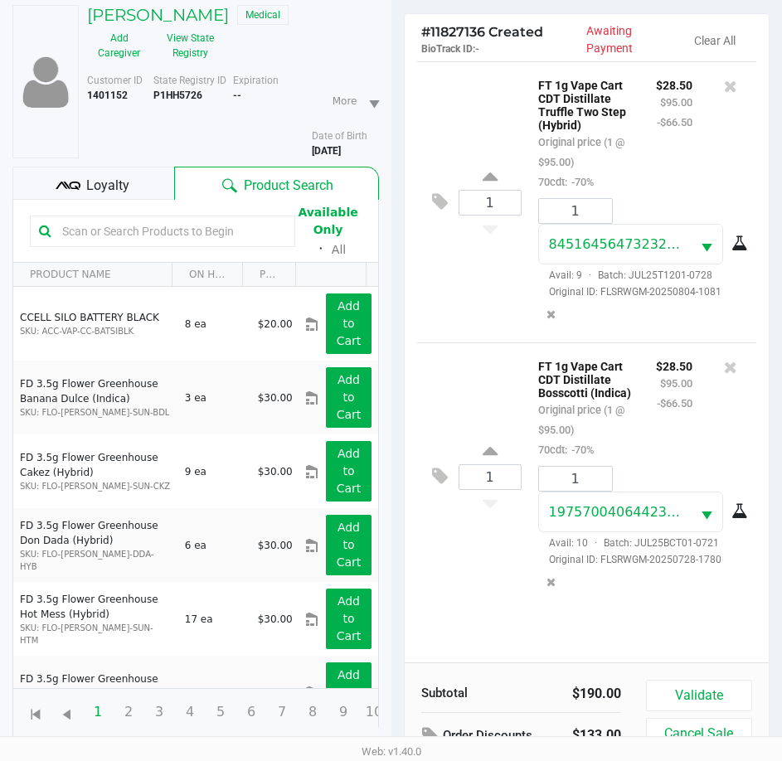
scroll to position [182, 0]
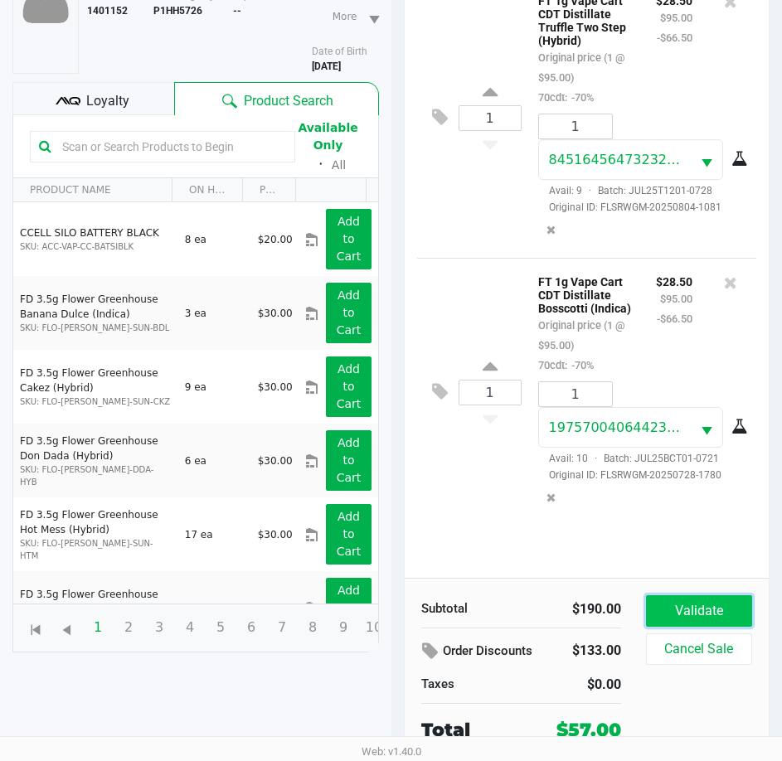
click at [710, 616] on button "Validate" at bounding box center [699, 611] width 106 height 32
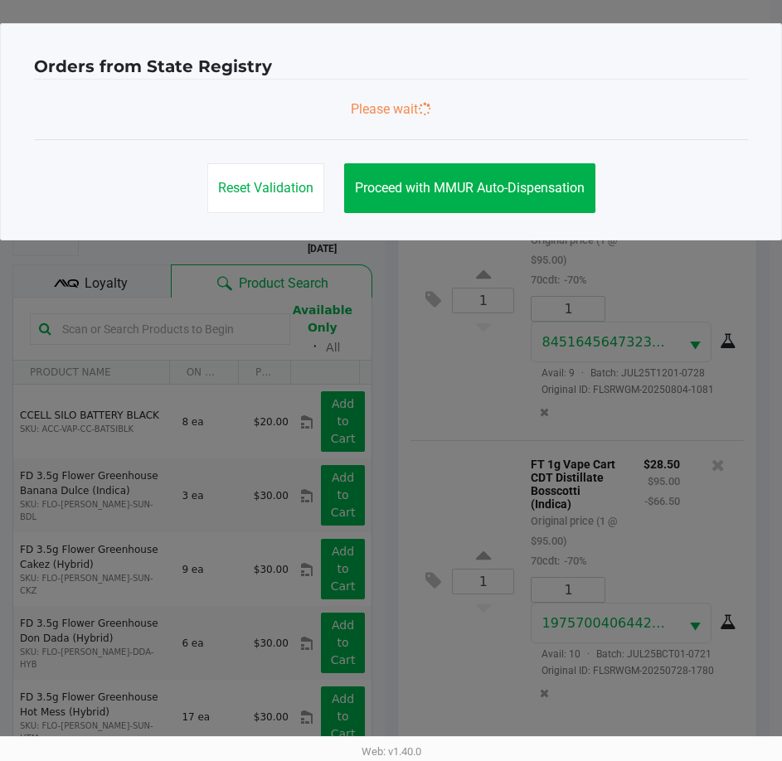
scroll to position [0, 0]
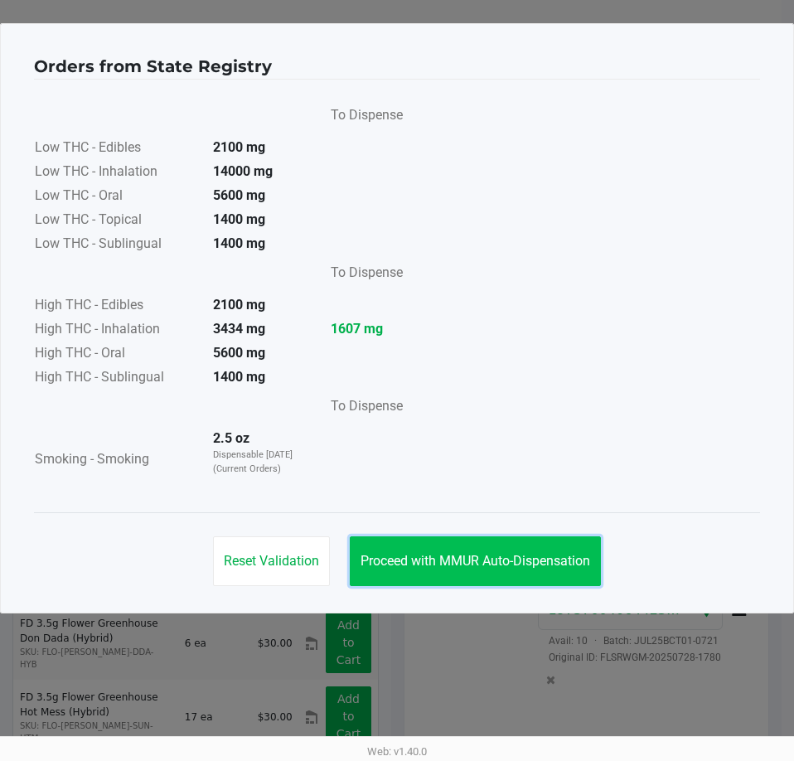
click at [516, 563] on span "Proceed with MMUR Auto-Dispensation" at bounding box center [476, 561] width 230 height 16
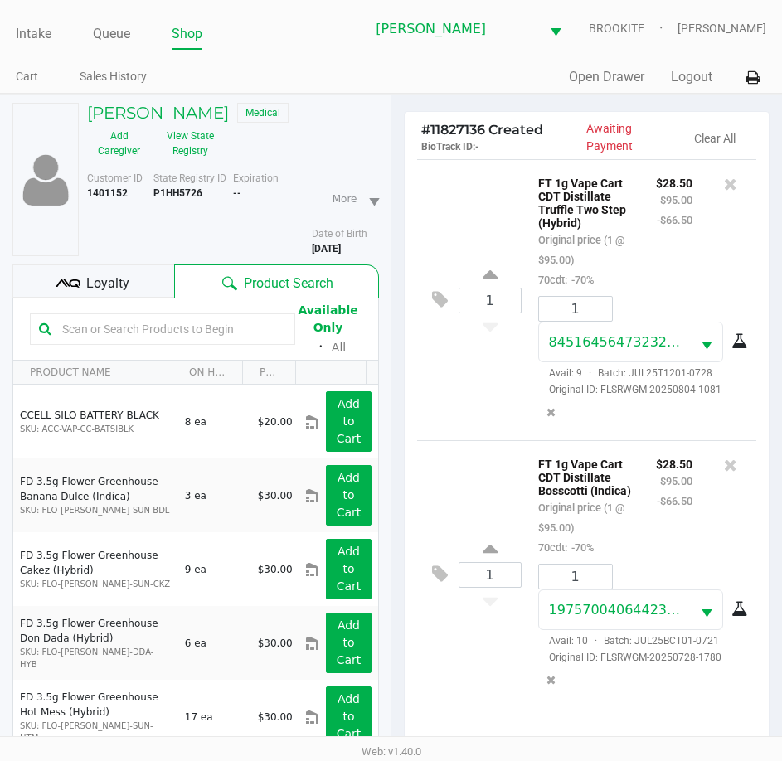
click at [144, 280] on div "Loyalty" at bounding box center [93, 280] width 162 height 33
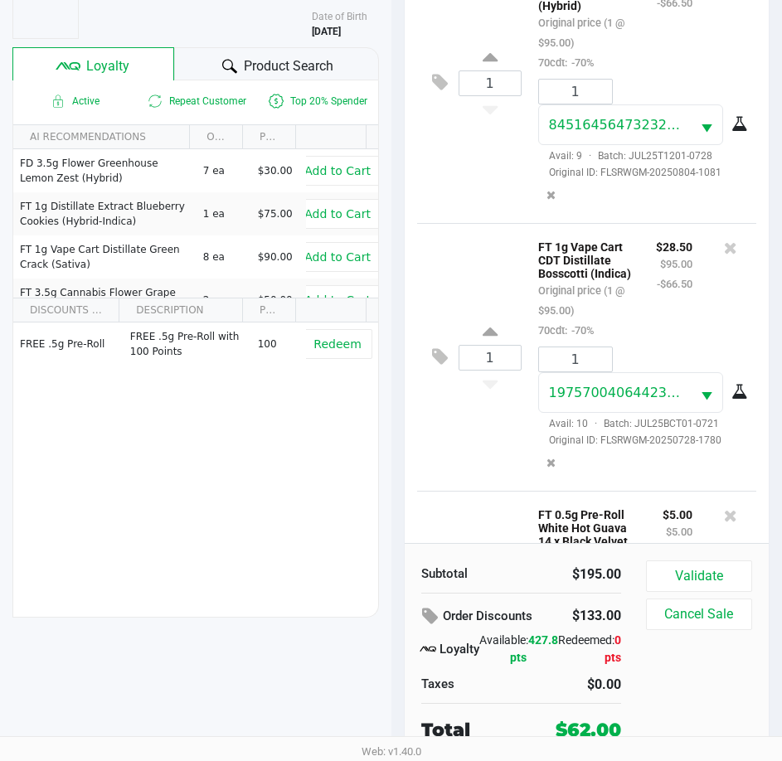
scroll to position [269, 0]
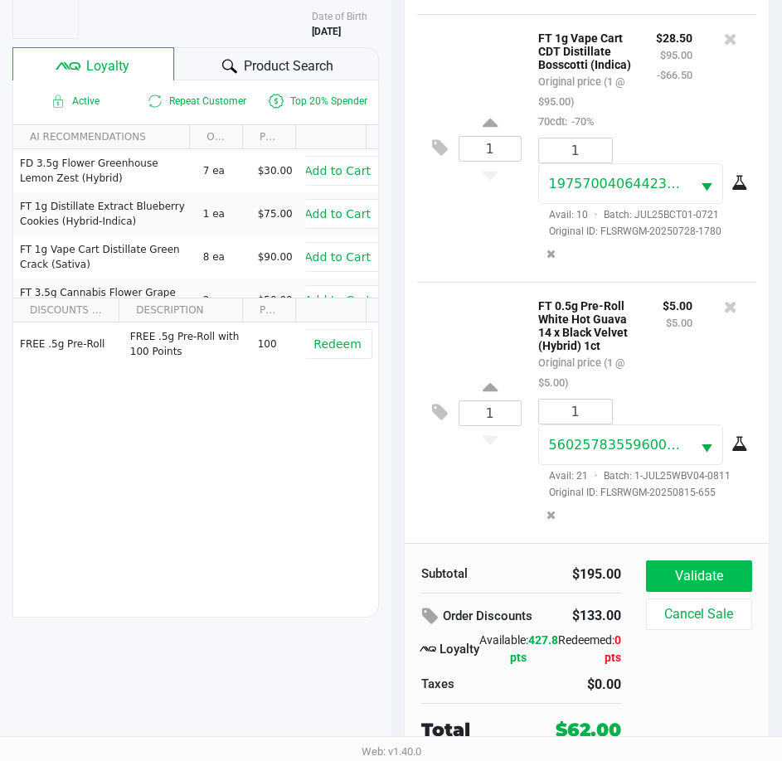
click at [716, 576] on button "Validate" at bounding box center [699, 576] width 106 height 32
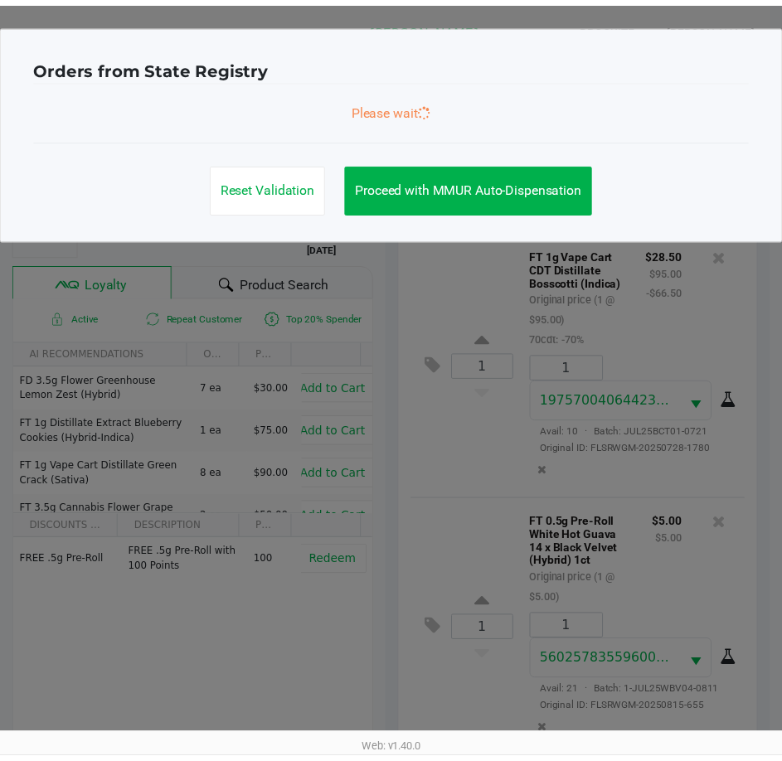
scroll to position [274, 0]
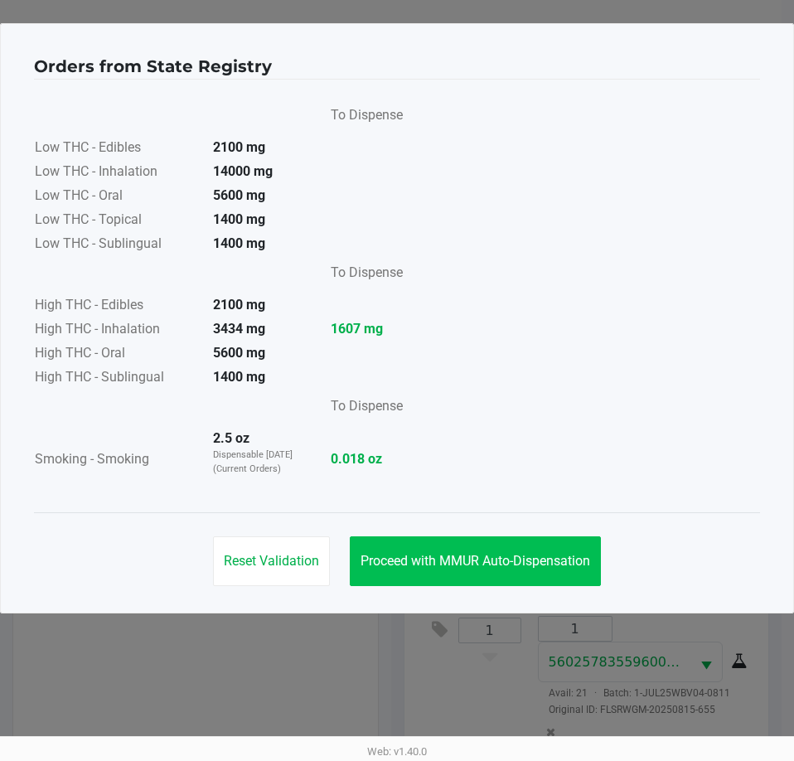
click at [496, 580] on button "Proceed with MMUR Auto-Dispensation" at bounding box center [475, 561] width 251 height 50
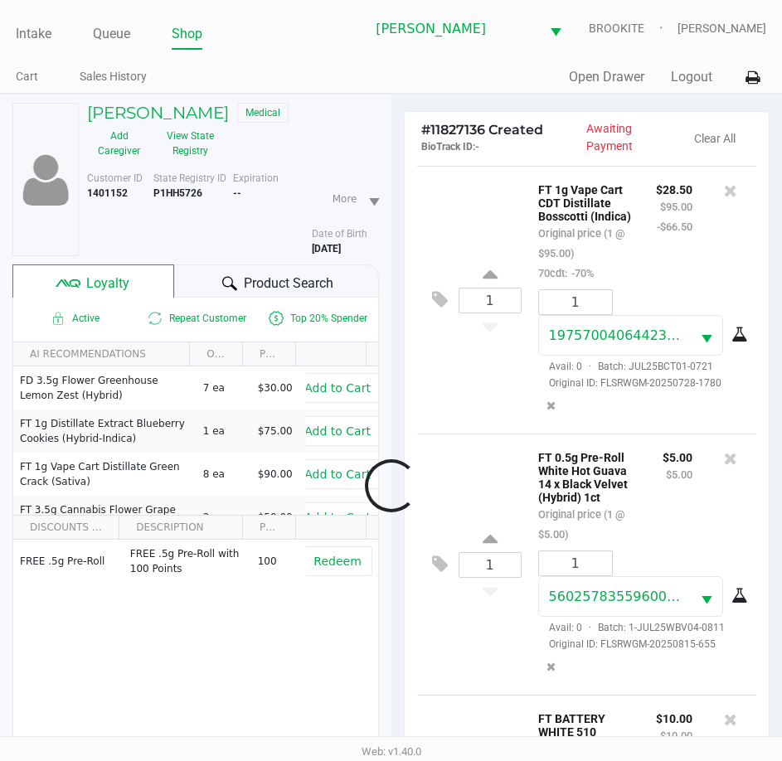
scroll to position [539, 0]
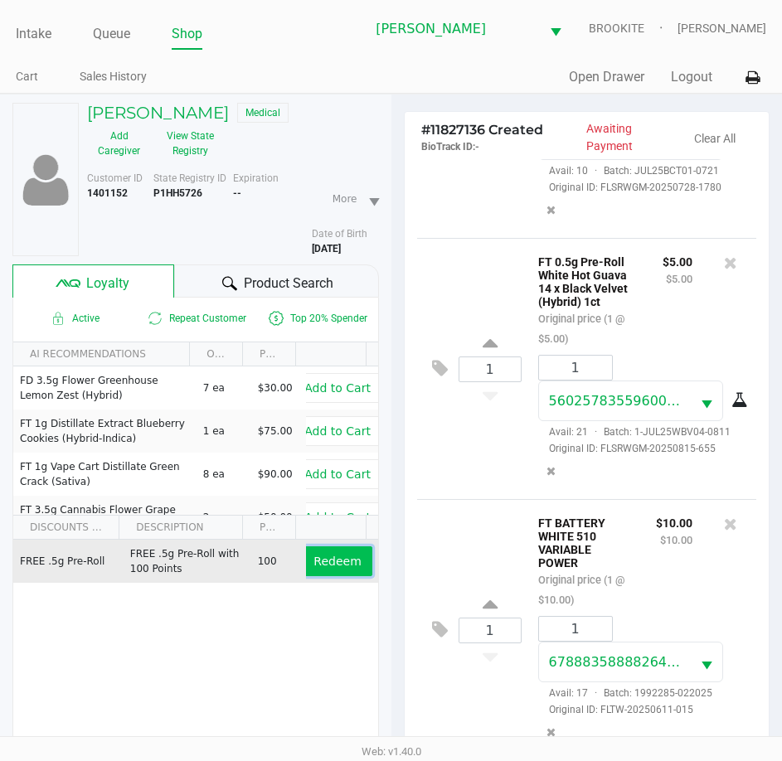
click at [313, 558] on span "Redeem" at bounding box center [336, 561] width 47 height 13
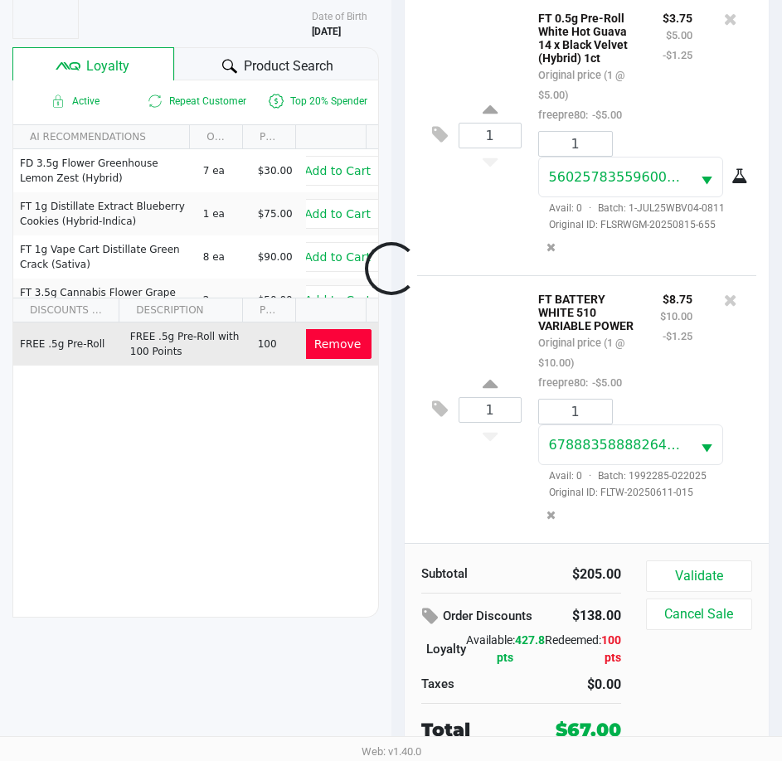
scroll to position [678, 0]
click at [691, 574] on button "Validate" at bounding box center [699, 576] width 106 height 32
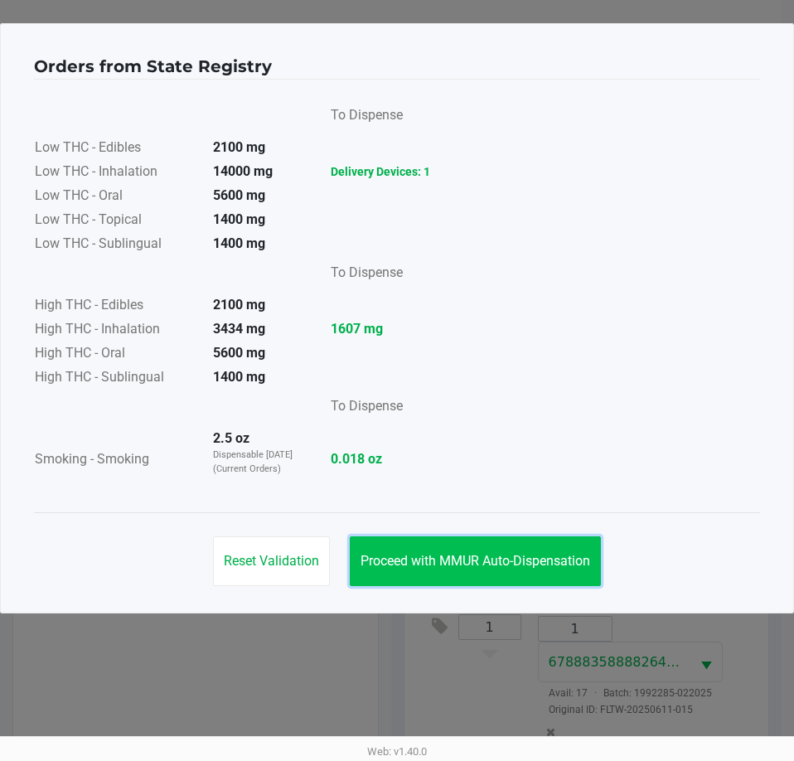
click at [492, 557] on span "Proceed with MMUR Auto-Dispensation" at bounding box center [476, 561] width 230 height 16
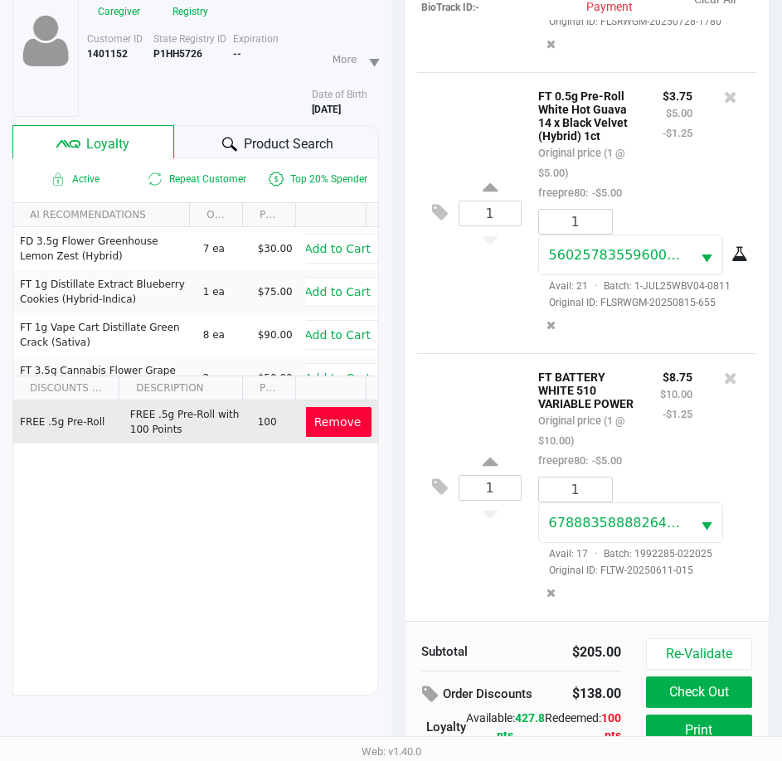
scroll to position [220, 0]
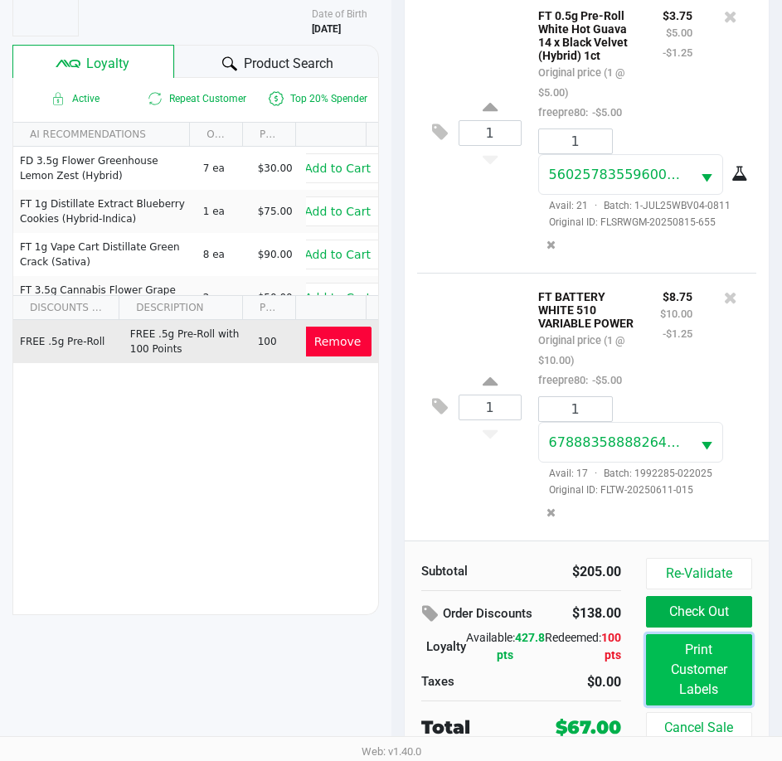
click at [695, 689] on button "Print Customer Labels" at bounding box center [699, 669] width 106 height 71
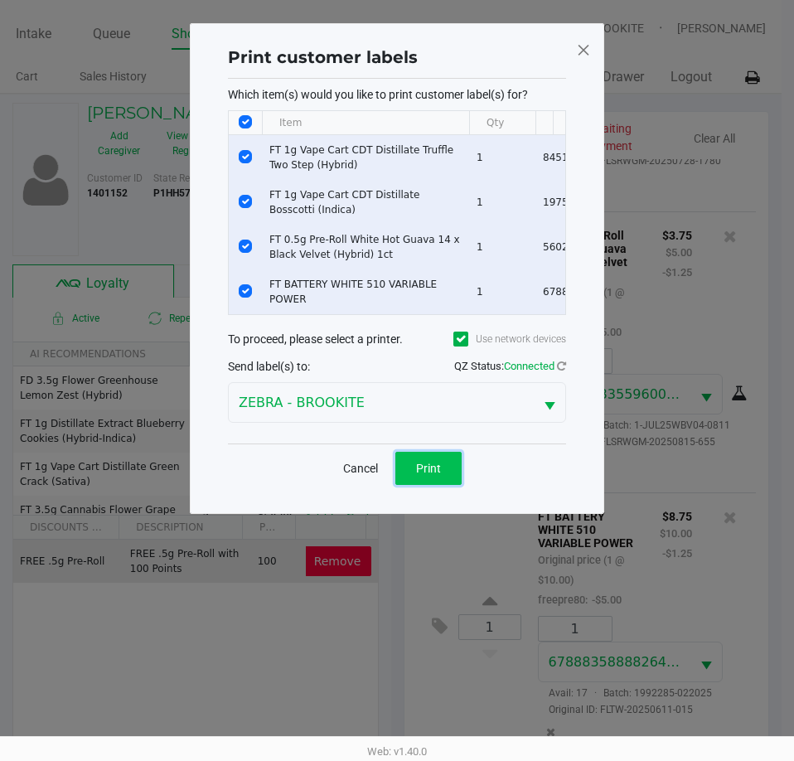
click at [429, 470] on button "Print" at bounding box center [428, 468] width 66 height 33
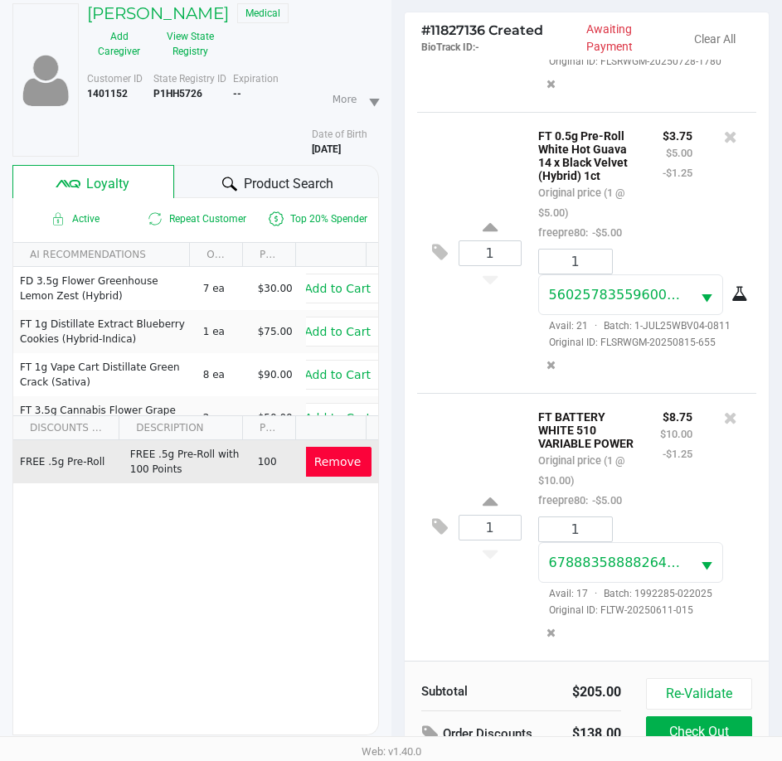
scroll to position [220, 0]
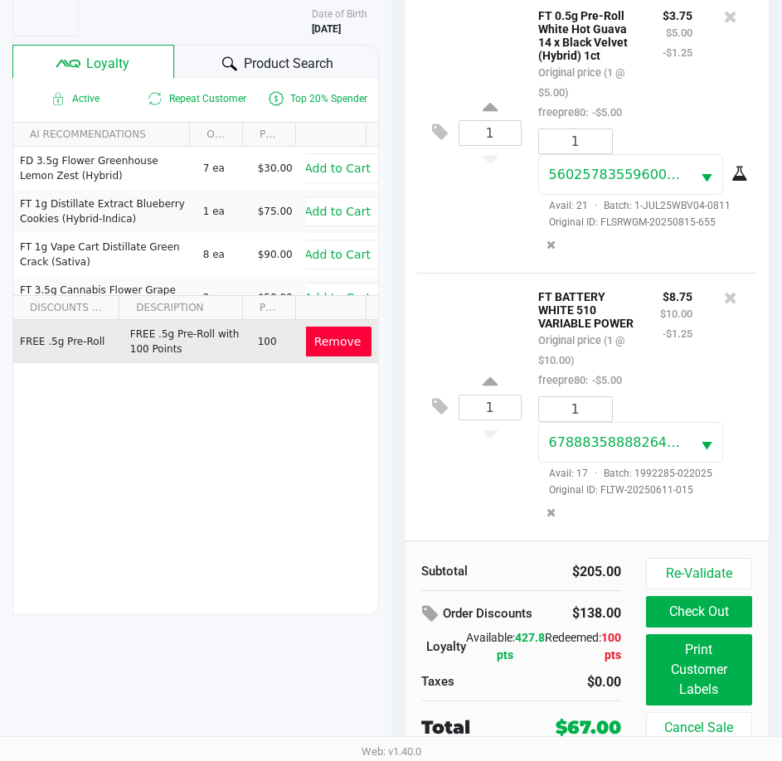
click at [670, 616] on button "Check Out" at bounding box center [699, 612] width 106 height 32
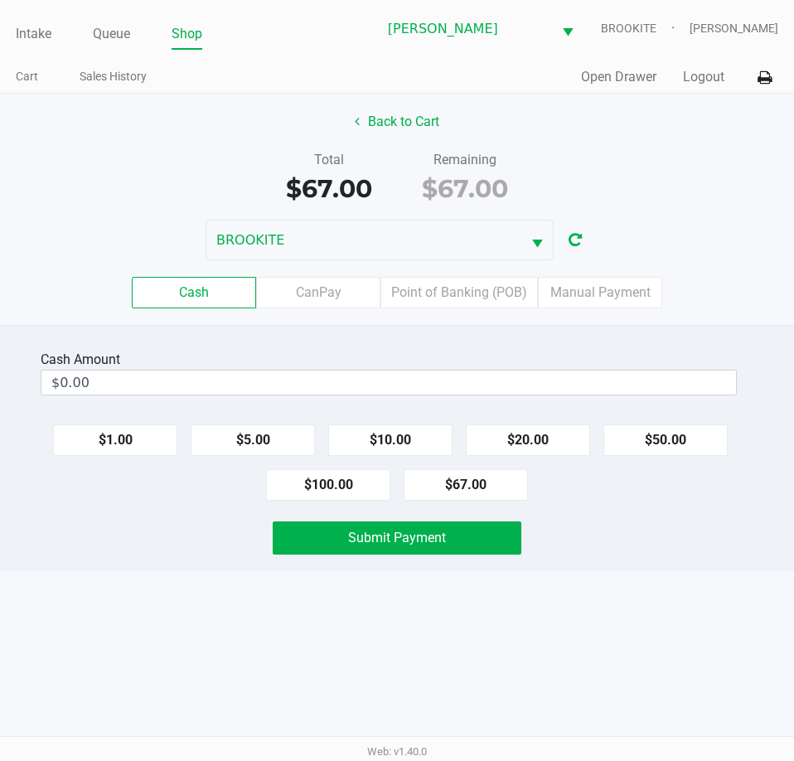
click at [473, 292] on label "Point of Banking (POB)" at bounding box center [460, 293] width 158 height 32
click at [0, 0] on 7 "Point of Banking (POB)" at bounding box center [0, 0] width 0 height 0
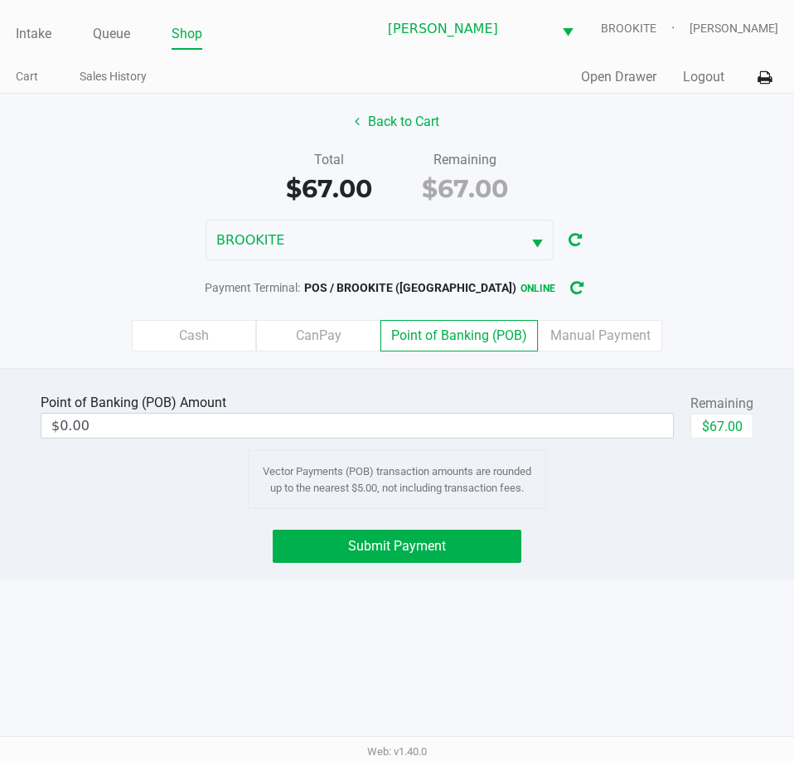
click at [736, 438] on button "$67.00" at bounding box center [722, 426] width 63 height 25
type input "$67.00"
click at [162, 593] on div "Intake Queue Shop [PERSON_NAME] BROOKITE [PERSON_NAME] Cart Sales History Quick…" at bounding box center [397, 380] width 794 height 761
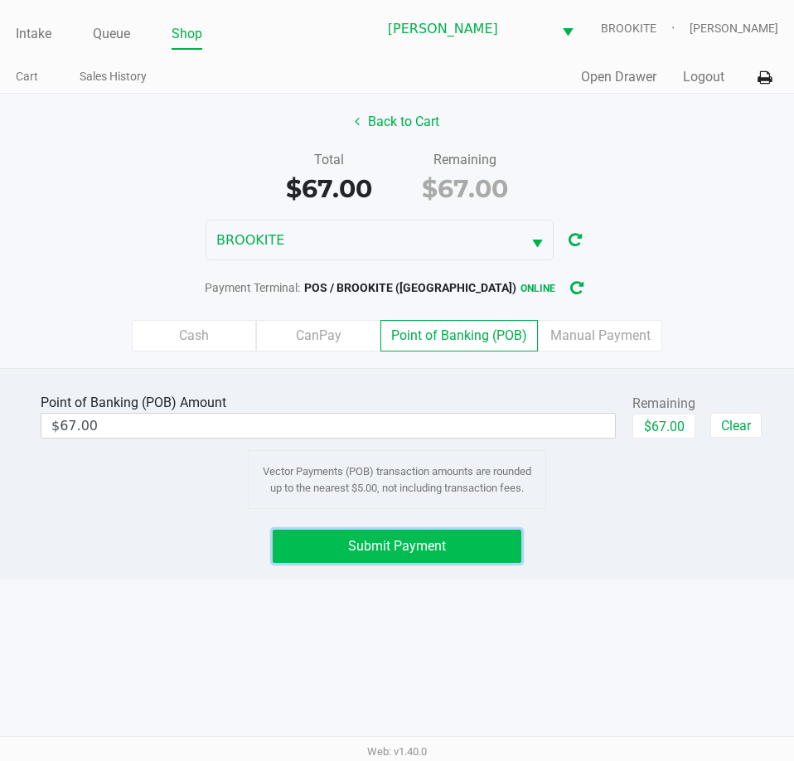
click at [366, 554] on button "Submit Payment" at bounding box center [397, 546] width 248 height 33
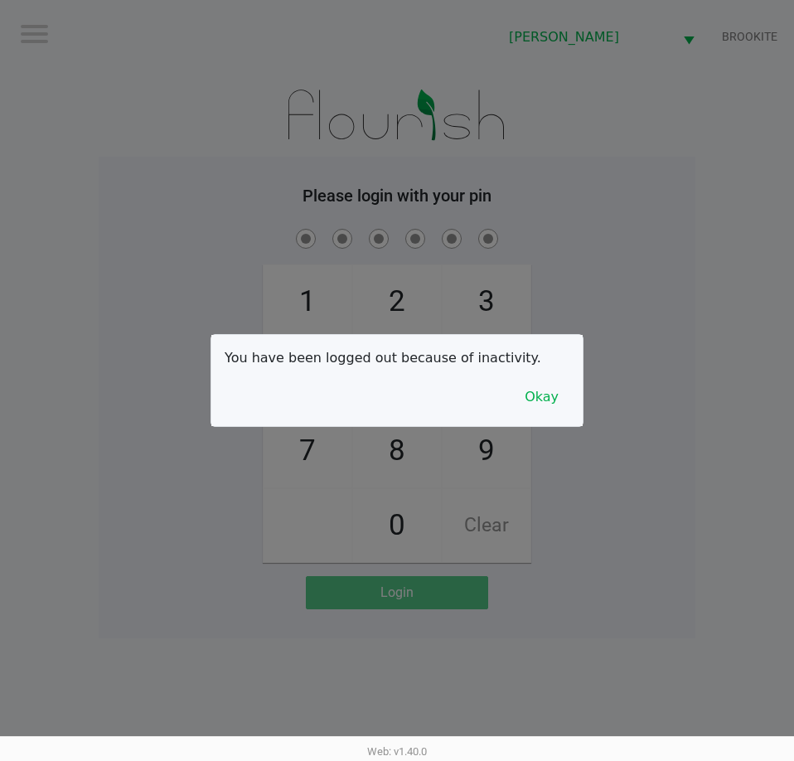
click at [102, 245] on div at bounding box center [397, 380] width 794 height 761
click at [555, 401] on button "Okay" at bounding box center [542, 397] width 56 height 32
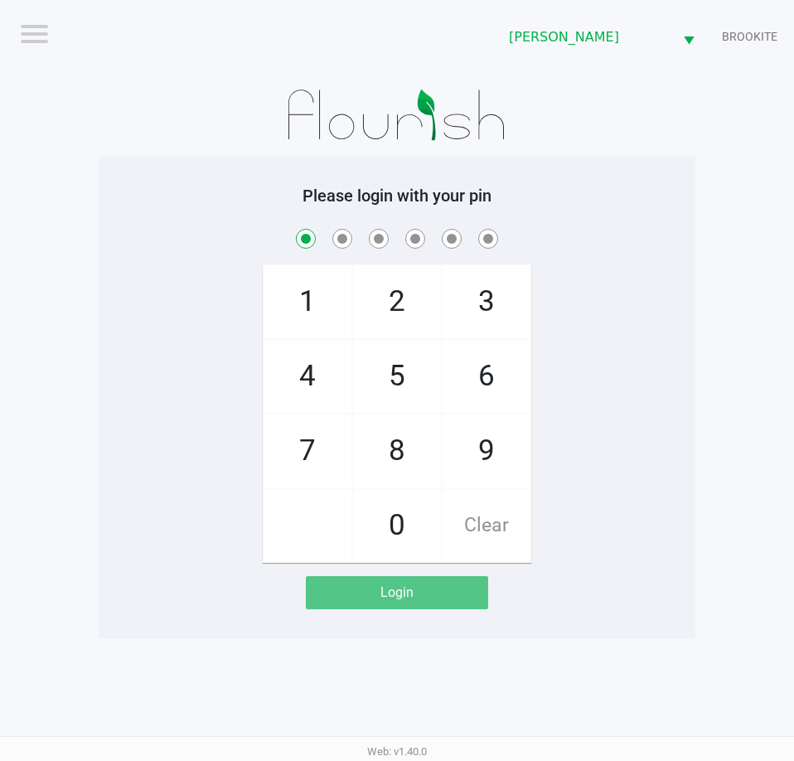
checkbox input "true"
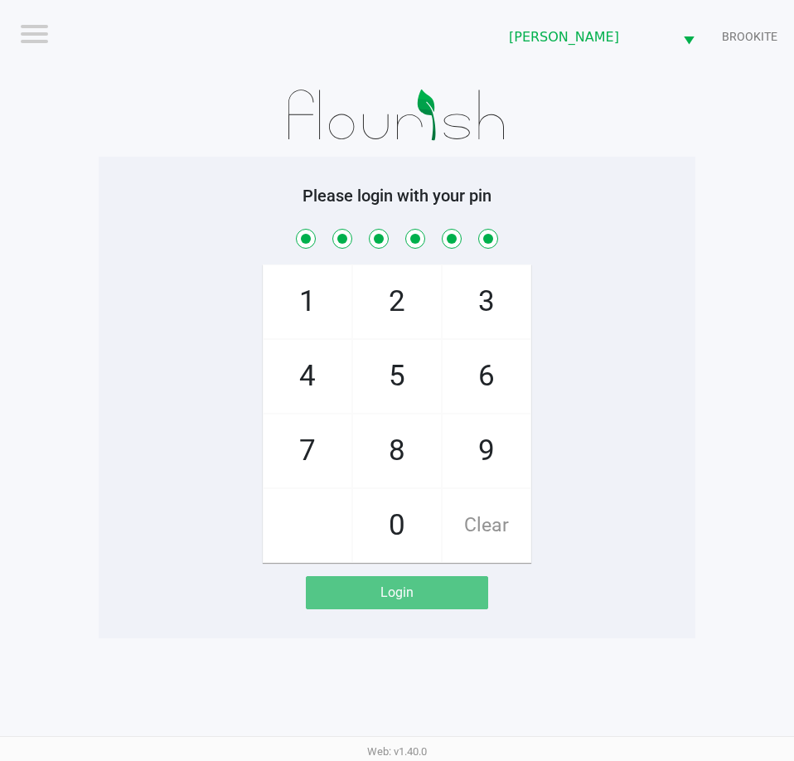
checkbox input "true"
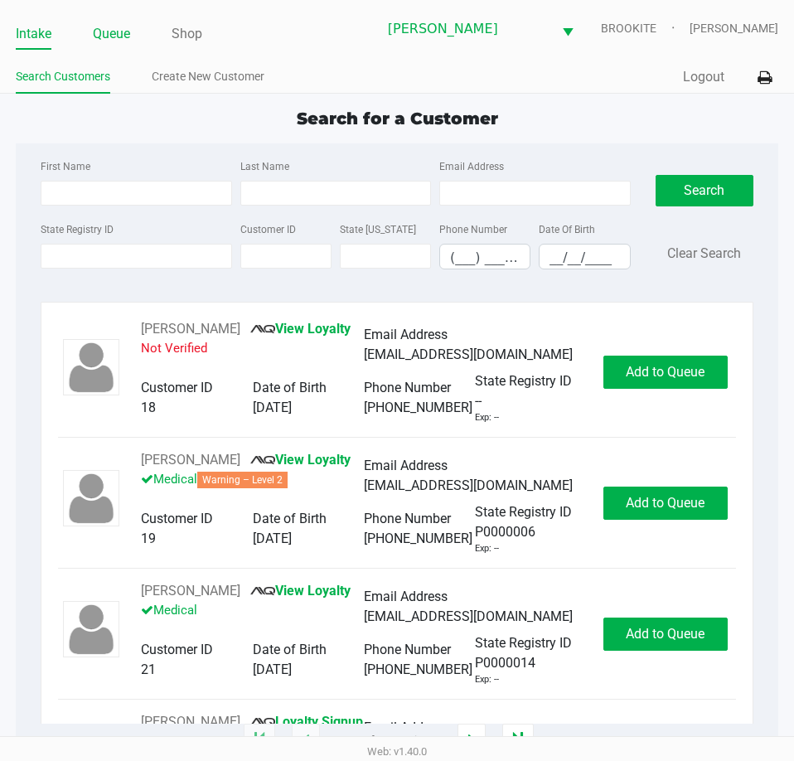
click at [121, 39] on link "Queue" at bounding box center [111, 33] width 37 height 23
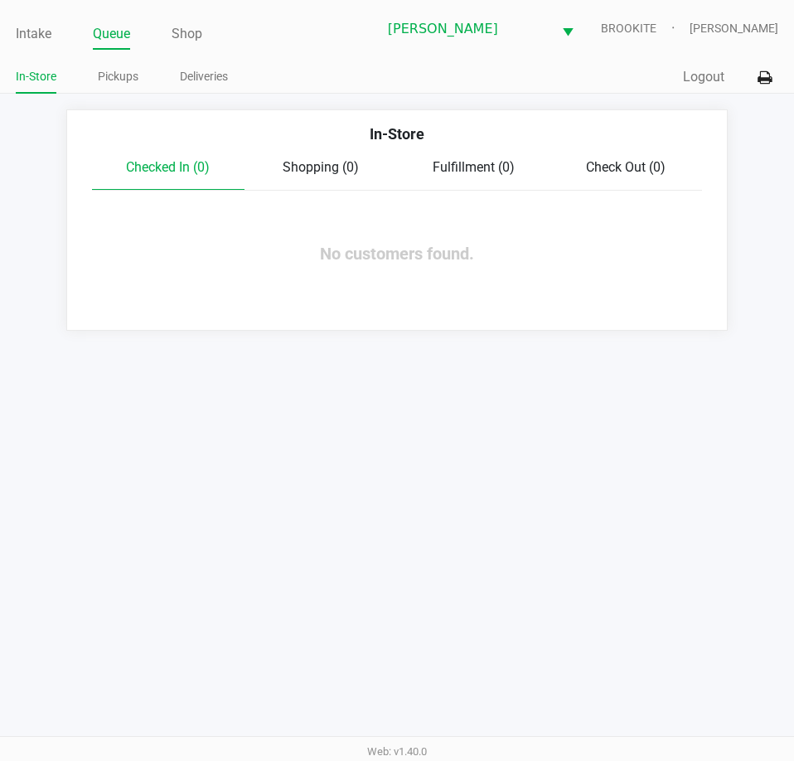
click at [119, 85] on link "Pickups" at bounding box center [118, 76] width 41 height 21
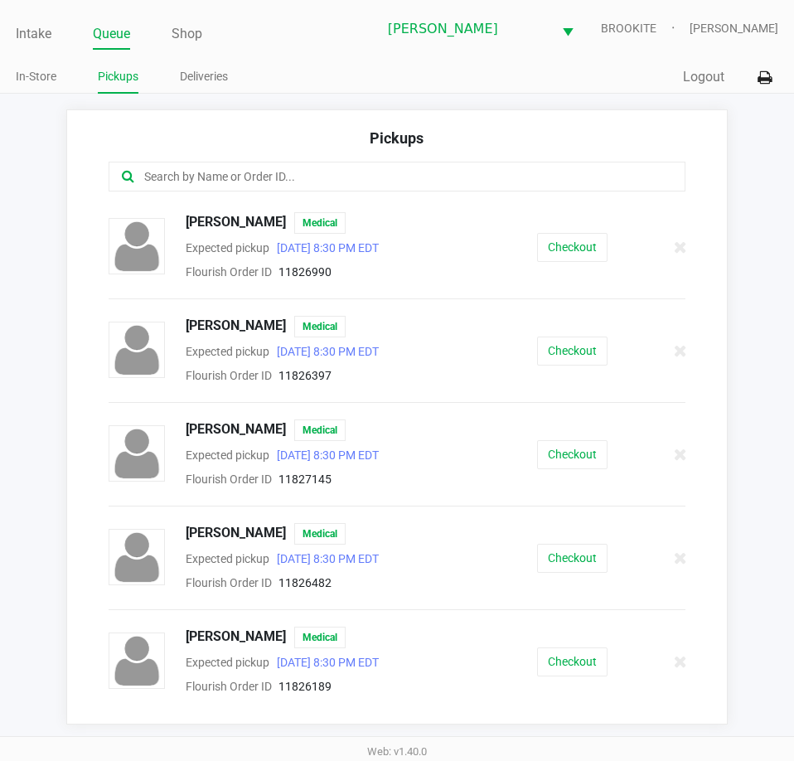
click at [561, 558] on button "Checkout" at bounding box center [572, 558] width 70 height 29
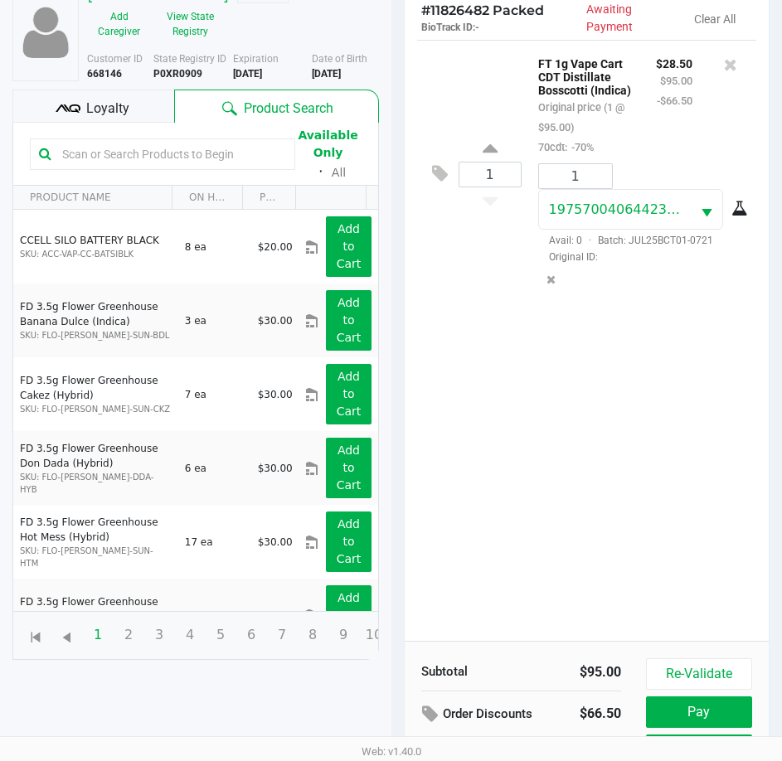
scroll to position [220, 0]
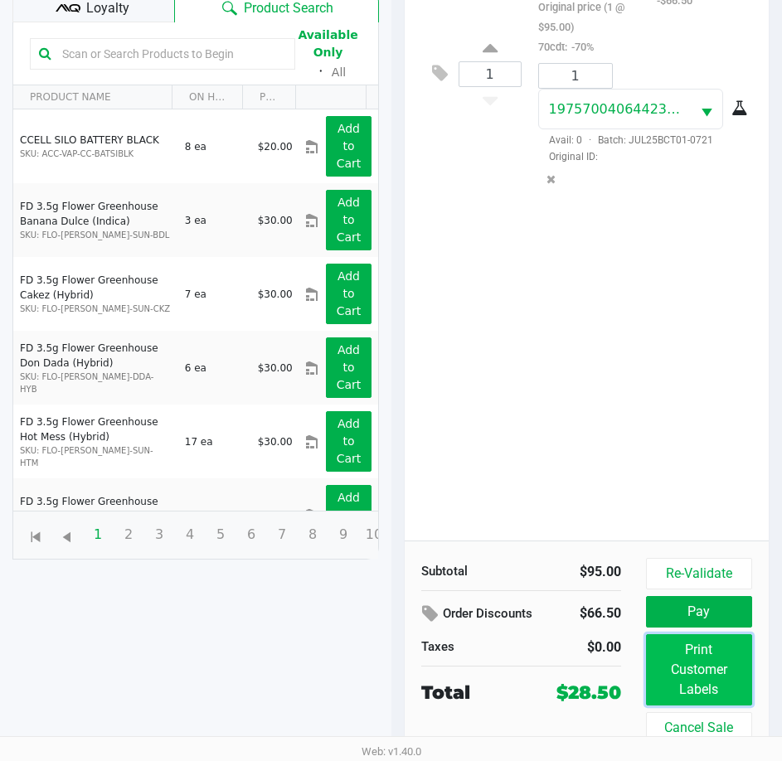
click at [715, 667] on button "Print Customer Labels" at bounding box center [699, 669] width 106 height 71
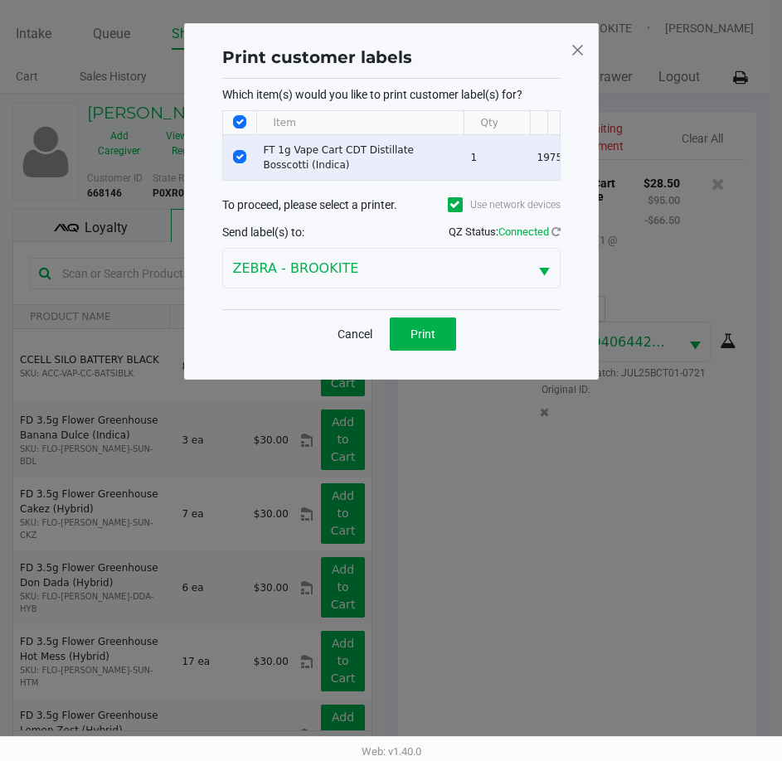
scroll to position [0, 0]
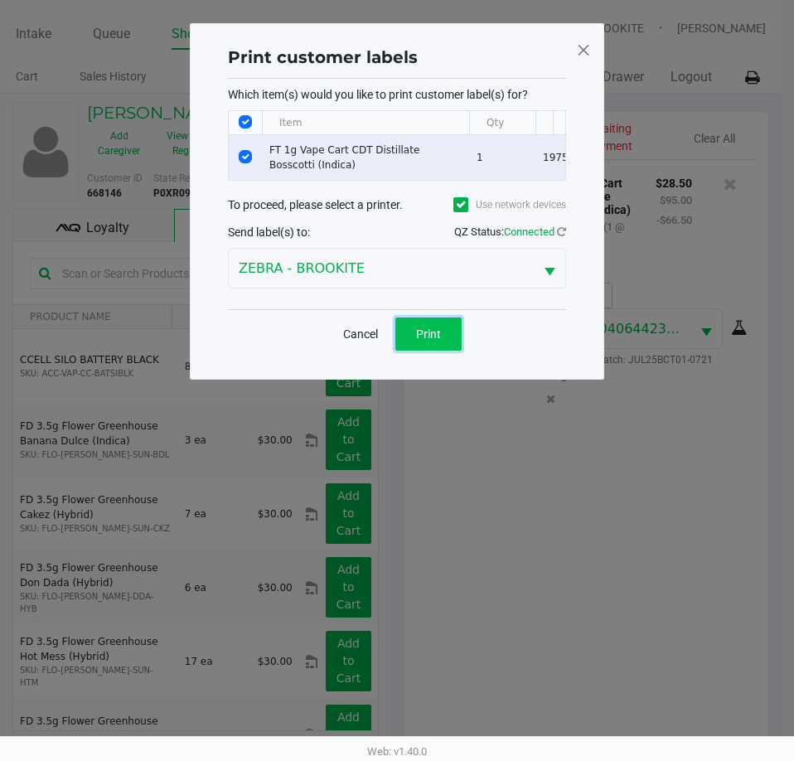
click at [449, 335] on button "Print" at bounding box center [428, 334] width 66 height 33
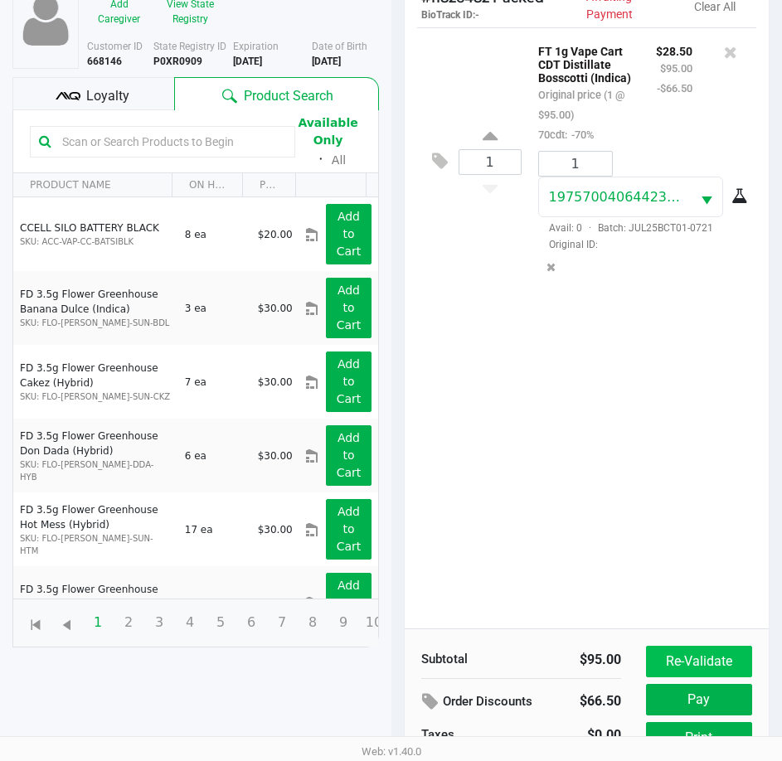
scroll to position [220, 0]
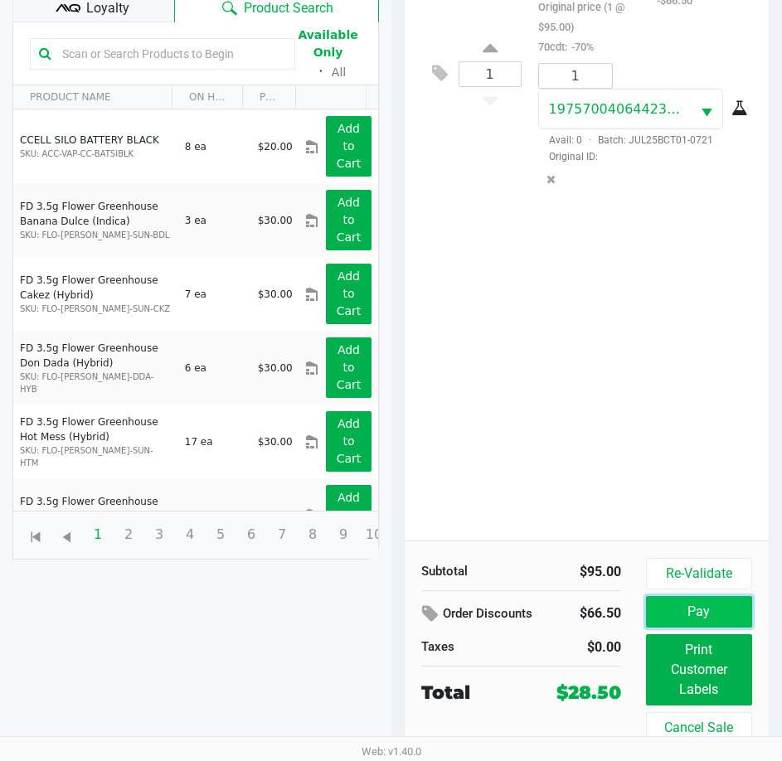
click at [728, 617] on button "Pay" at bounding box center [699, 612] width 106 height 32
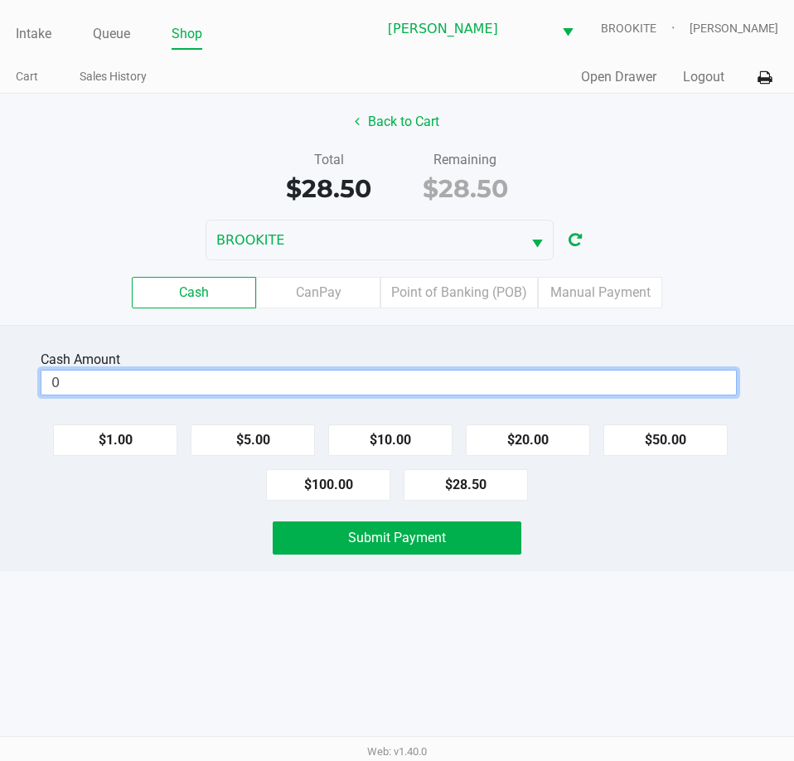
click at [352, 377] on input "0" at bounding box center [388, 383] width 695 height 24
click at [337, 647] on div "Intake Queue Shop [PERSON_NAME] BROOKITE [PERSON_NAME] Cart Sales History Quick…" at bounding box center [397, 380] width 794 height 761
type input "$30.00"
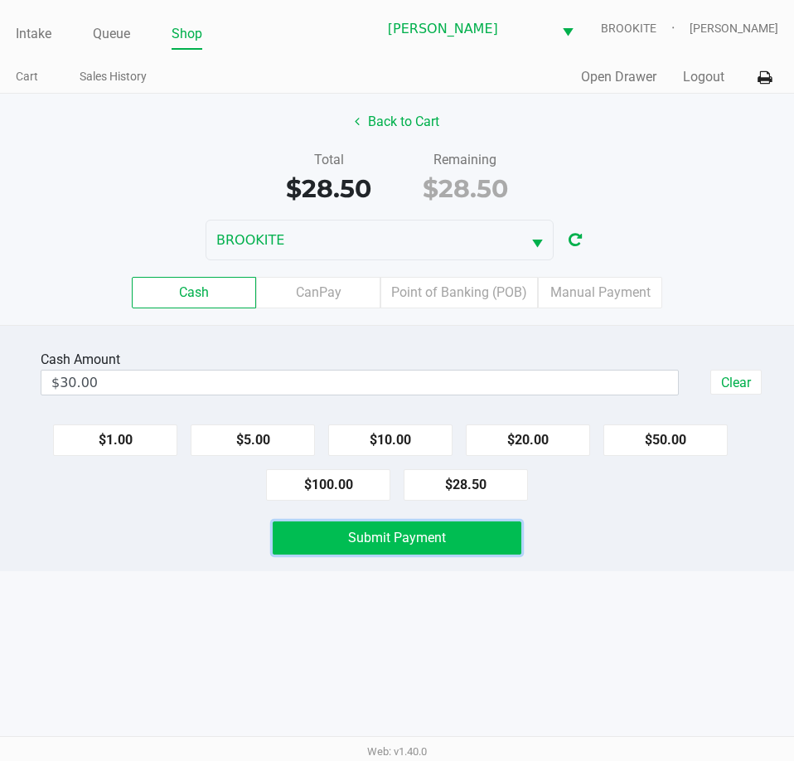
click at [408, 544] on span "Submit Payment" at bounding box center [397, 538] width 98 height 16
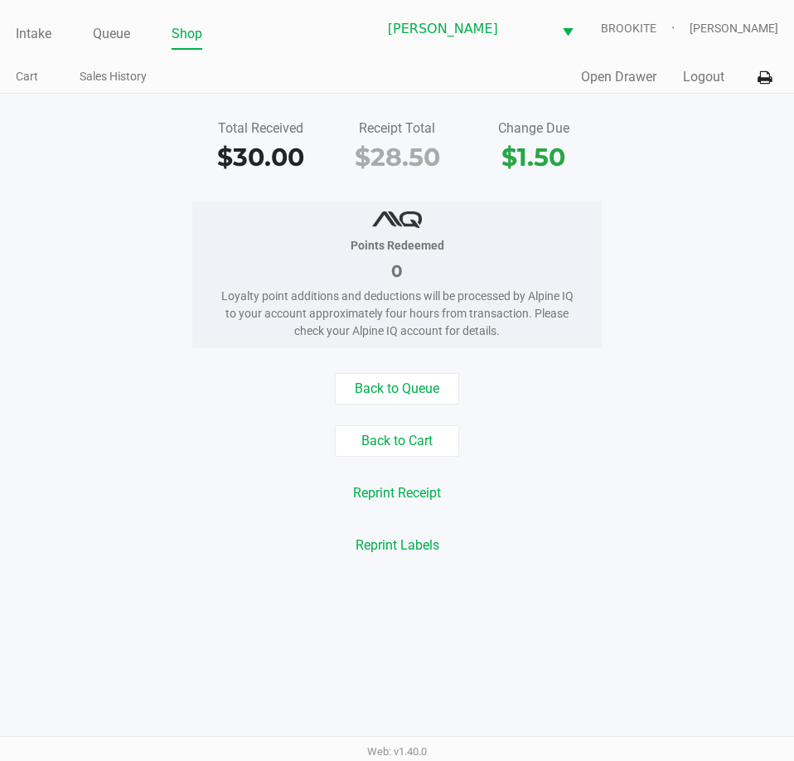
click at [609, 551] on div "Reprint Labels" at bounding box center [397, 546] width 819 height 32
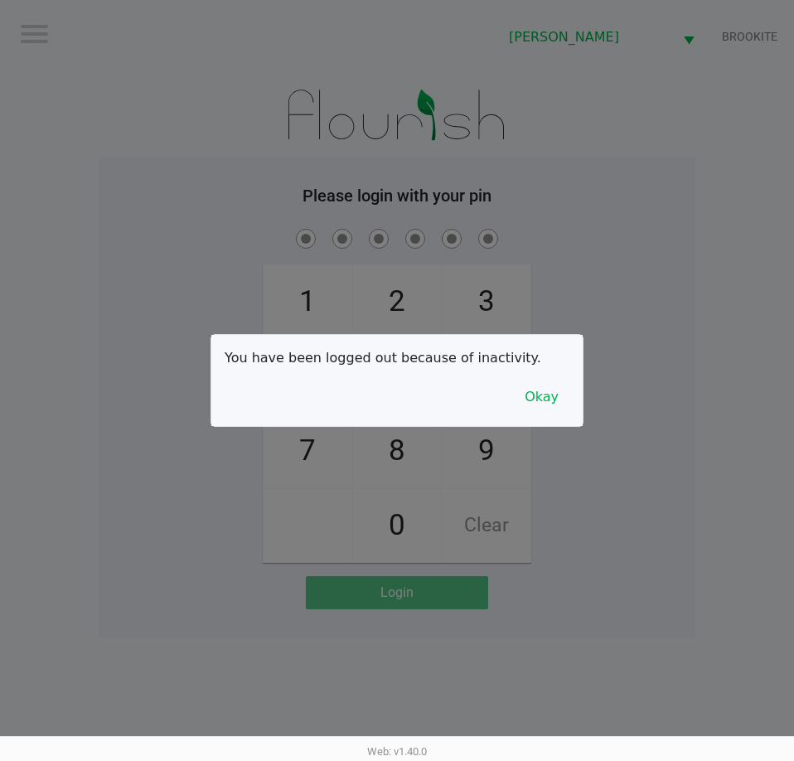
click at [555, 383] on button "Okay" at bounding box center [542, 397] width 56 height 32
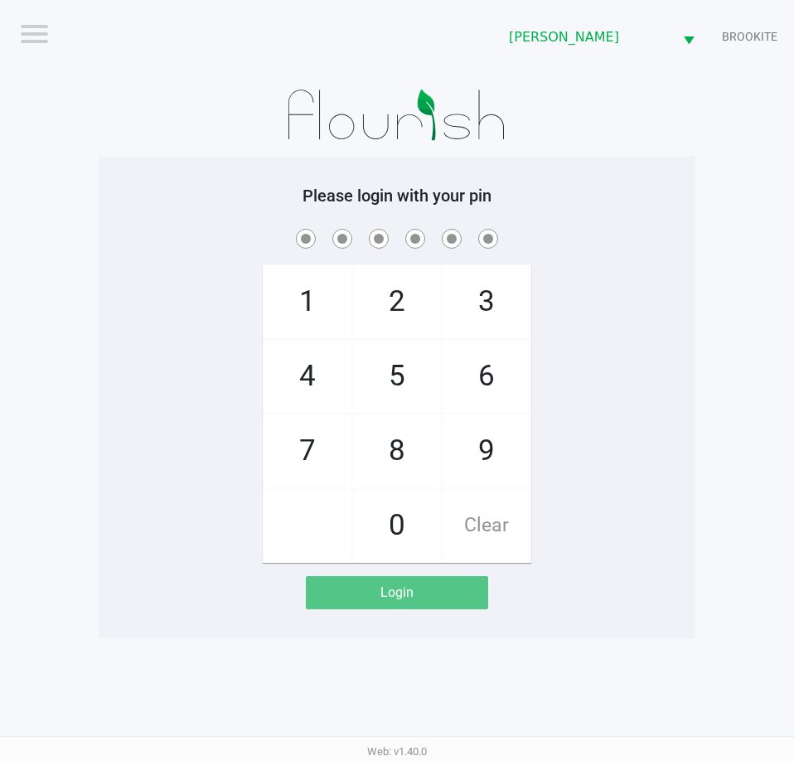
click at [191, 449] on div "1 4 7 2 5 8 0 3 6 9 Clear" at bounding box center [397, 394] width 597 height 337
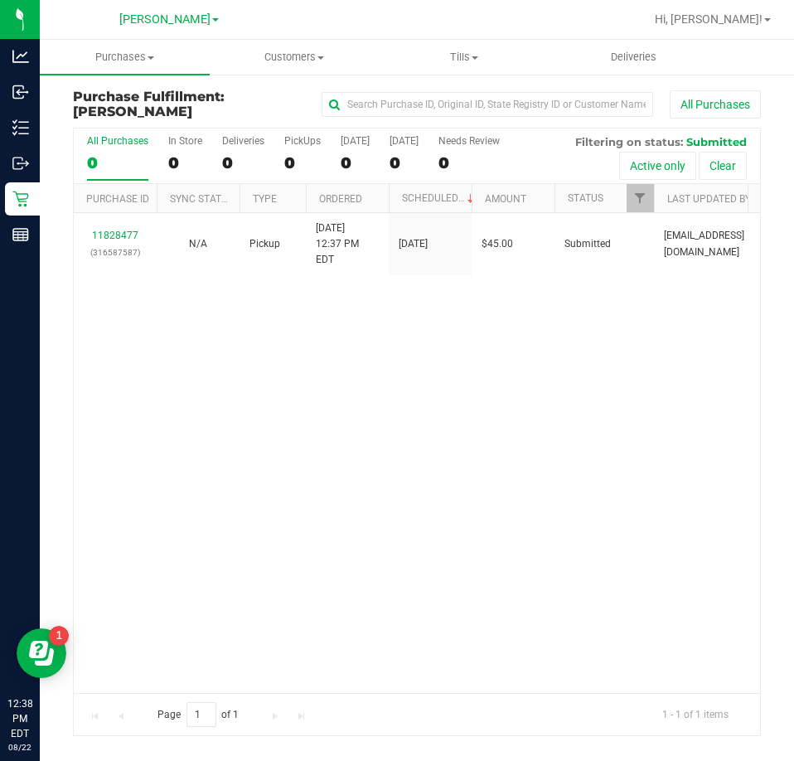
click at [455, 496] on div "11828477 (316587587) N/A Pickup 8/22/2025 12:37 PM EDT 8/22/2025 $45.00 Submitt…" at bounding box center [417, 452] width 686 height 479
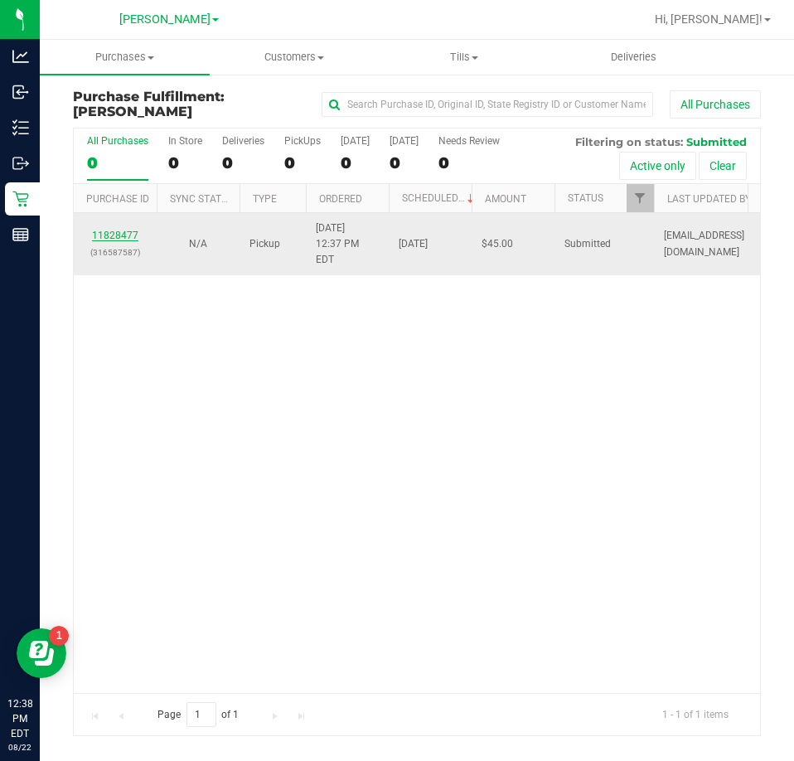
click at [102, 237] on link "11828477" at bounding box center [115, 236] width 46 height 12
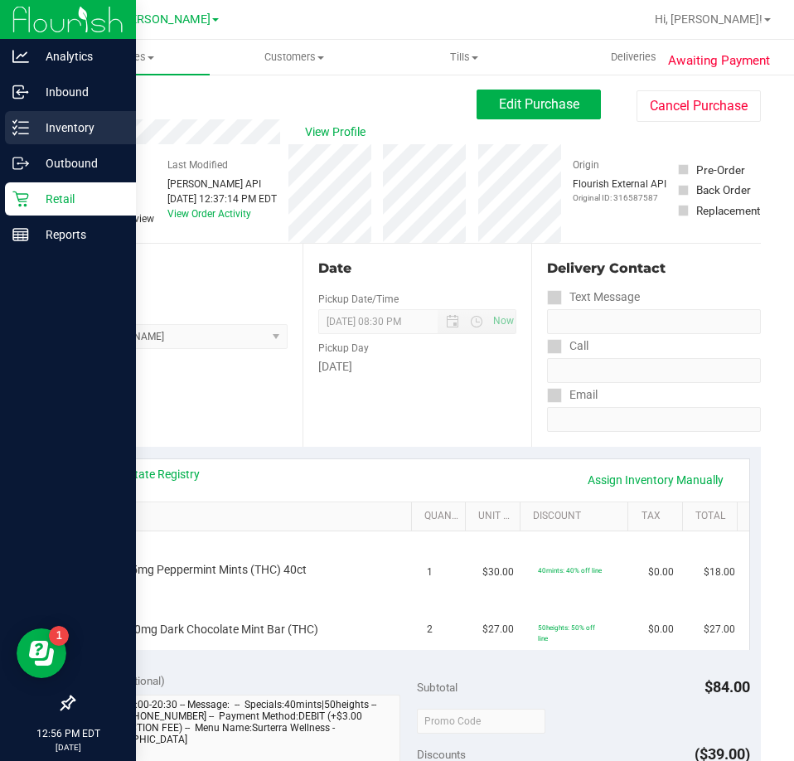
click at [24, 122] on line at bounding box center [23, 122] width 9 height 0
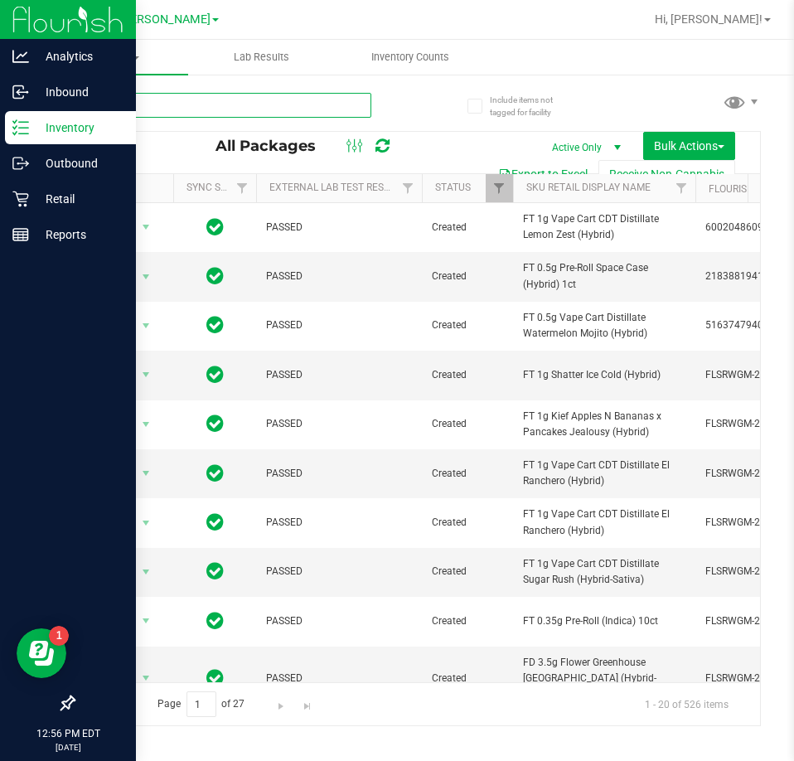
click at [216, 99] on input "text" at bounding box center [222, 105] width 298 height 25
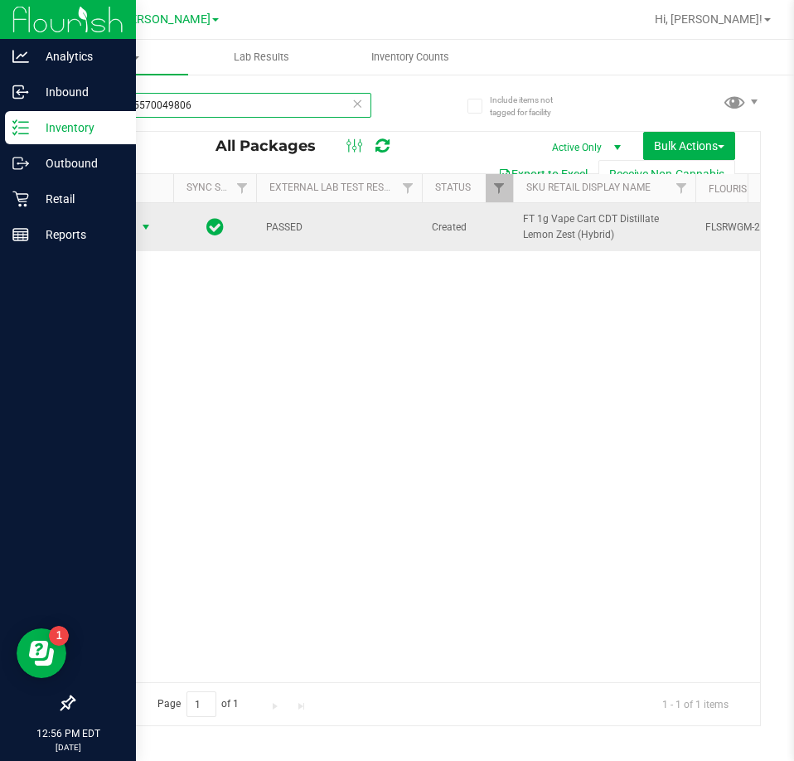
type input "5582445570049806"
click at [144, 233] on span "select" at bounding box center [145, 227] width 13 height 13
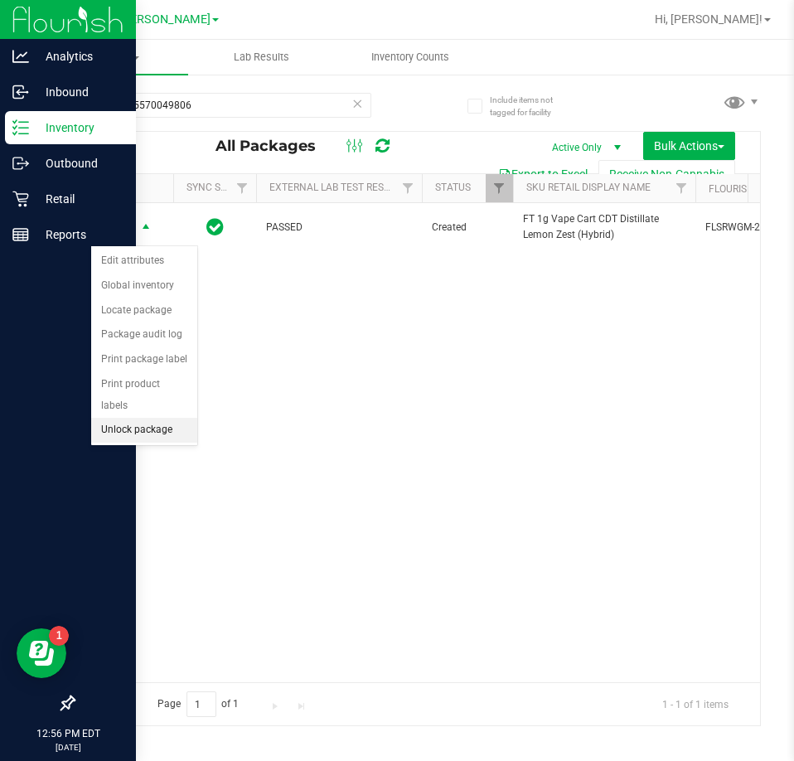
click at [149, 418] on li "Unlock package" at bounding box center [144, 430] width 106 height 25
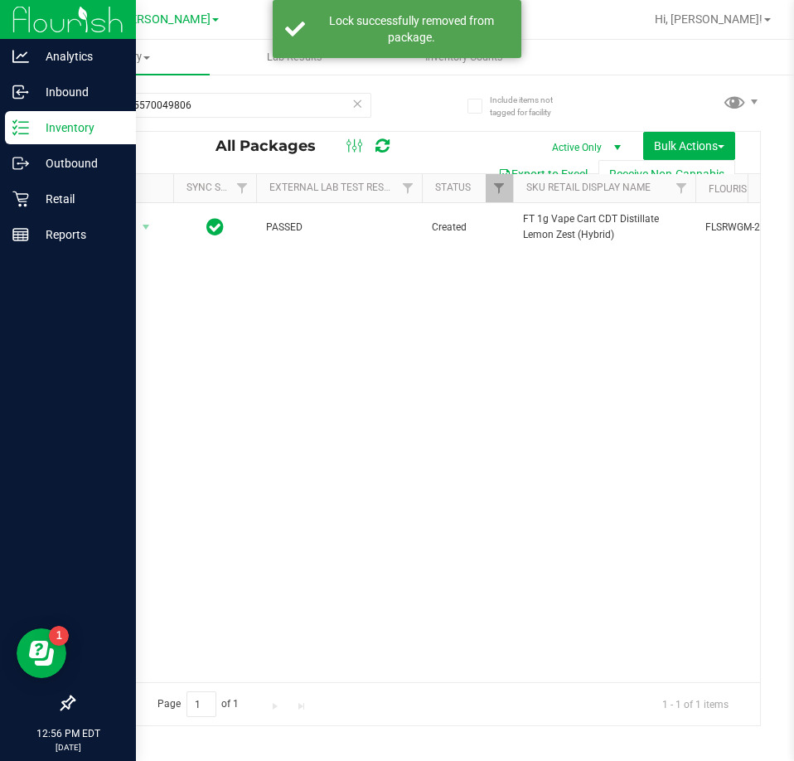
scroll to position [0, 148]
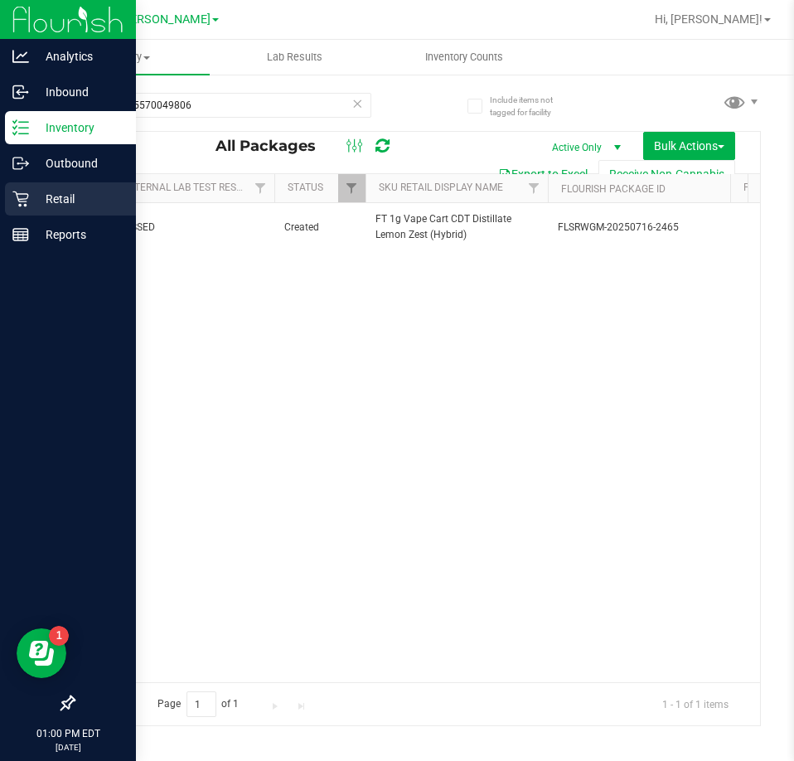
click at [4, 202] on link "Retail" at bounding box center [68, 200] width 136 height 36
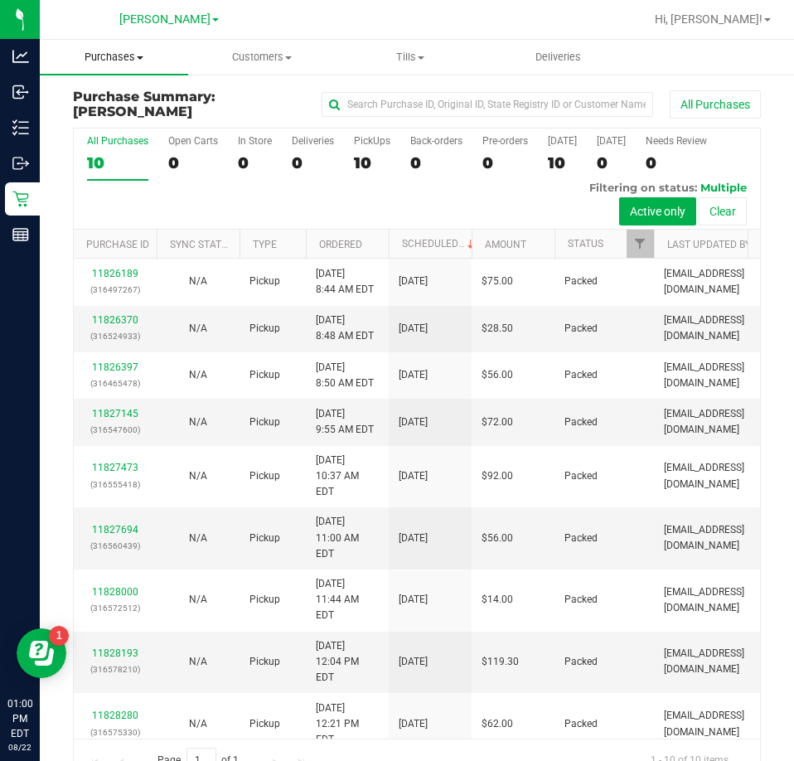
click at [138, 55] on span "Purchases" at bounding box center [114, 57] width 148 height 15
click at [87, 125] on span "Fulfillment" at bounding box center [91, 120] width 103 height 14
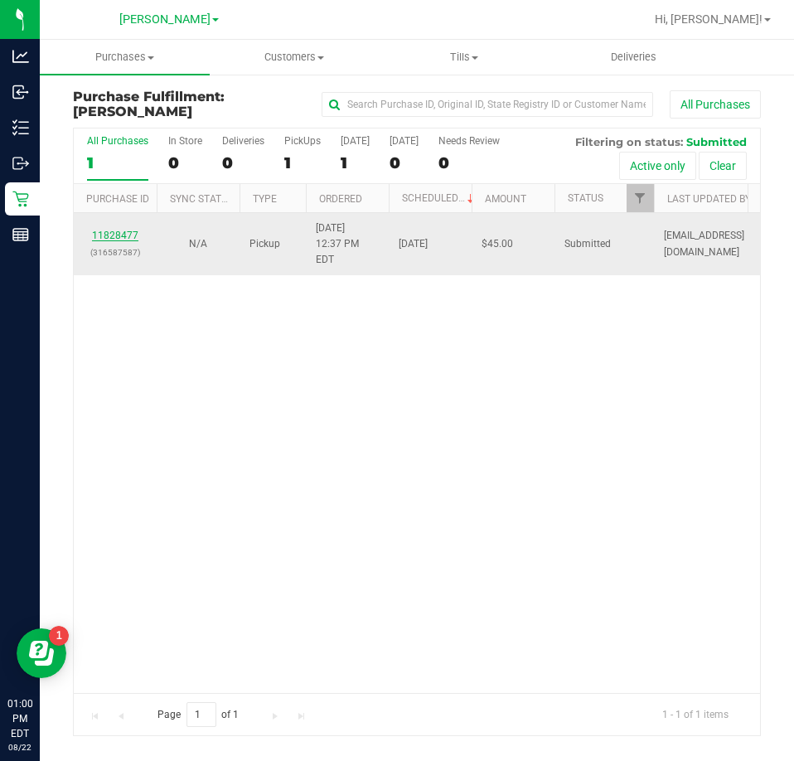
click at [105, 236] on link "11828477" at bounding box center [115, 236] width 46 height 12
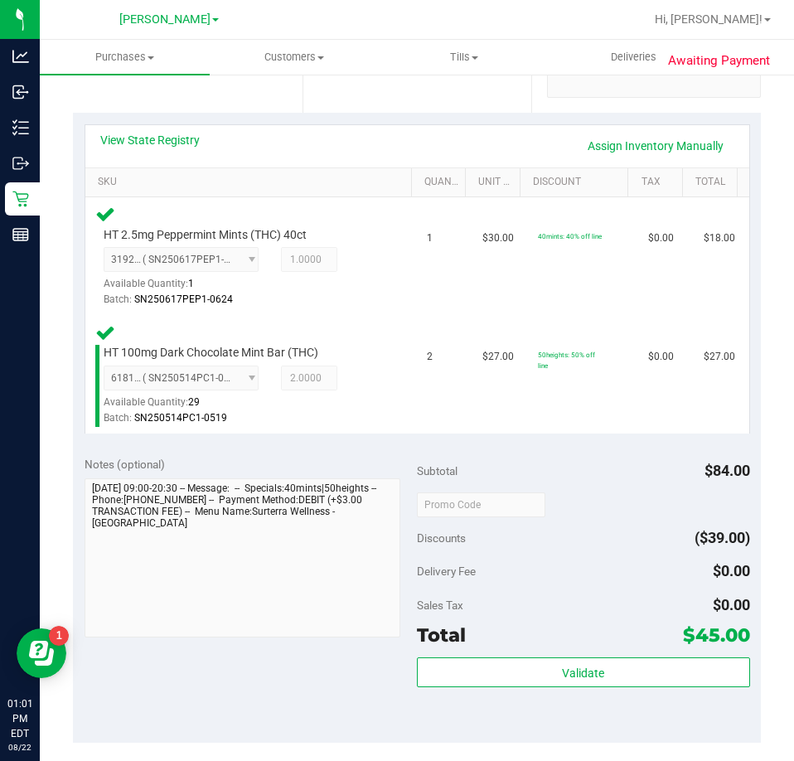
scroll to position [415, 0]
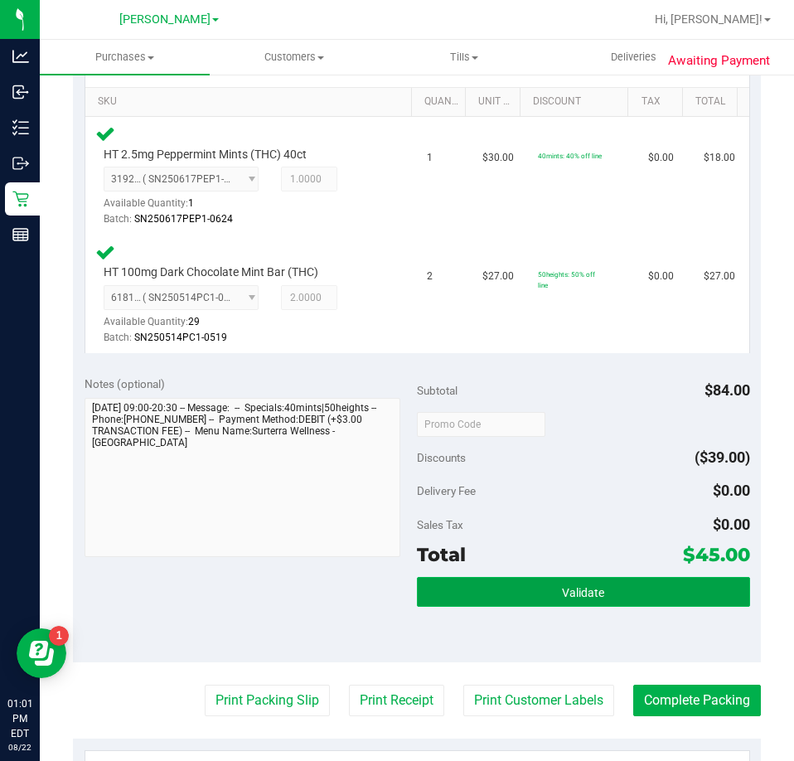
click at [512, 580] on button "Validate" at bounding box center [583, 592] width 333 height 30
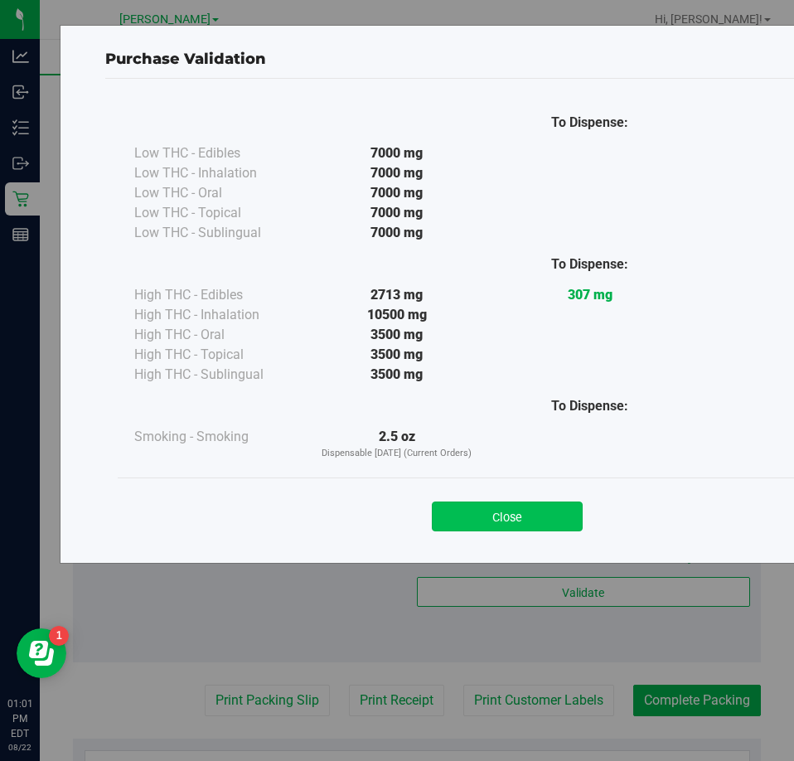
click at [532, 517] on button "Close" at bounding box center [507, 517] width 151 height 30
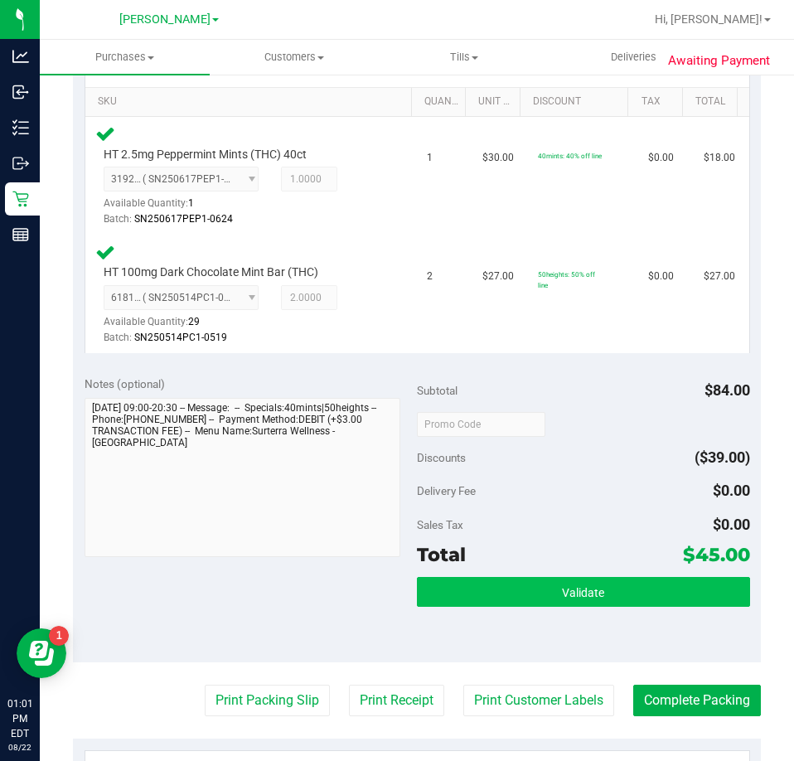
drag, startPoint x: 515, startPoint y: 574, endPoint x: 497, endPoint y: 587, distance: 22.6
click at [515, 573] on div "Subtotal $84.00 Discounts ($39.00) Delivery Fee $0.00 Sales Tax $0.00 Total $45…" at bounding box center [583, 514] width 333 height 276
click at [497, 588] on button "Validate" at bounding box center [583, 592] width 333 height 30
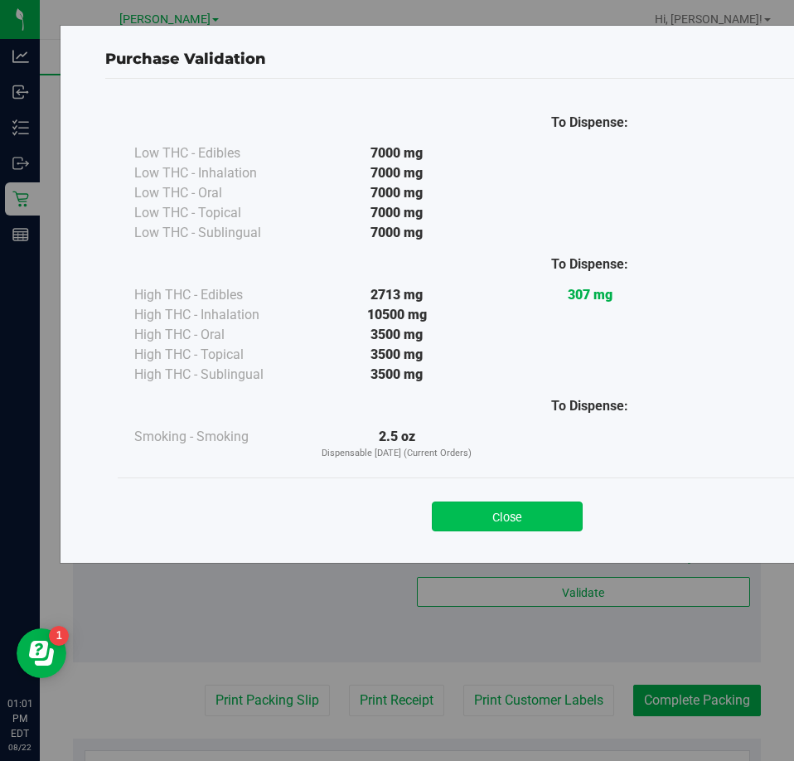
click at [536, 522] on button "Close" at bounding box center [507, 517] width 151 height 30
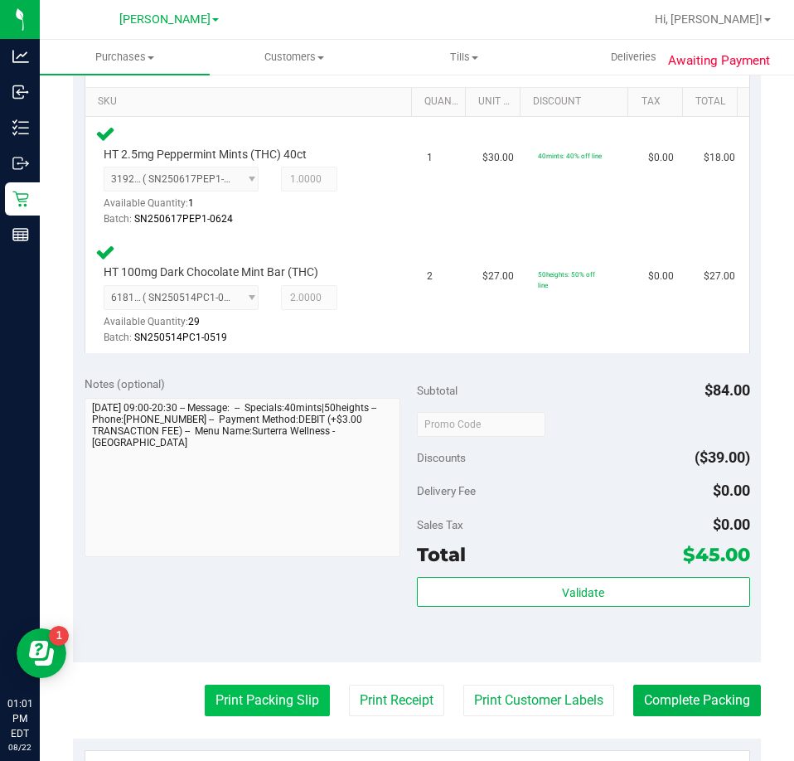
click at [209, 699] on button "Print Packing Slip" at bounding box center [267, 701] width 125 height 32
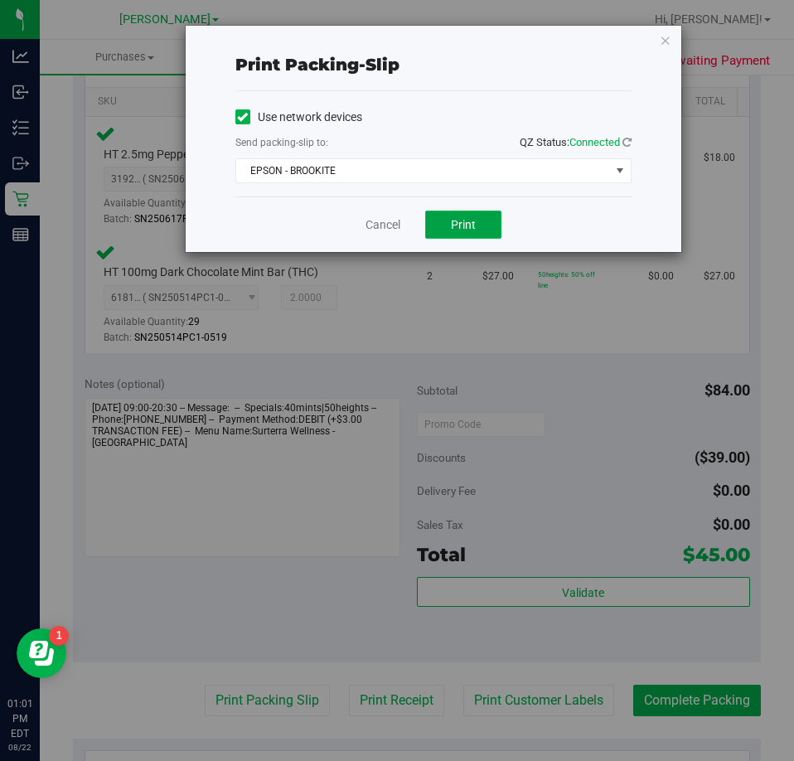
click at [479, 237] on button "Print" at bounding box center [463, 225] width 76 height 28
click at [371, 224] on link "Cancel" at bounding box center [383, 224] width 35 height 17
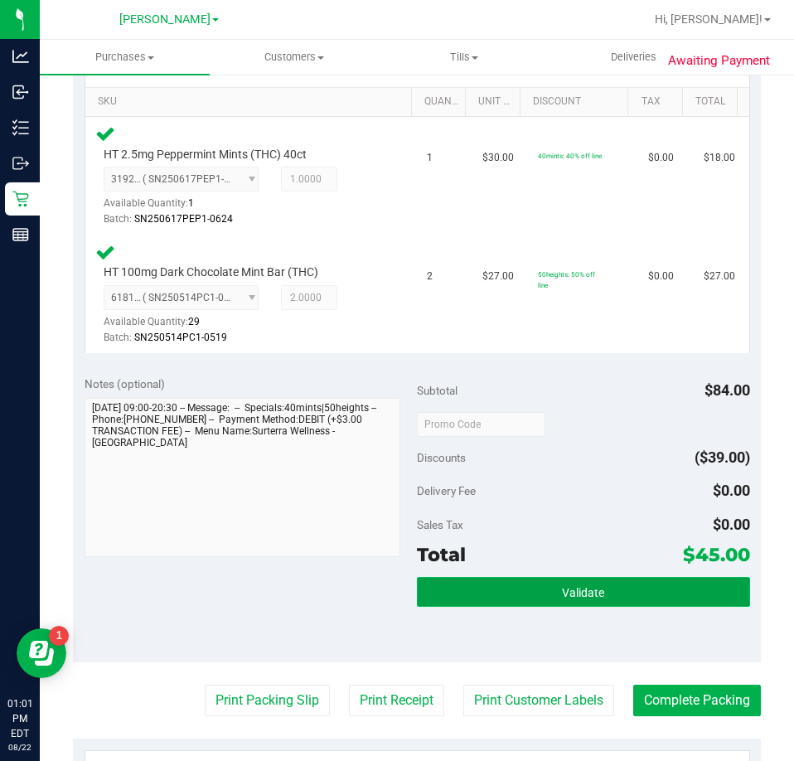
click at [506, 599] on button "Validate" at bounding box center [583, 592] width 333 height 30
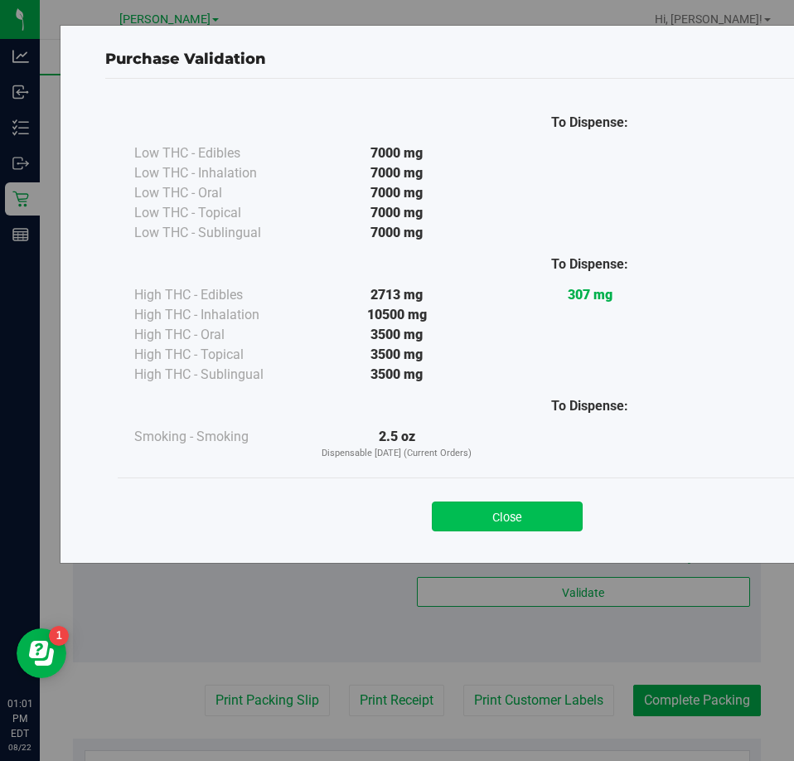
click at [471, 509] on button "Close" at bounding box center [507, 517] width 151 height 30
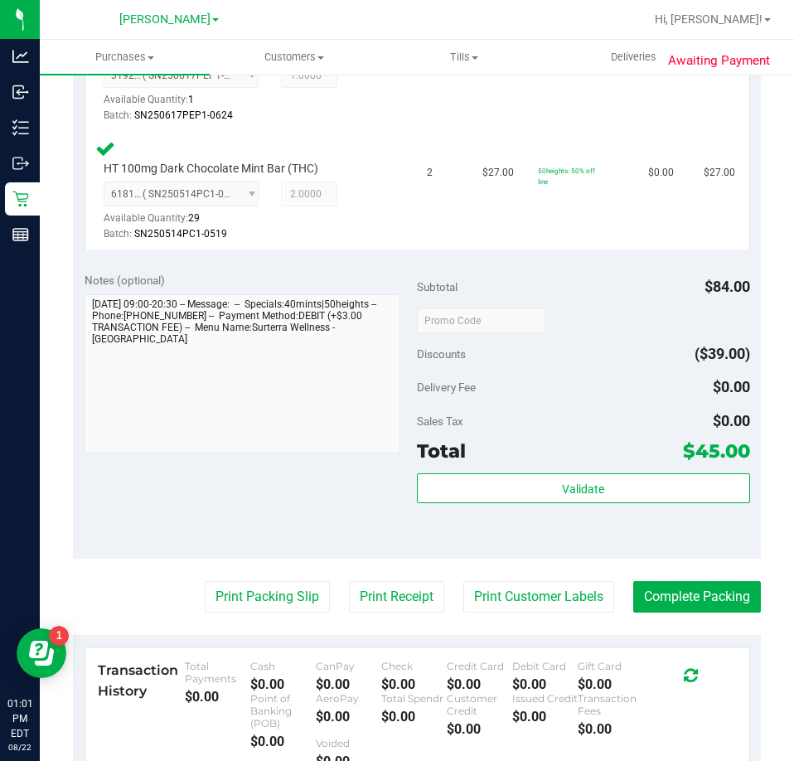
scroll to position [780, 0]
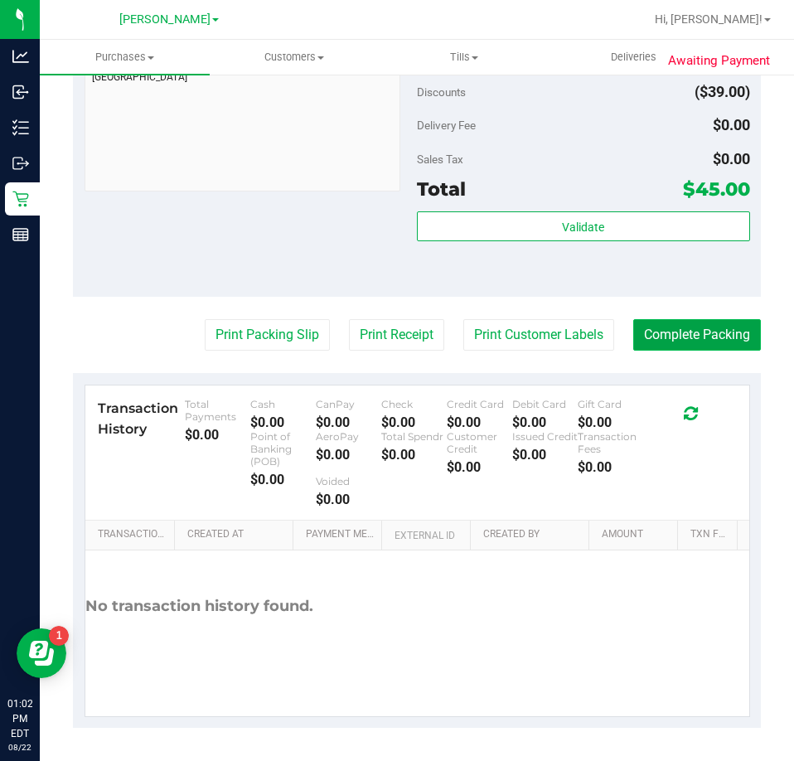
click at [674, 345] on button "Complete Packing" at bounding box center [697, 335] width 128 height 32
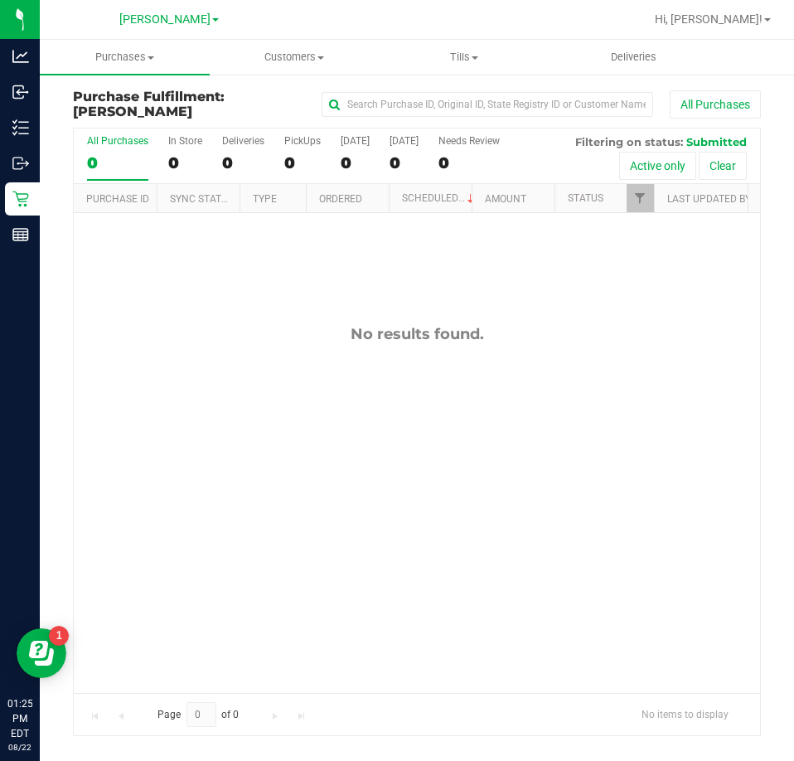
click at [347, 426] on div "No results found." at bounding box center [417, 508] width 686 height 591
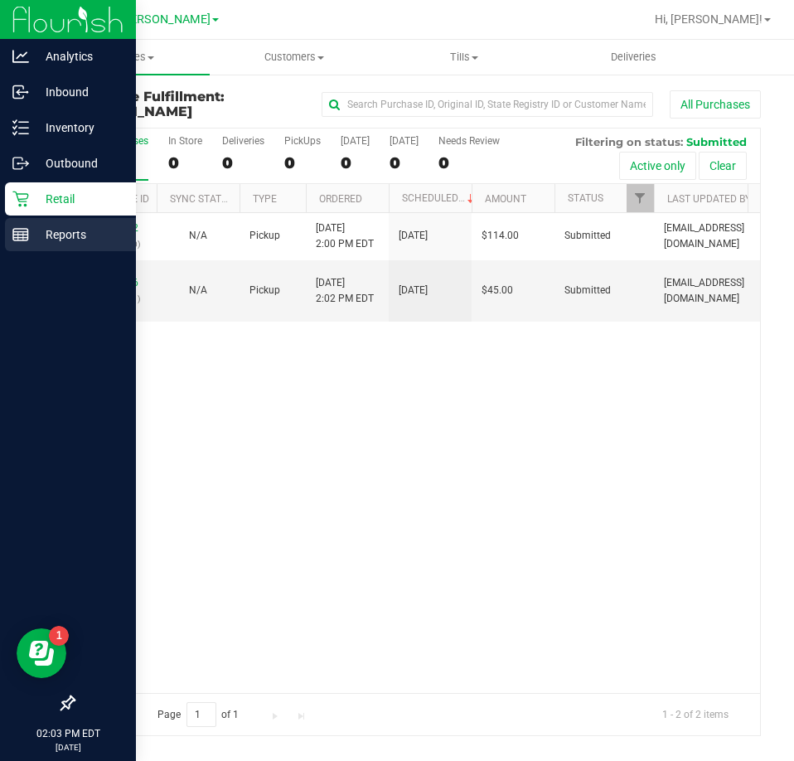
click at [5, 240] on link "Reports" at bounding box center [68, 236] width 136 height 36
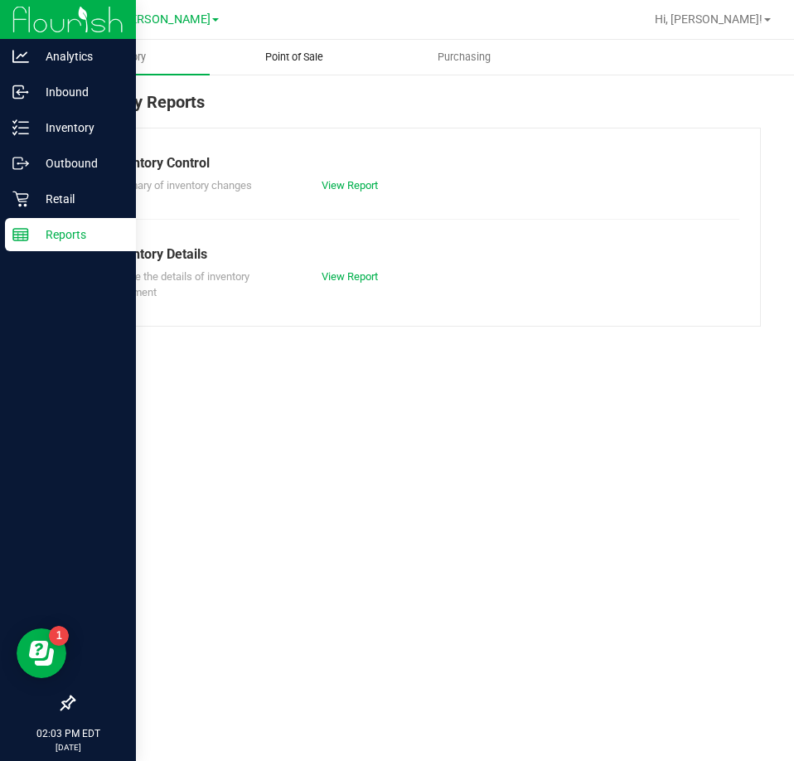
click at [309, 57] on span "Point of Sale" at bounding box center [294, 57] width 103 height 15
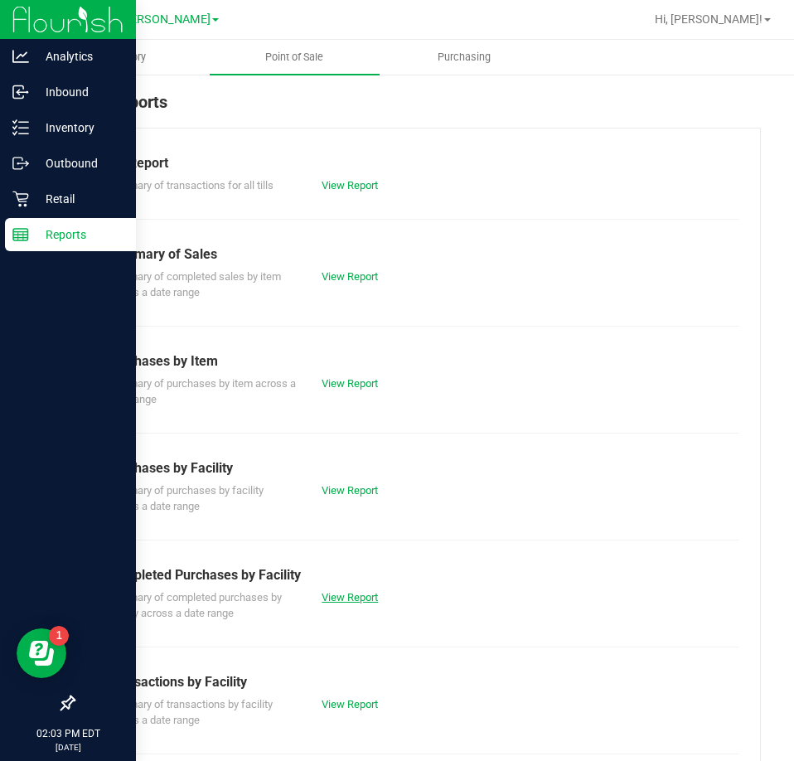
click at [362, 600] on link "View Report" at bounding box center [350, 597] width 56 height 12
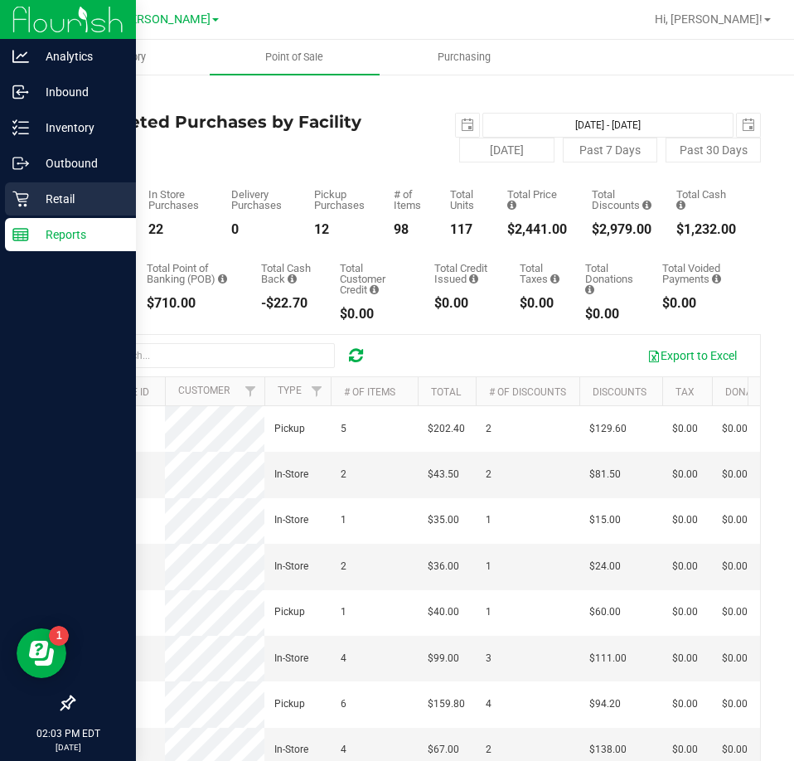
click at [31, 206] on p "Retail" at bounding box center [78, 199] width 99 height 20
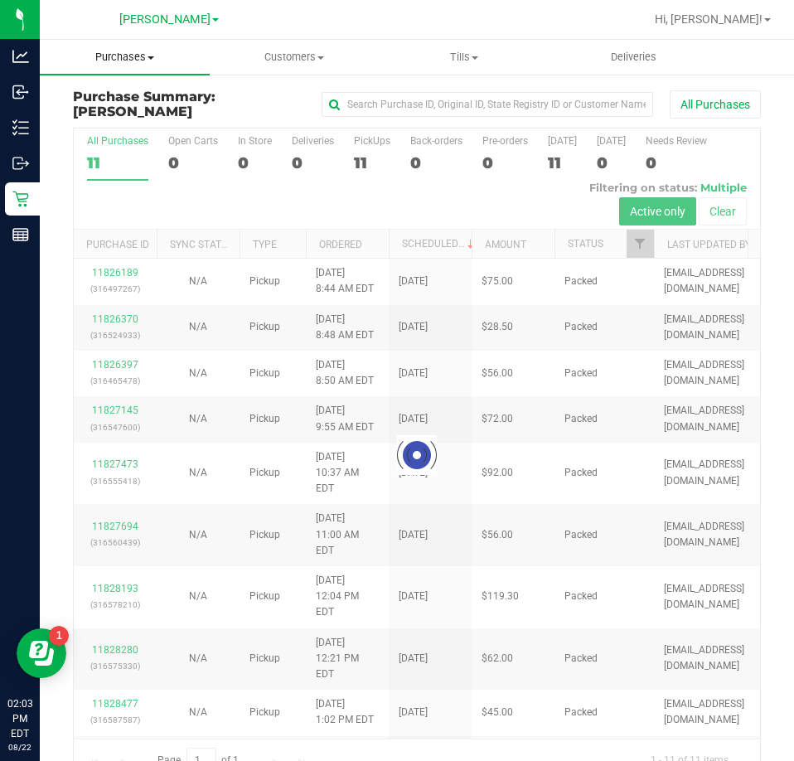
click at [144, 51] on span "Purchases" at bounding box center [125, 57] width 170 height 15
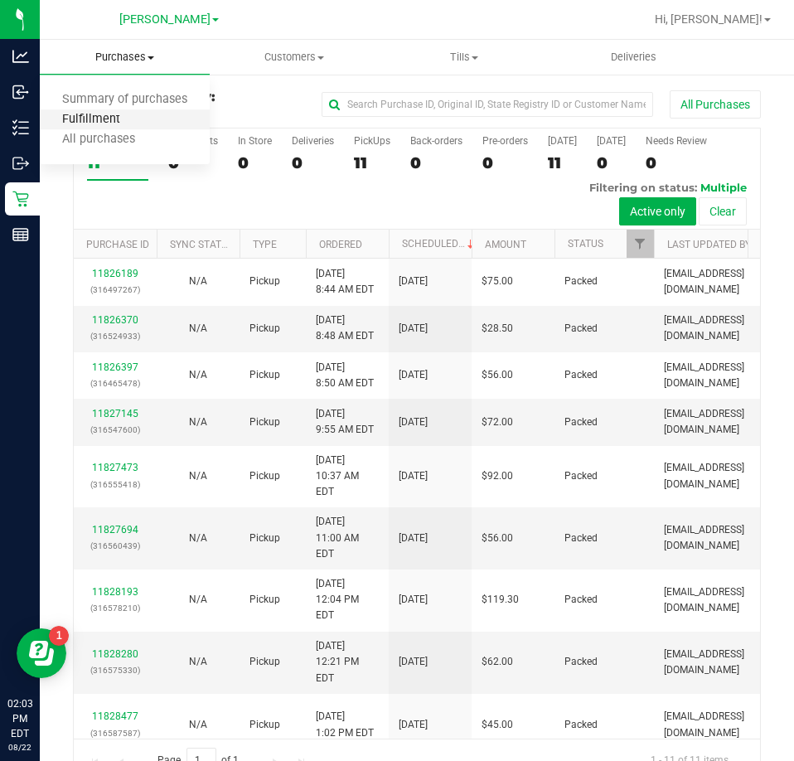
click at [127, 119] on span "Fulfillment" at bounding box center [91, 120] width 103 height 14
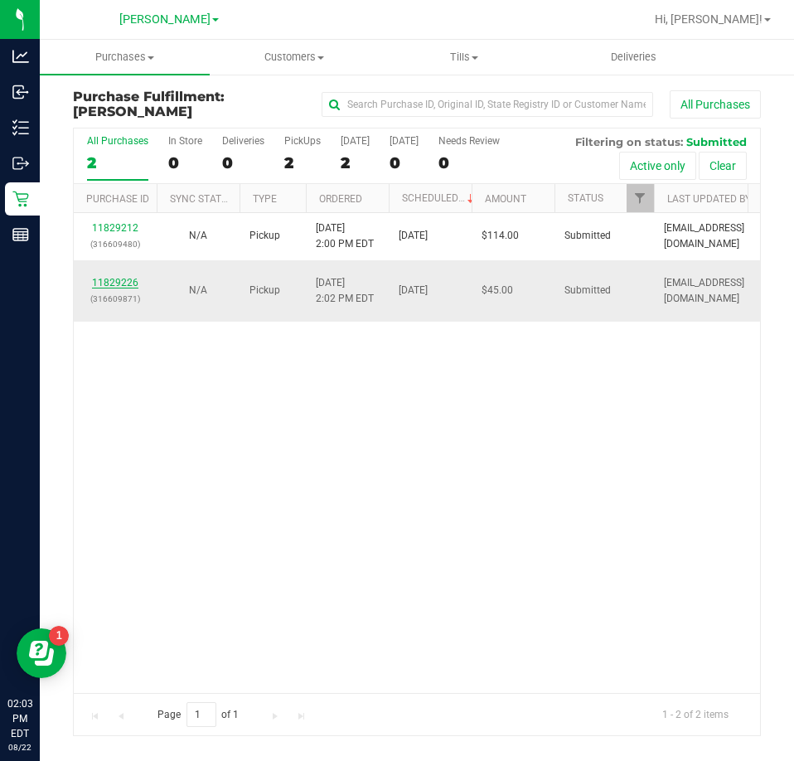
click at [123, 282] on link "11829226" at bounding box center [115, 283] width 46 height 12
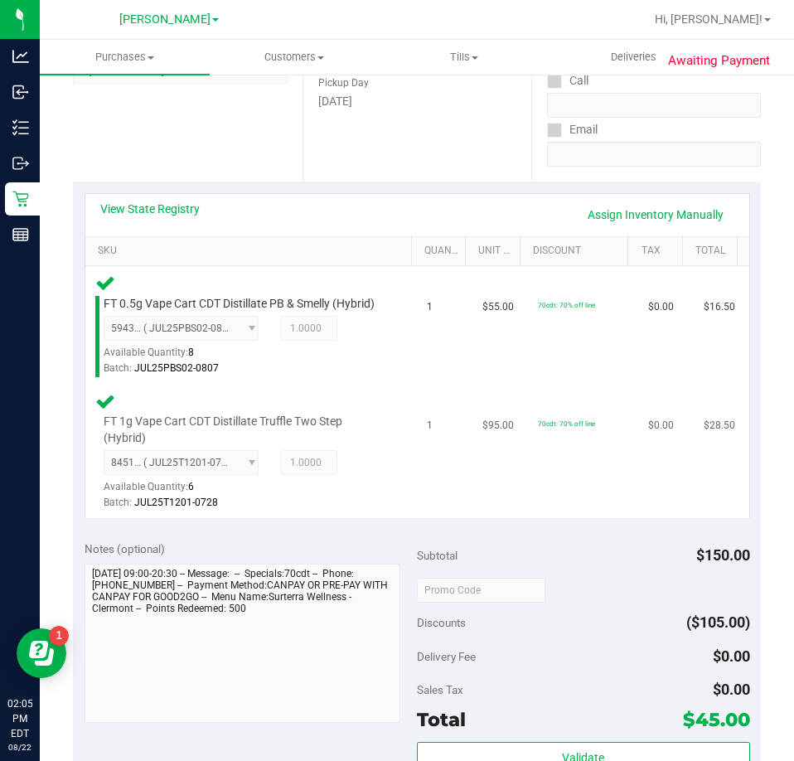
scroll to position [415, 0]
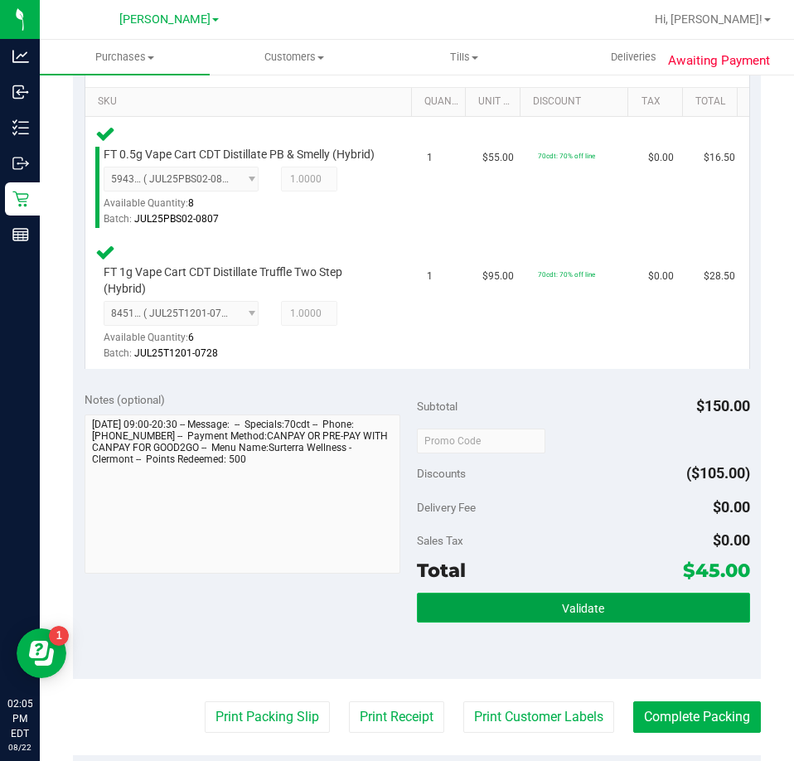
click at [461, 623] on button "Validate" at bounding box center [583, 608] width 333 height 30
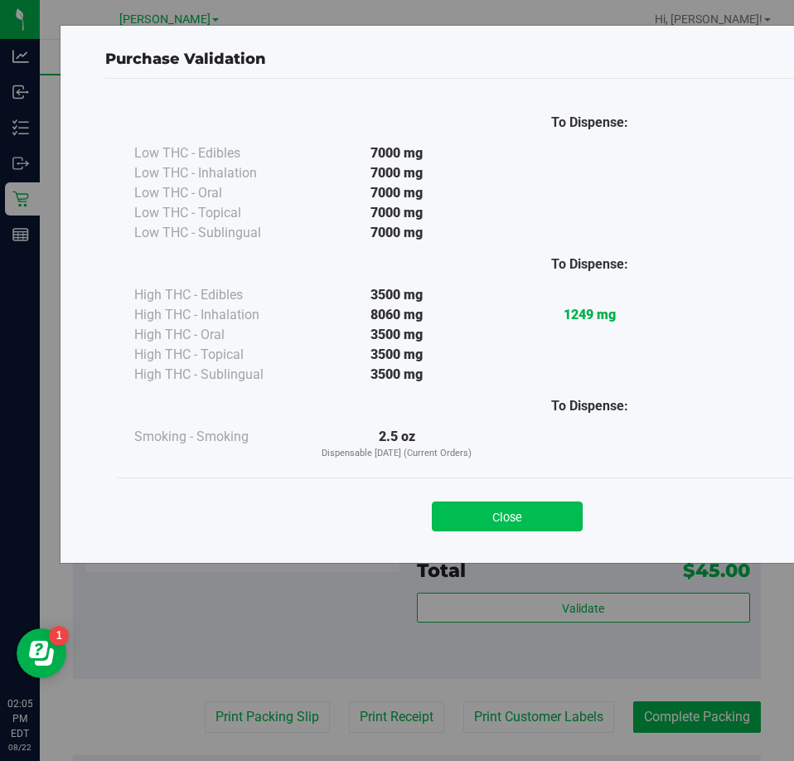
click at [531, 514] on button "Close" at bounding box center [507, 517] width 151 height 30
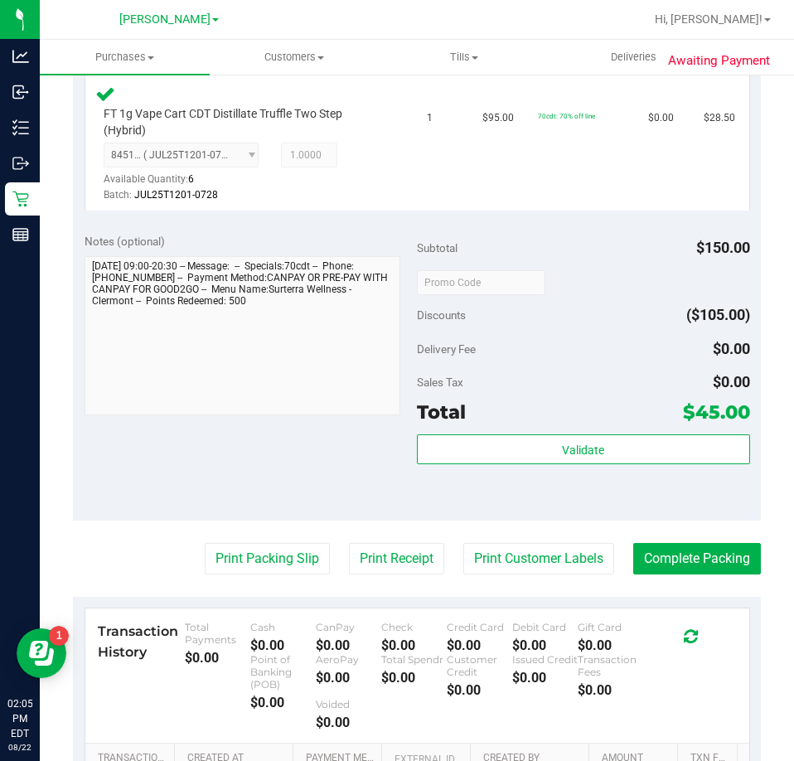
scroll to position [663, 0]
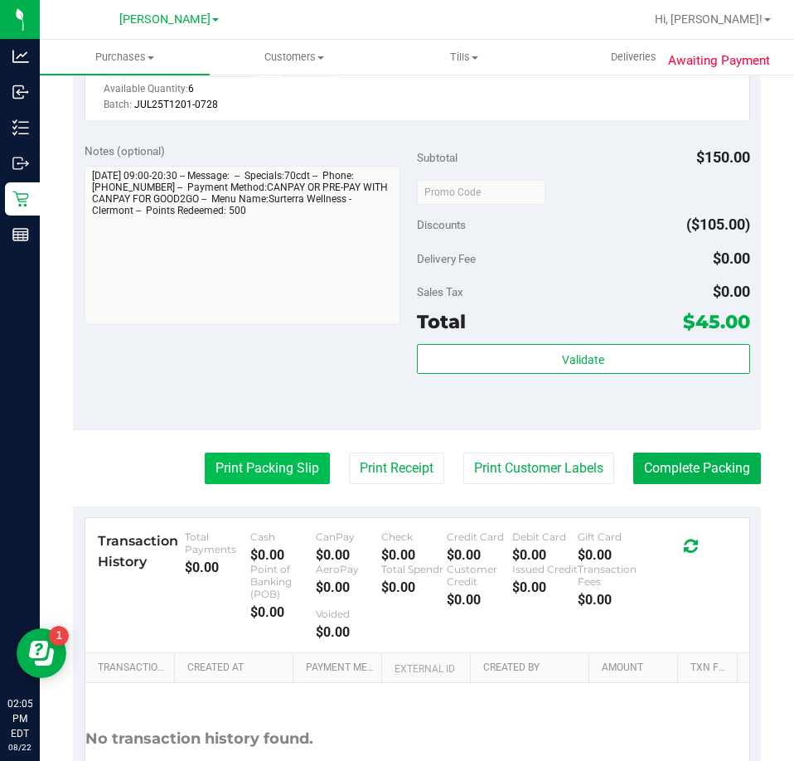
click at [272, 472] on button "Print Packing Slip" at bounding box center [267, 469] width 125 height 32
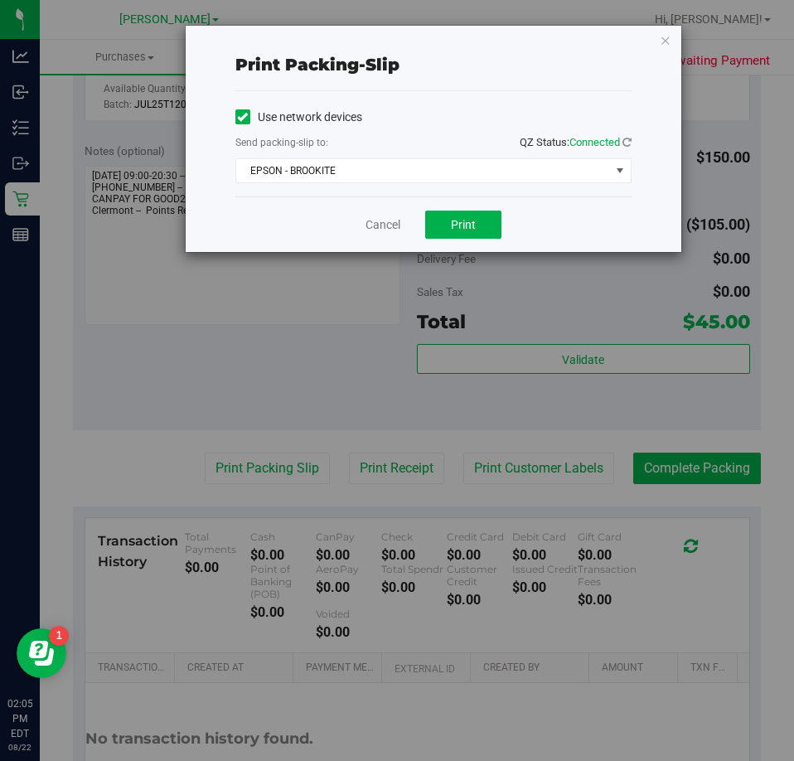
click at [474, 250] on div "Cancel Print" at bounding box center [433, 224] width 396 height 56
click at [479, 230] on button "Print" at bounding box center [463, 225] width 76 height 28
click at [395, 226] on link "Cancel" at bounding box center [383, 224] width 35 height 17
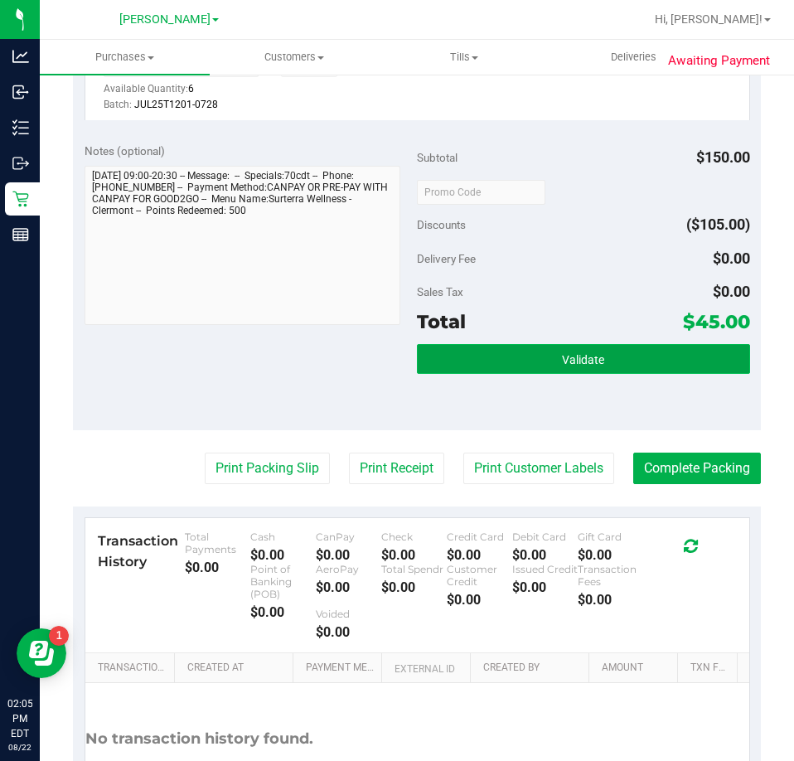
click at [649, 365] on button "Validate" at bounding box center [583, 359] width 333 height 30
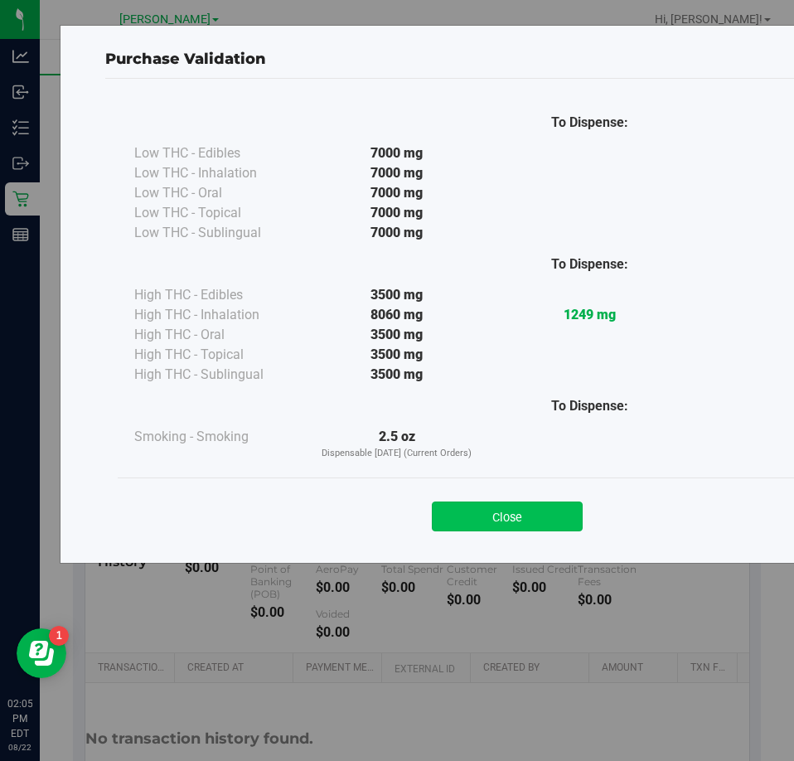
click at [534, 507] on button "Close" at bounding box center [507, 517] width 151 height 30
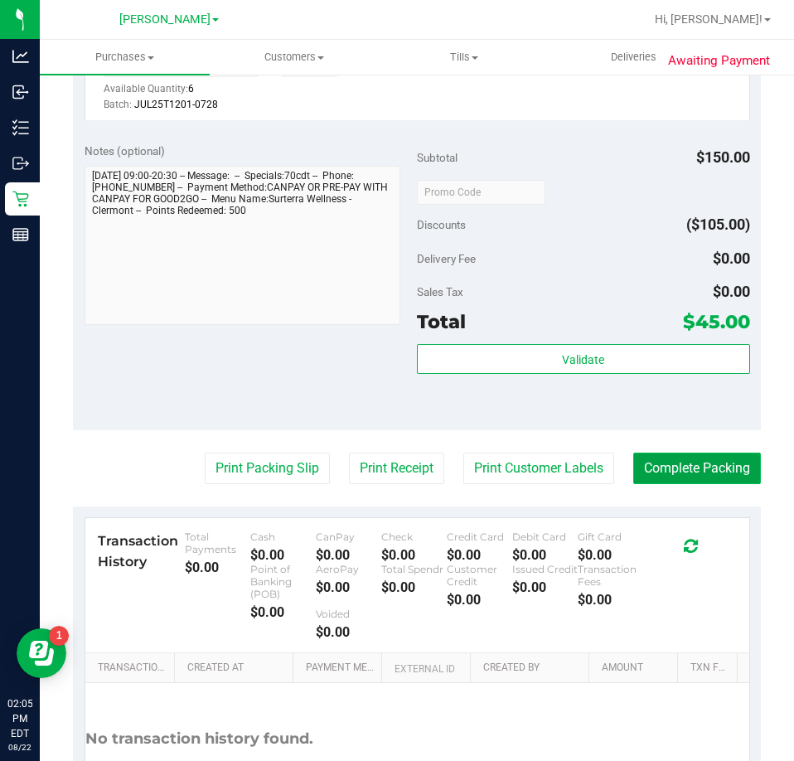
click at [709, 484] on button "Complete Packing" at bounding box center [697, 469] width 128 height 32
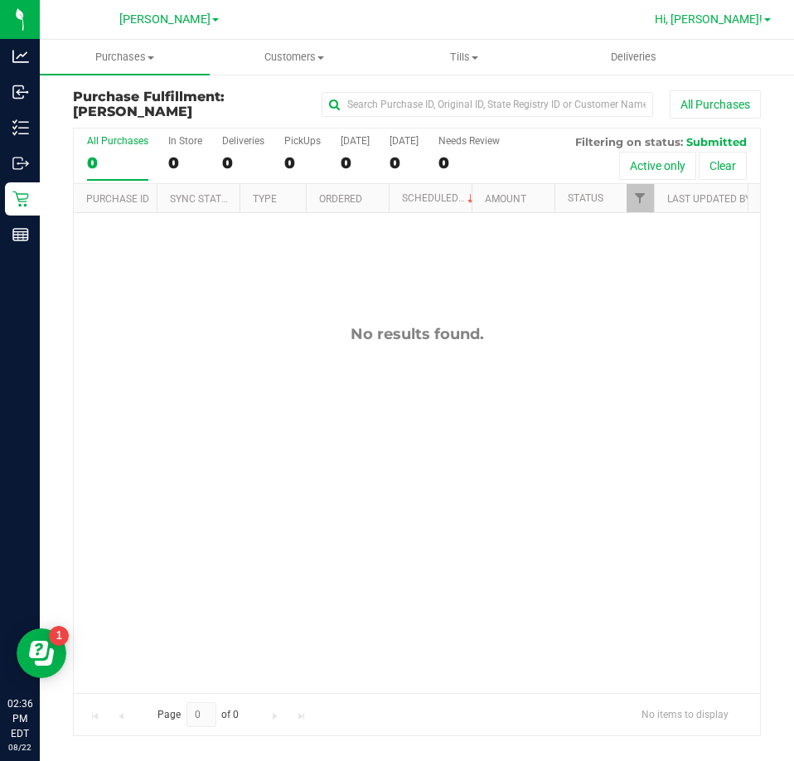
click at [746, 22] on span "Hi, Alexander!" at bounding box center [709, 18] width 108 height 13
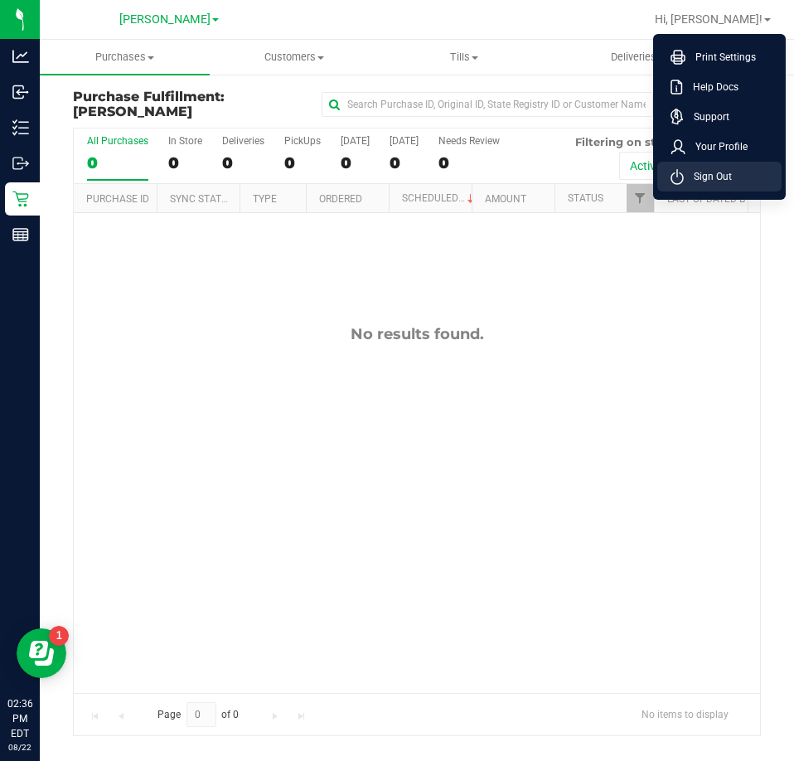
click at [729, 186] on li "Sign Out" at bounding box center [719, 177] width 124 height 30
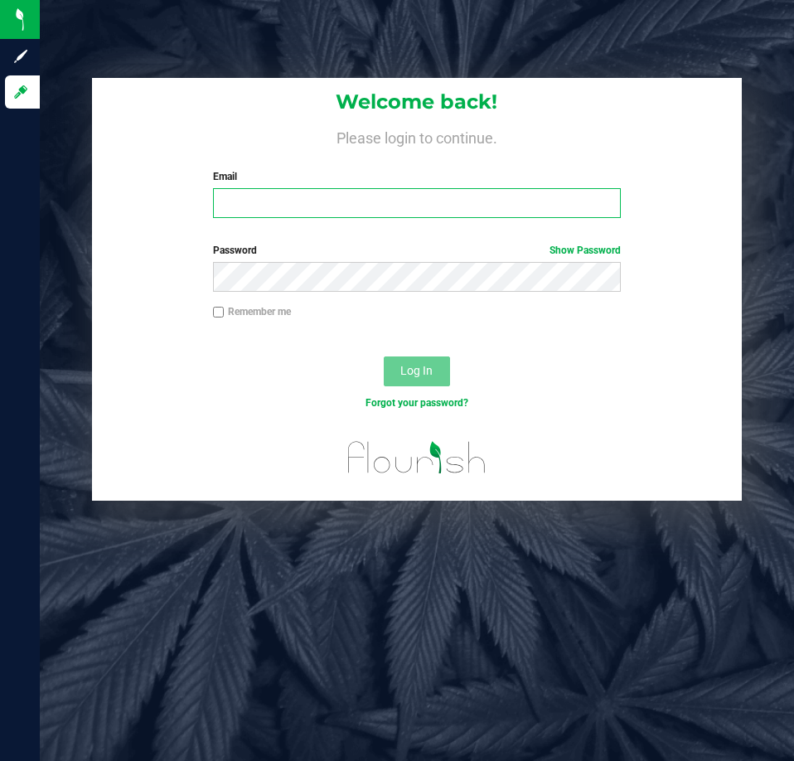
click at [312, 196] on input "Email" at bounding box center [417, 203] width 408 height 30
type input "jskaggs@liveparallel.com"
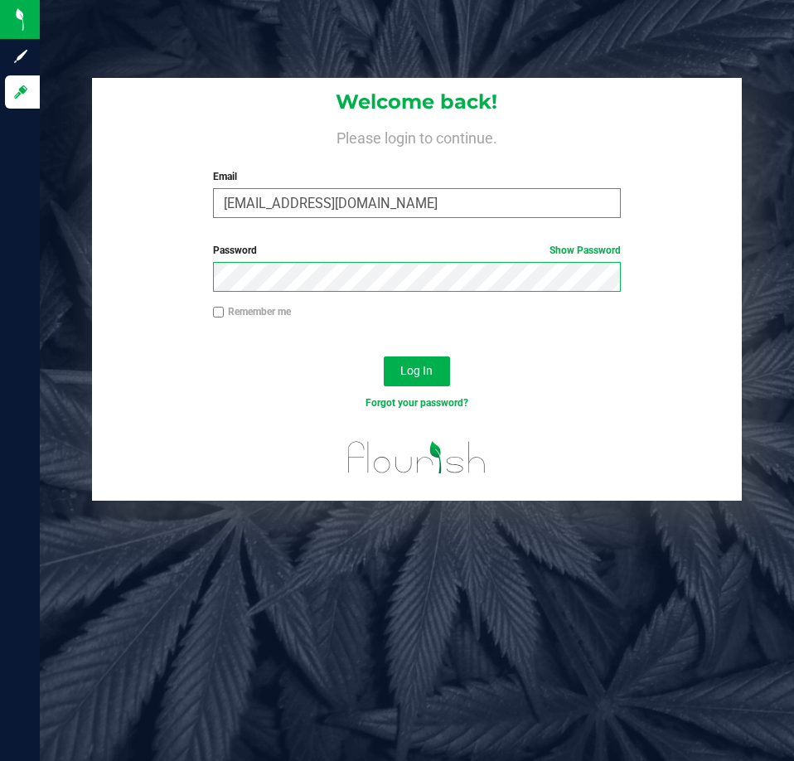
click at [384, 357] on button "Log In" at bounding box center [417, 372] width 66 height 30
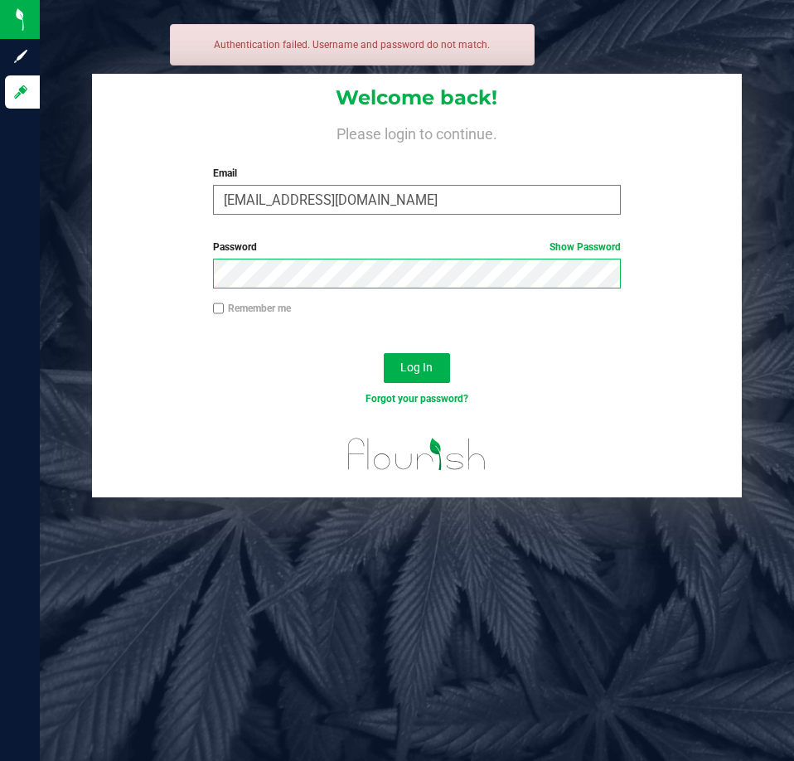
click at [384, 353] on button "Log In" at bounding box center [417, 368] width 66 height 30
